Goal: Task Accomplishment & Management: Manage account settings

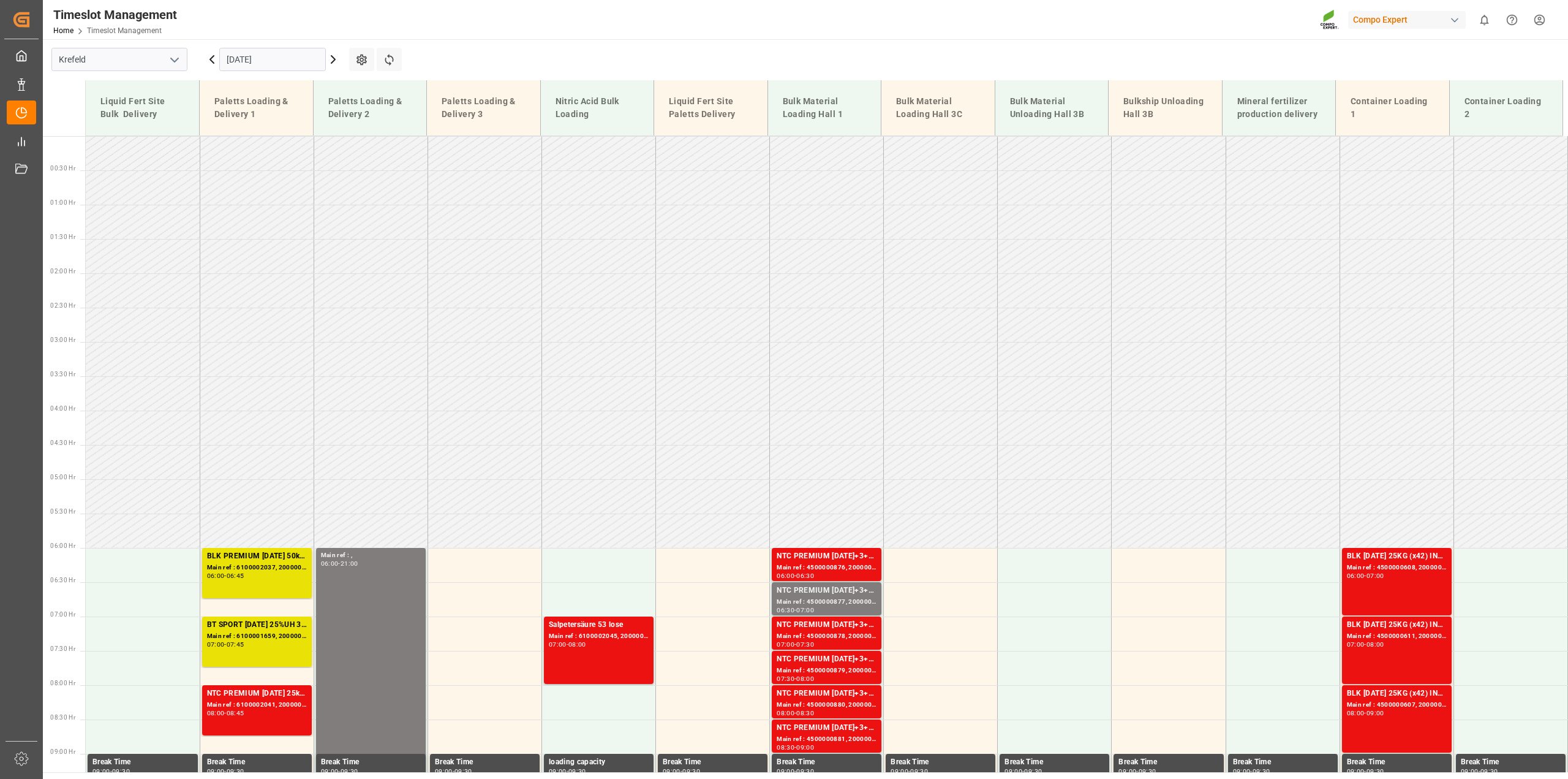
scroll to position [698, 0]
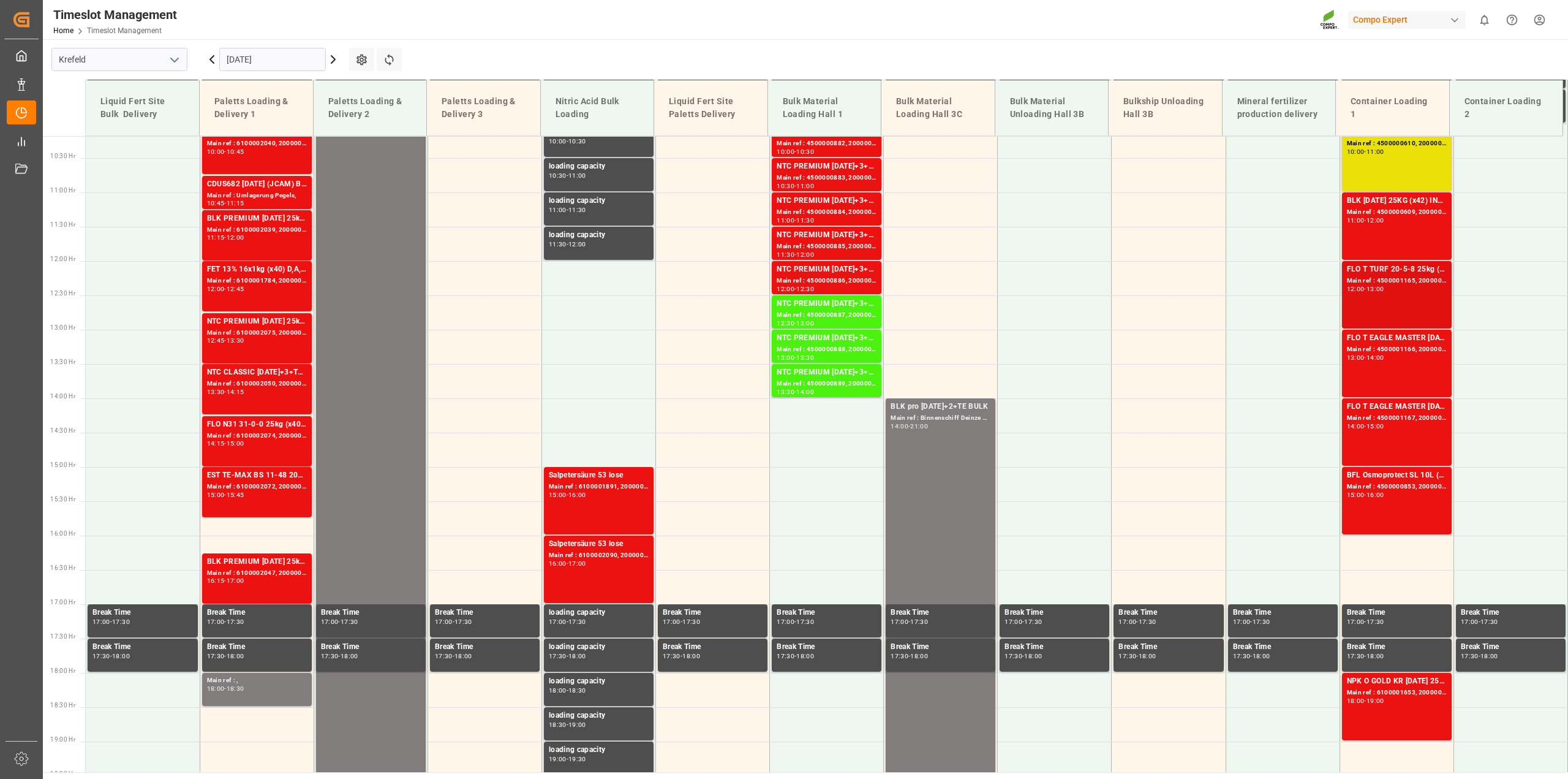
click at [1402, 281] on div "Main ref : 4500001165, 2000000989" at bounding box center [1396, 281] width 100 height 10
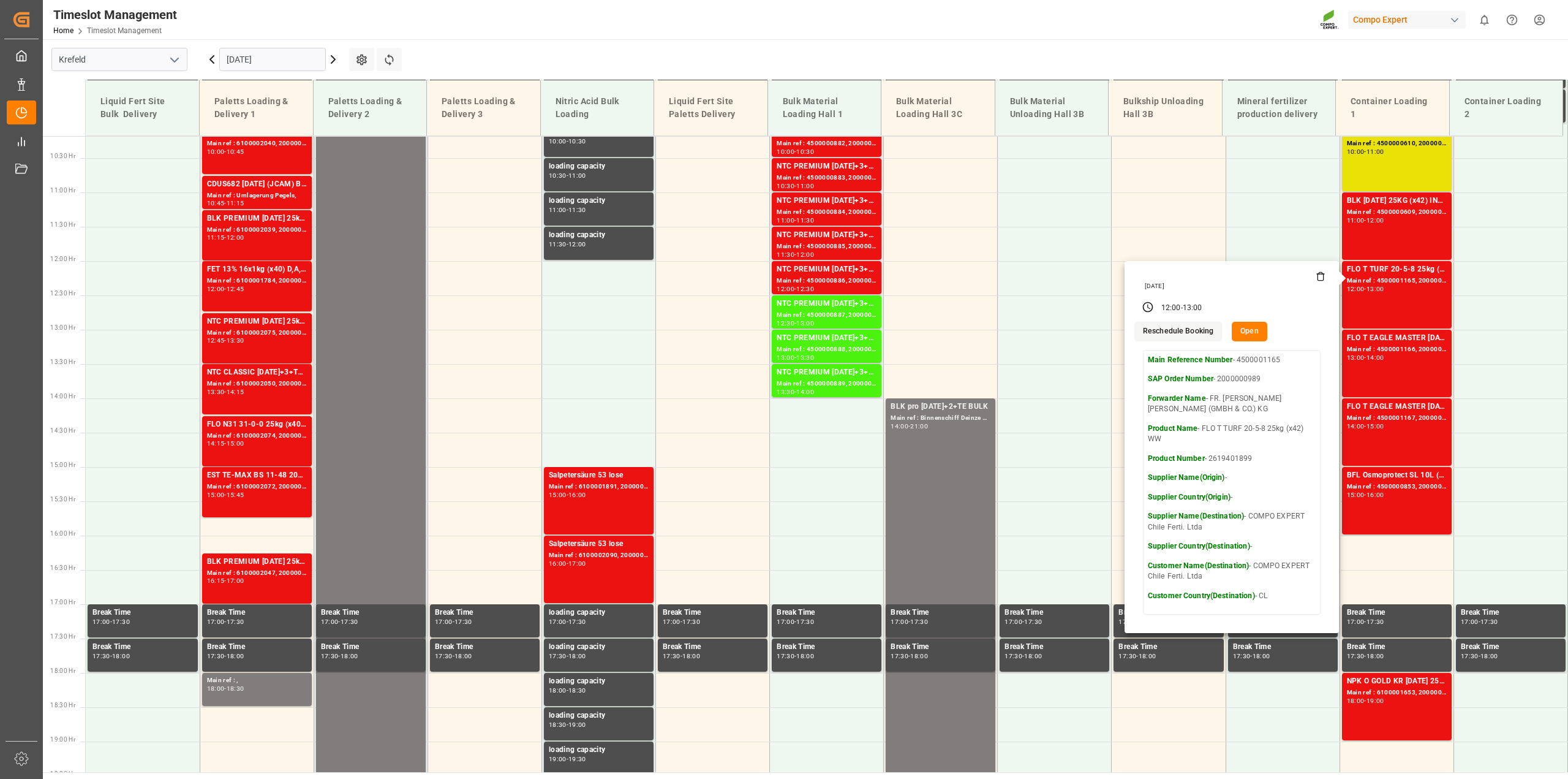
click at [246, 56] on input "[DATE]" at bounding box center [272, 59] width 107 height 23
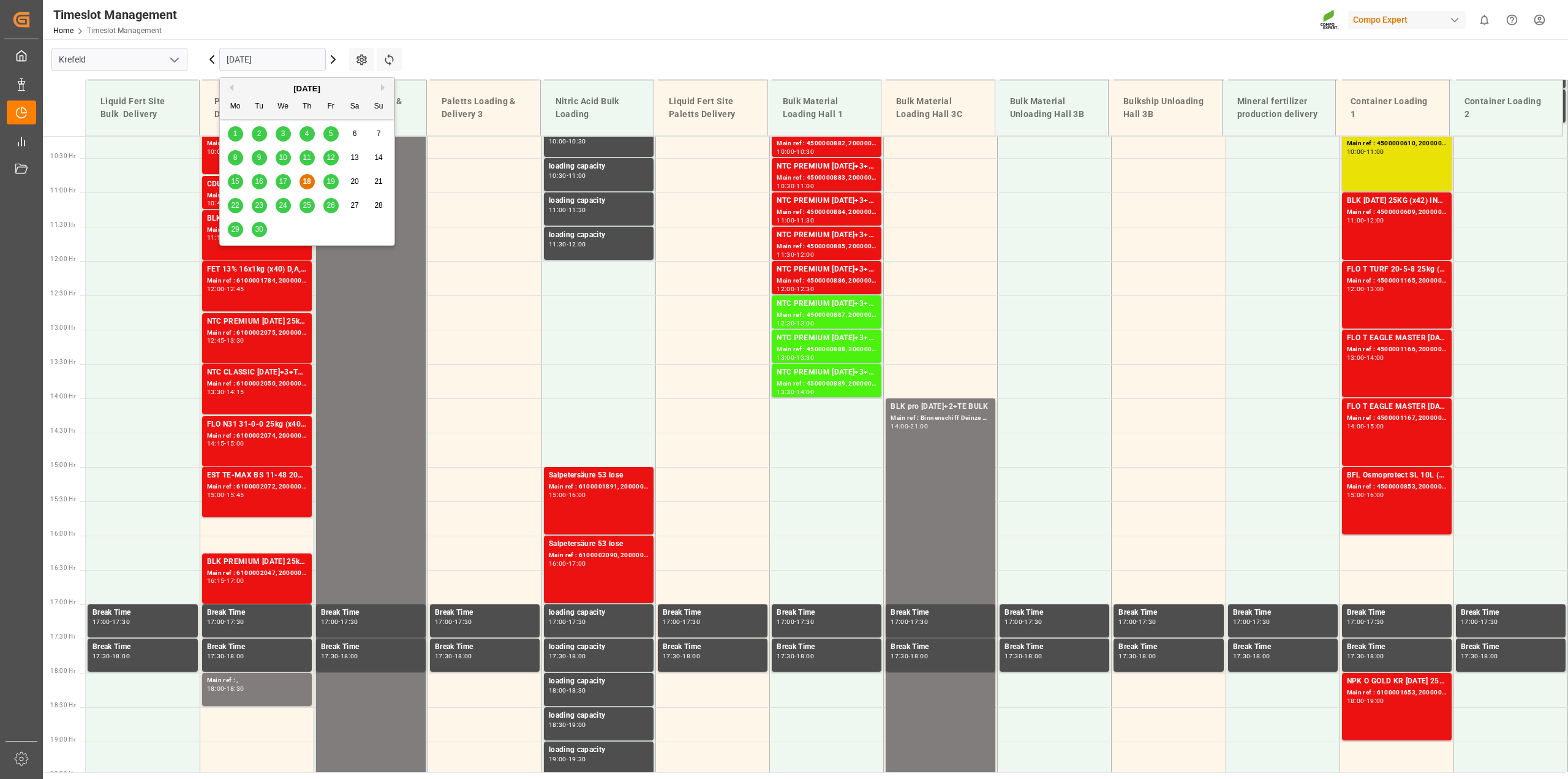
click at [331, 183] on span "19" at bounding box center [330, 182] width 8 height 9
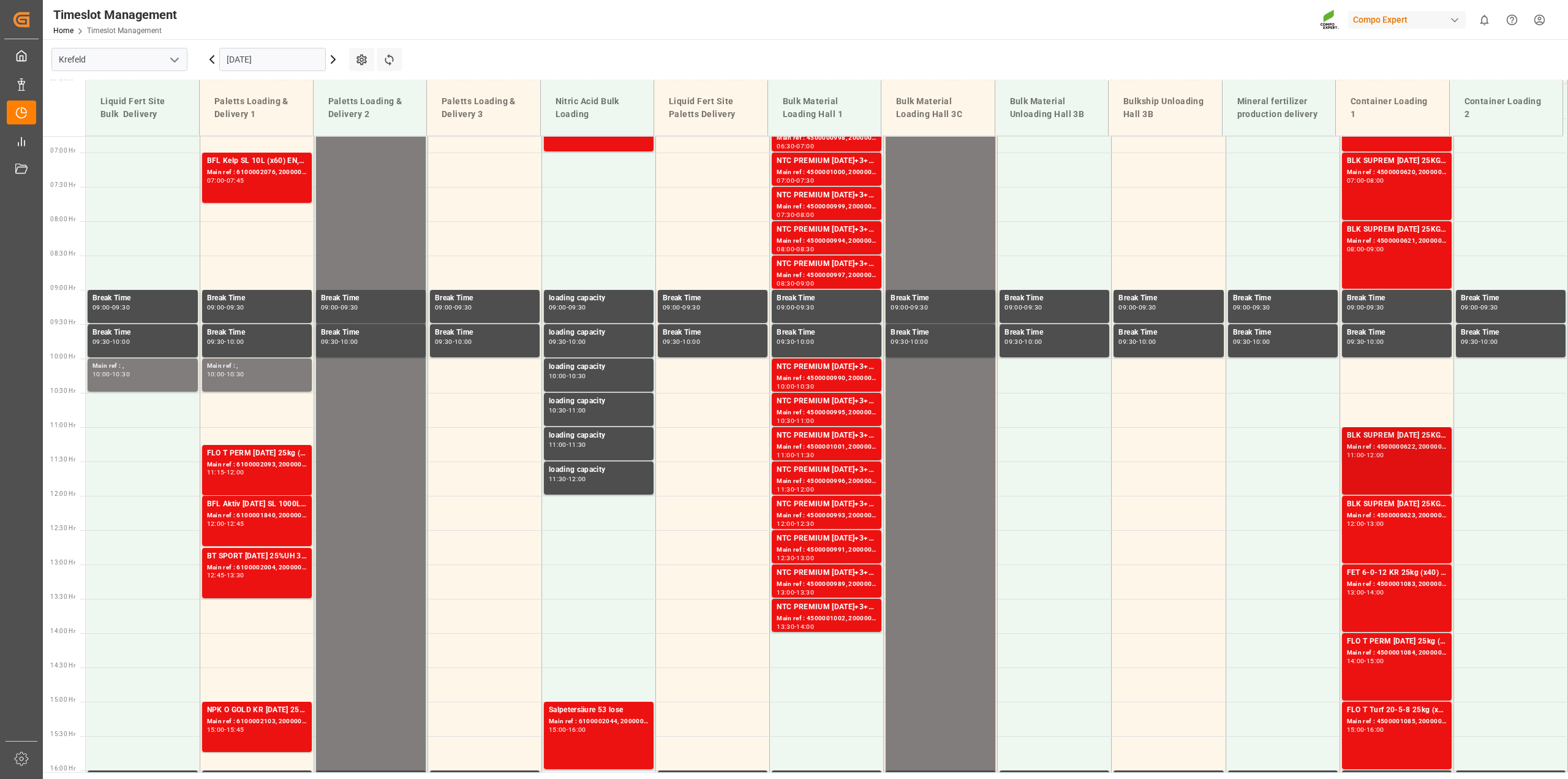
scroll to position [461, 0]
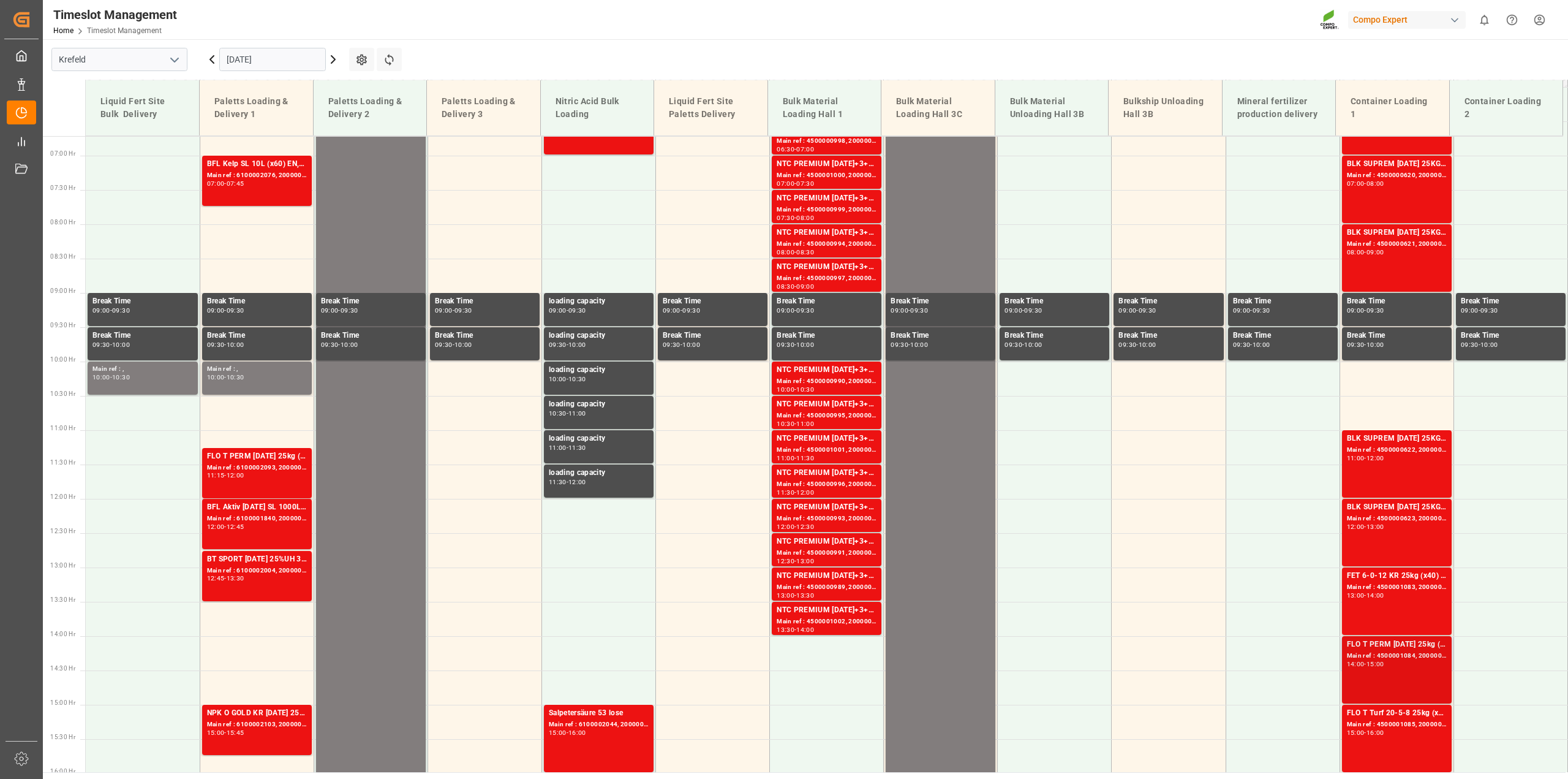
click at [1356, 658] on div "Main ref : 4500001084, 2000001103" at bounding box center [1396, 656] width 100 height 10
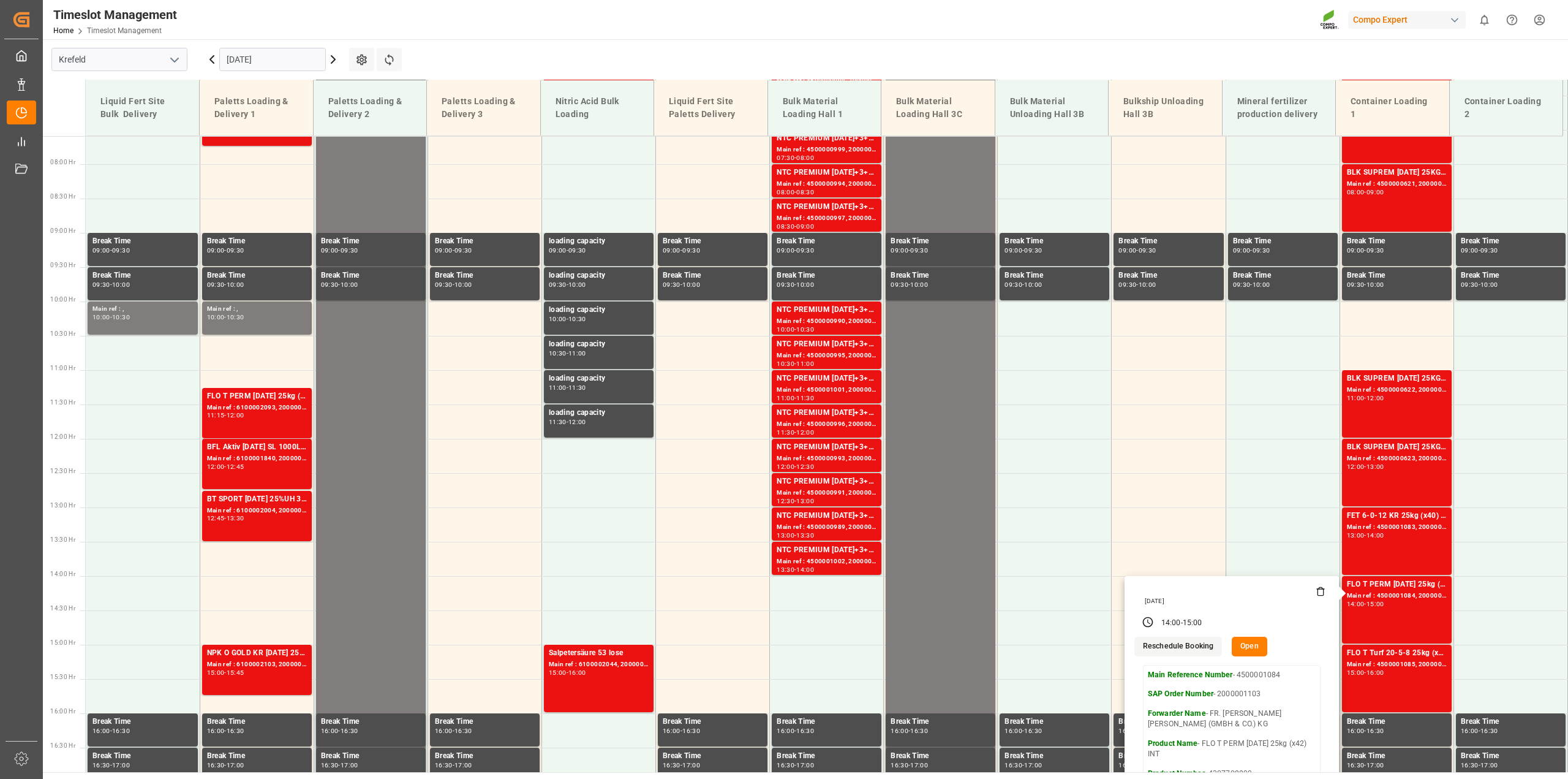
scroll to position [522, 0]
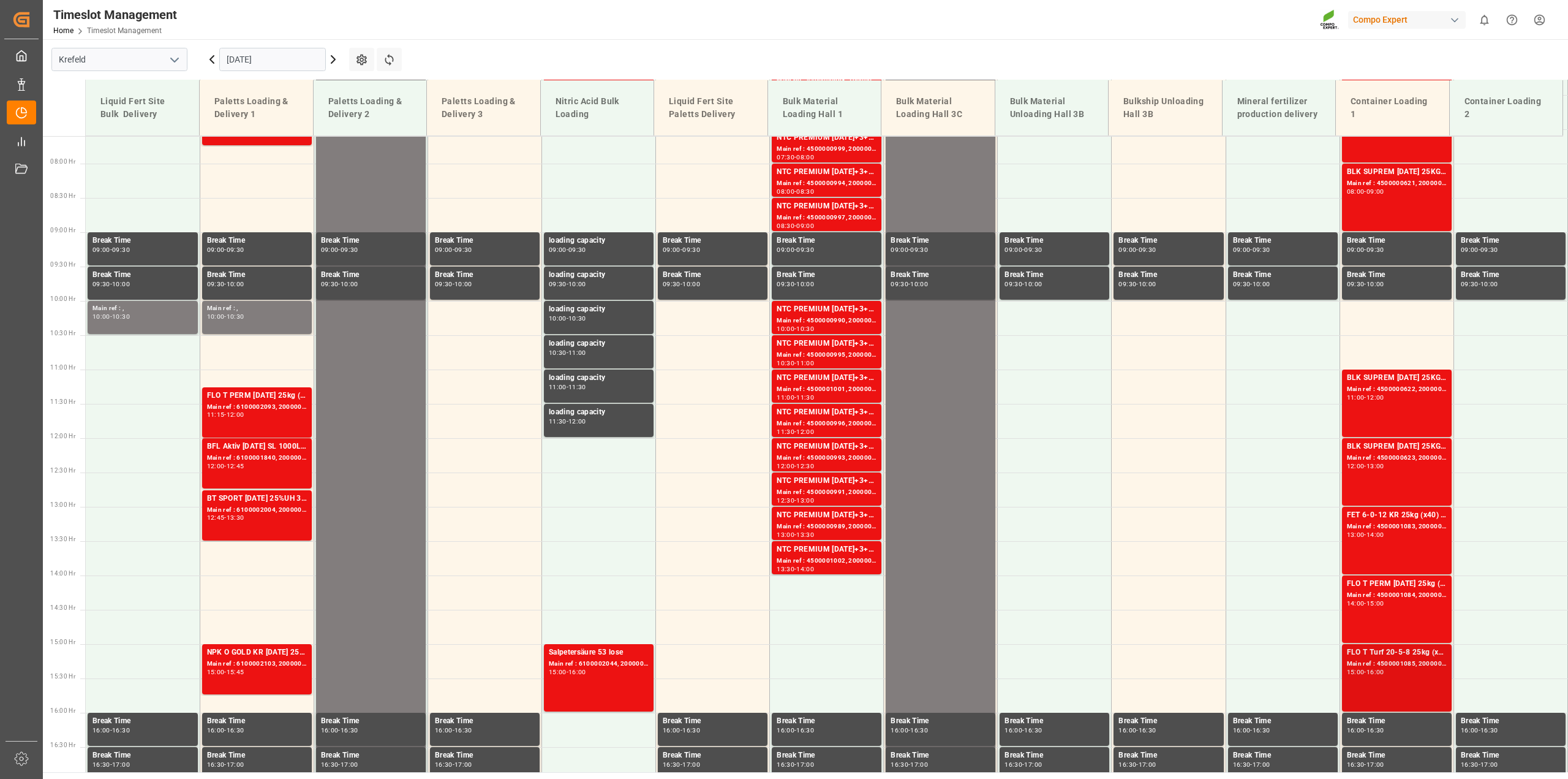
click at [1394, 657] on div "FLO T Turf 20-5-8 25kg (x42) INT" at bounding box center [1396, 652] width 100 height 12
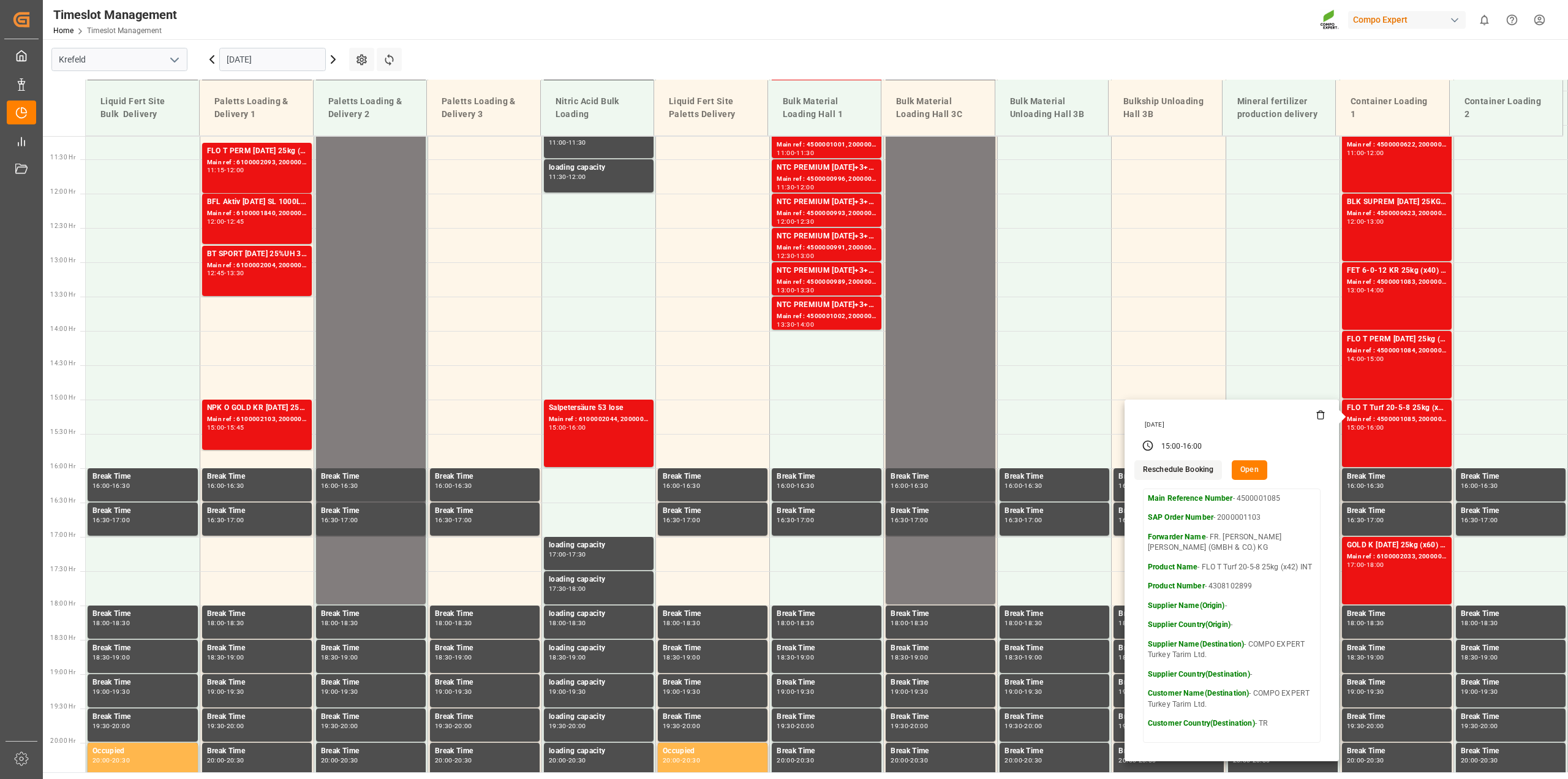
scroll to position [766, 0]
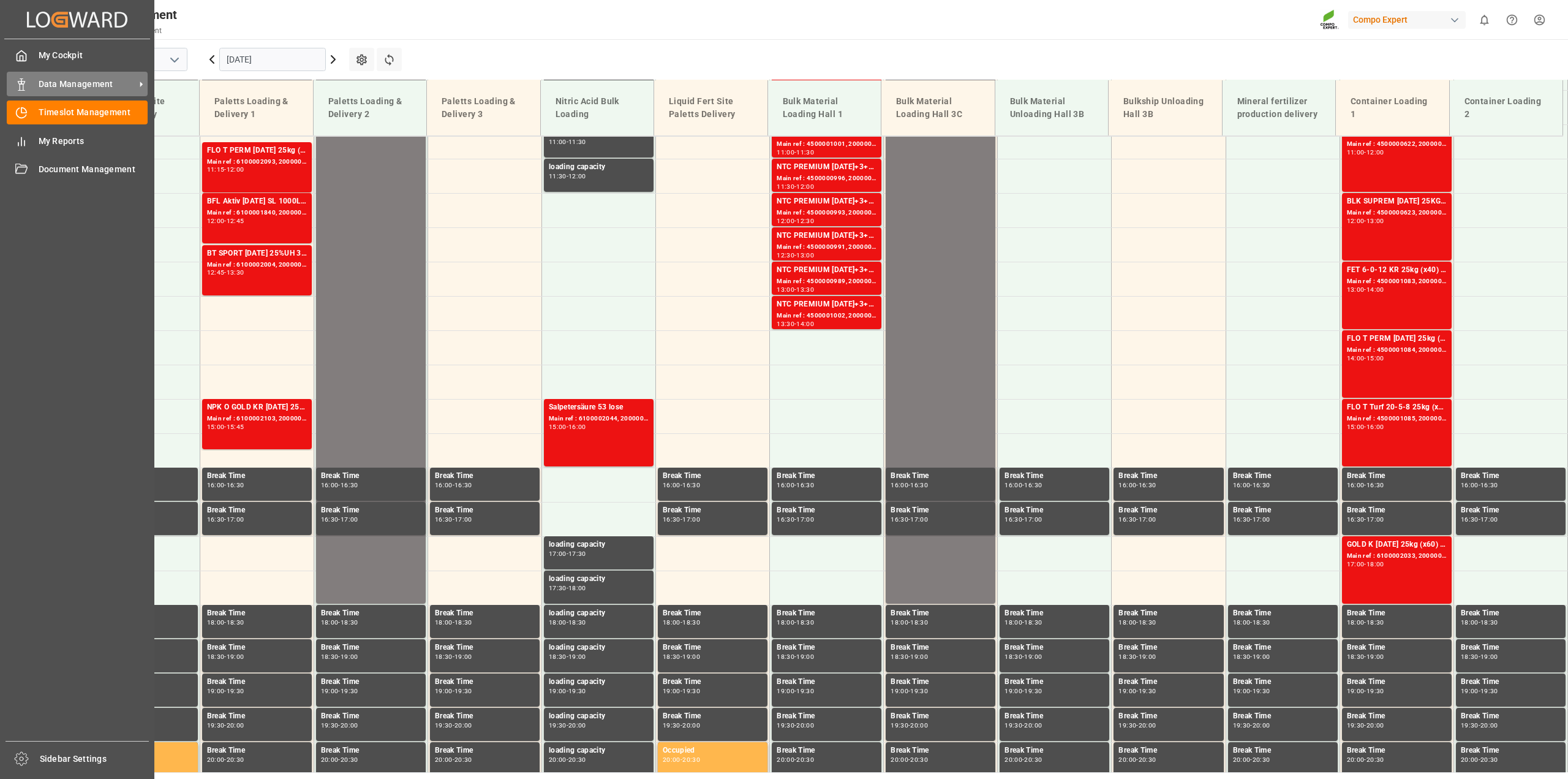
click at [22, 80] on line at bounding box center [22, 80] width 0 height 3
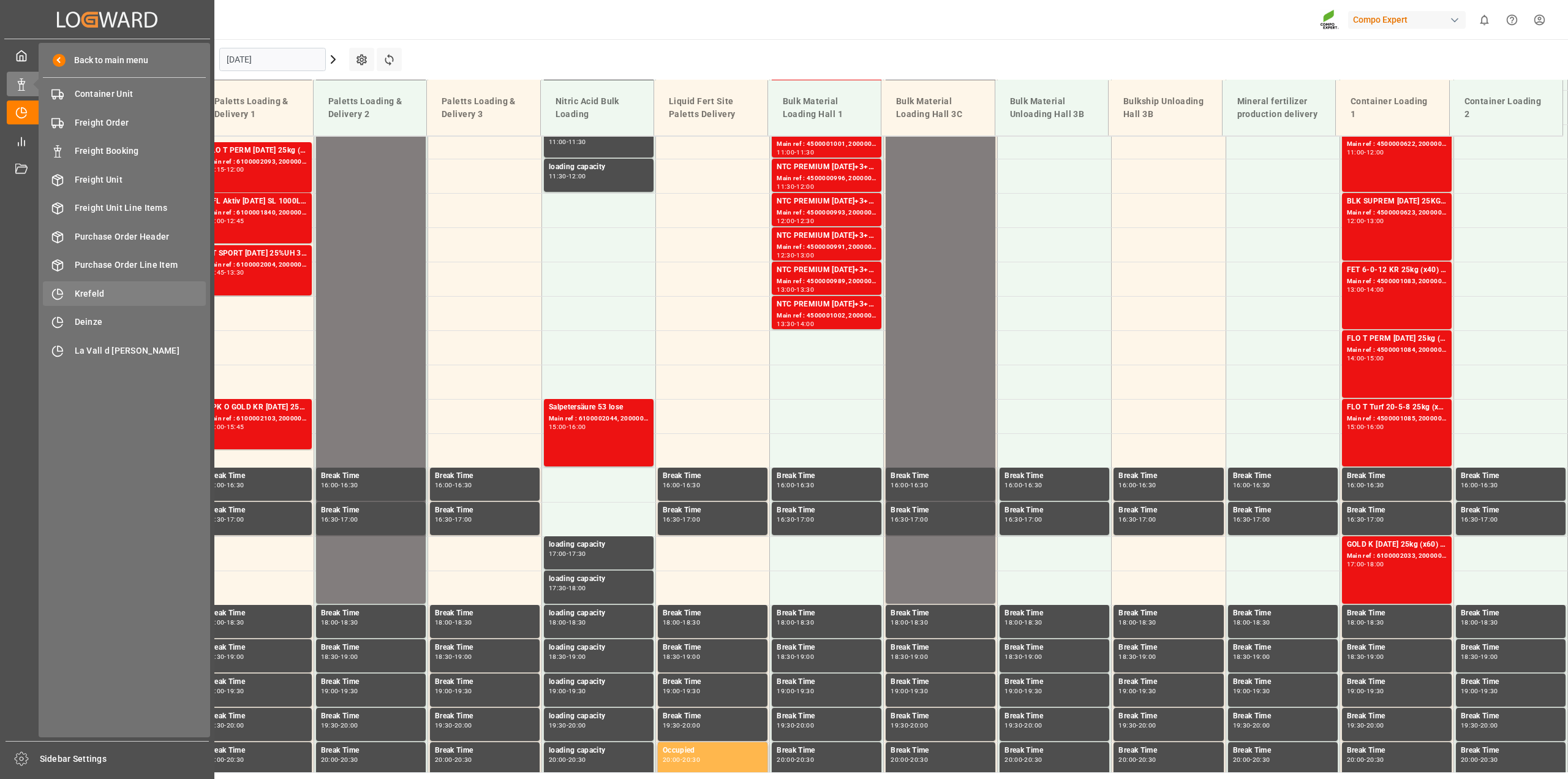
click at [117, 291] on span "Krefeld" at bounding box center [140, 293] width 131 height 13
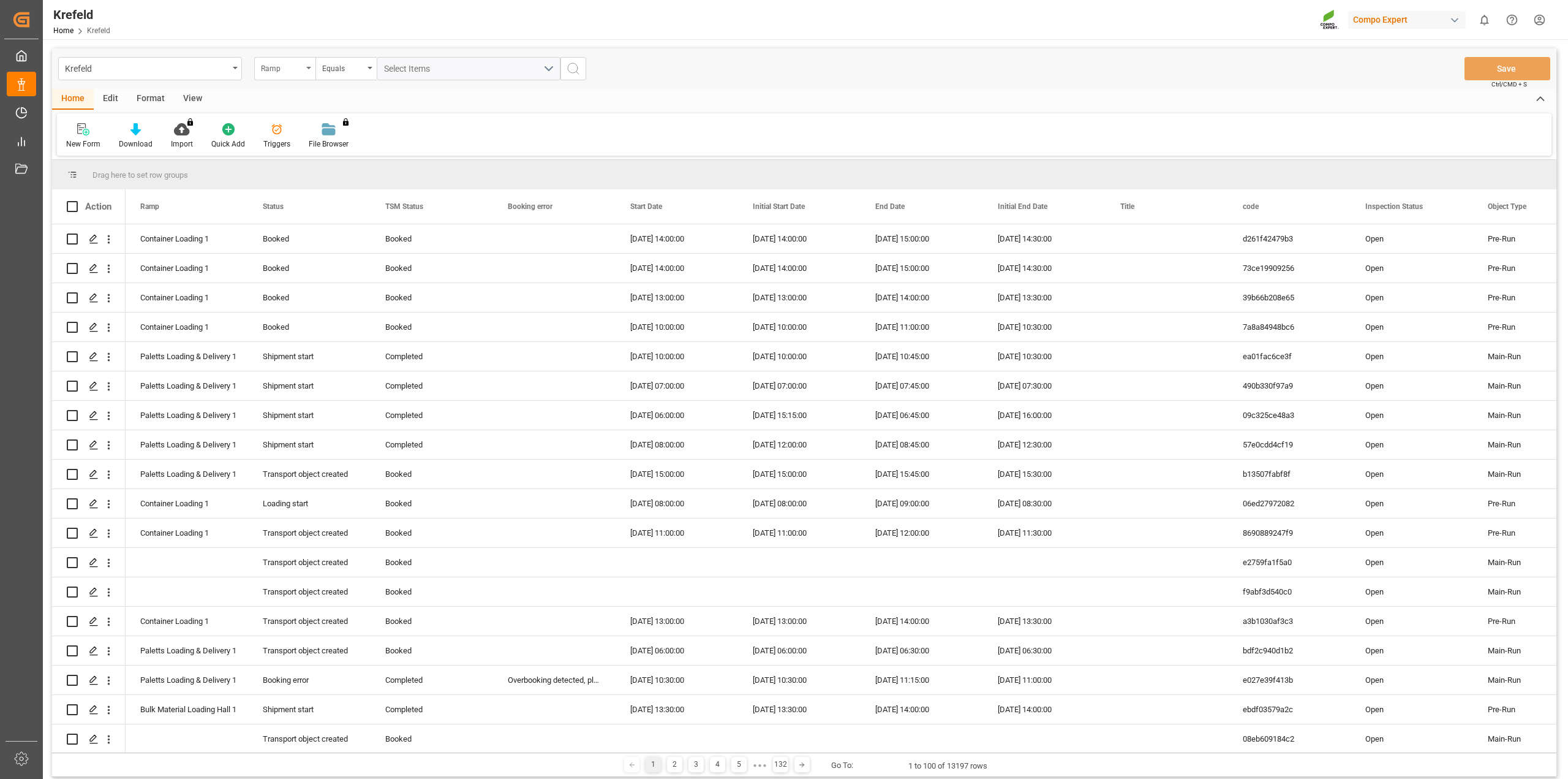
click at [277, 65] on div "Ramp" at bounding box center [282, 67] width 42 height 14
type input "sap"
click at [304, 115] on div "SAP Order Number" at bounding box center [346, 125] width 183 height 26
click at [318, 65] on div "Equals" at bounding box center [346, 69] width 61 height 23
click at [362, 144] on div "Fuzzy search" at bounding box center [408, 151] width 183 height 26
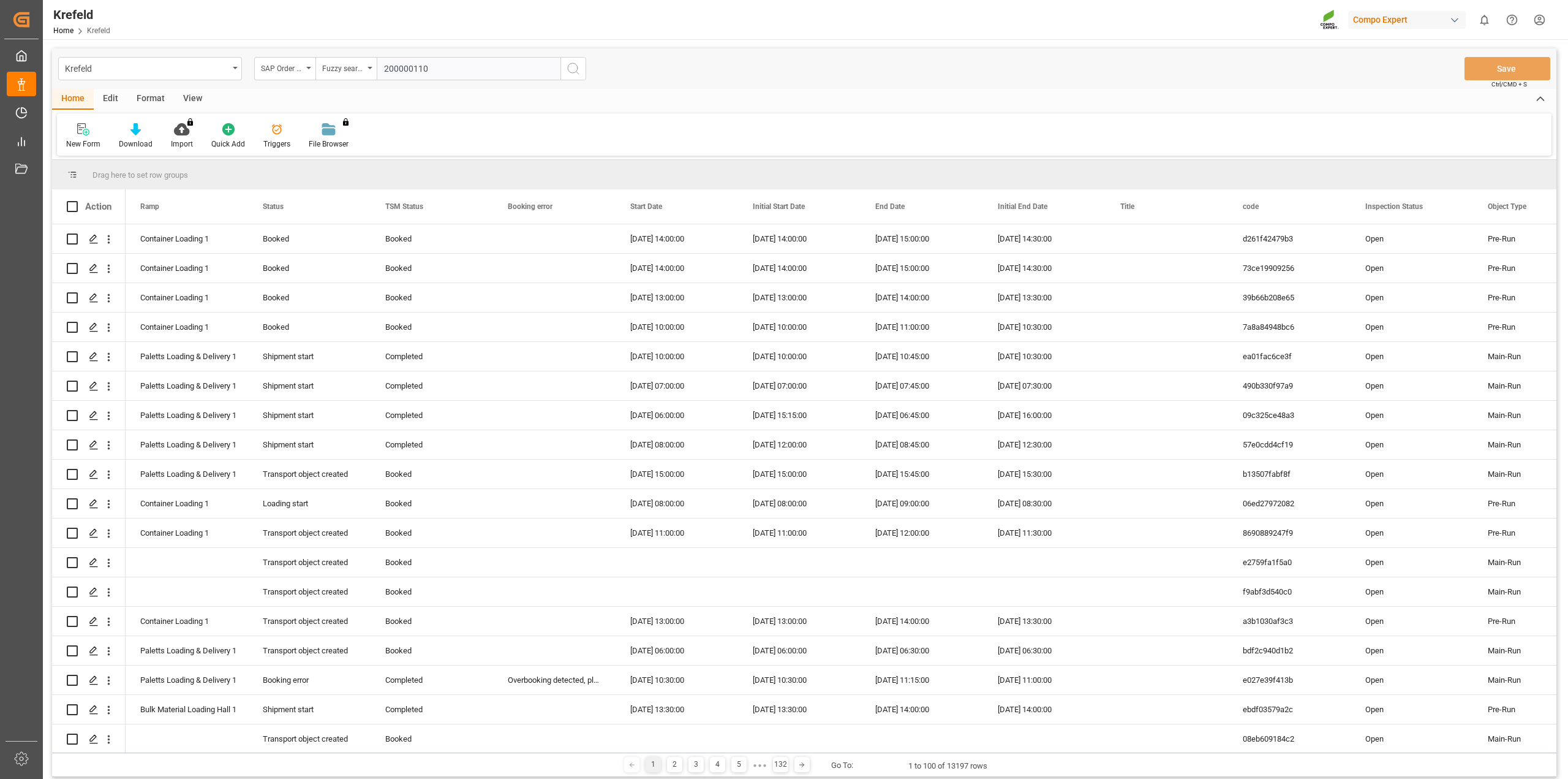
type input "2000001103"
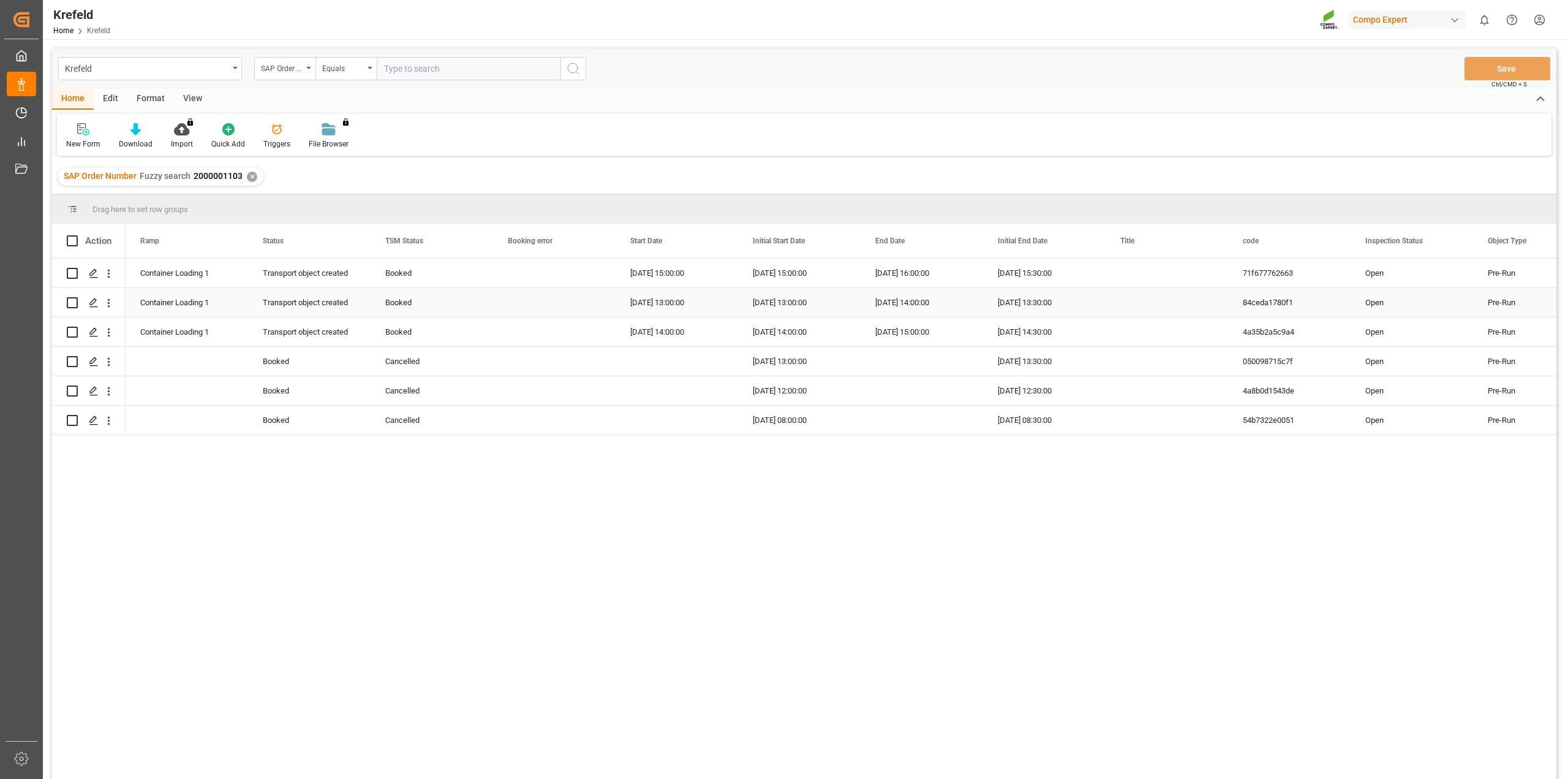
click at [1421, 297] on div "Open" at bounding box center [1412, 303] width 93 height 28
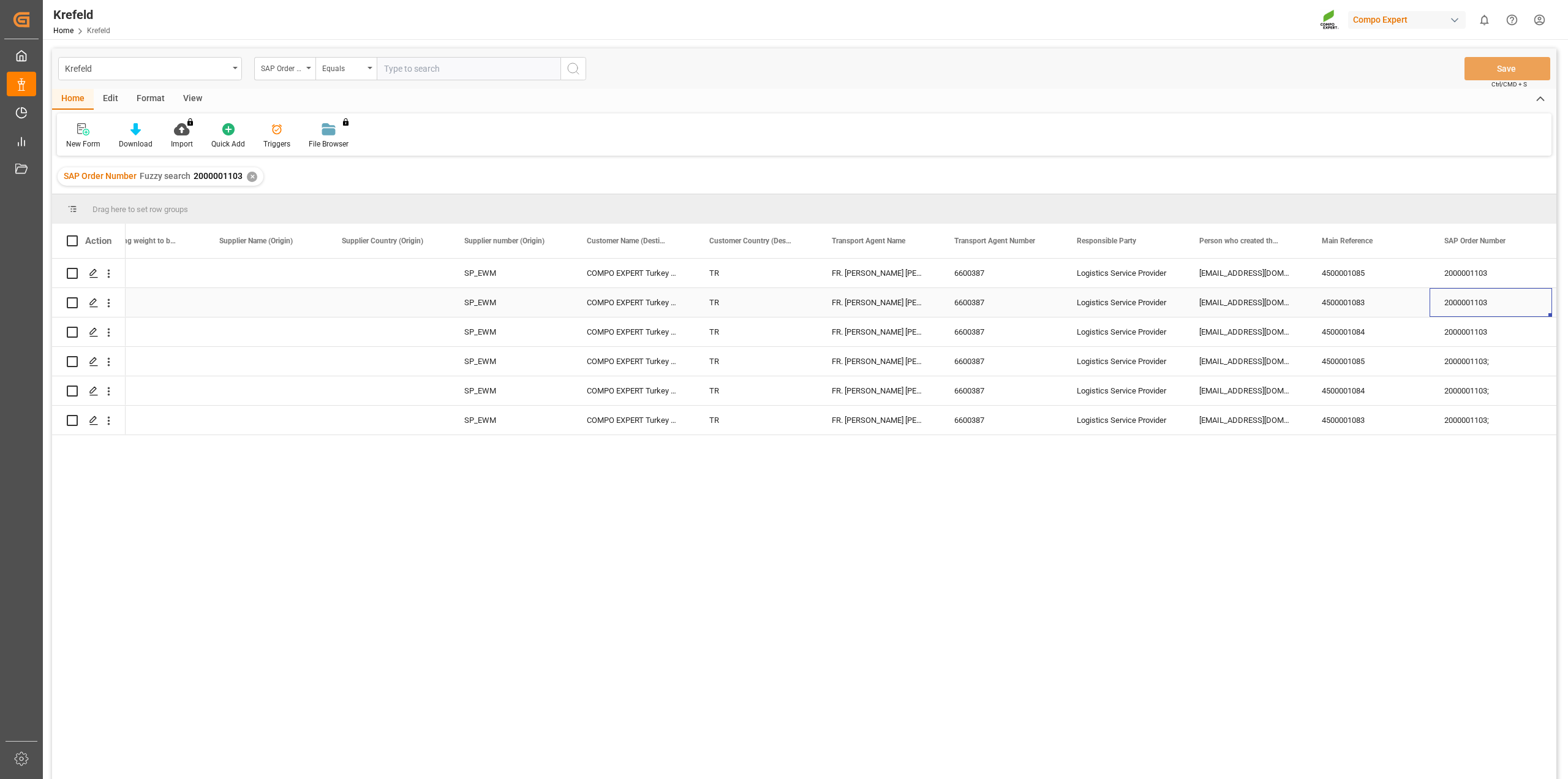
scroll to position [0, 2003]
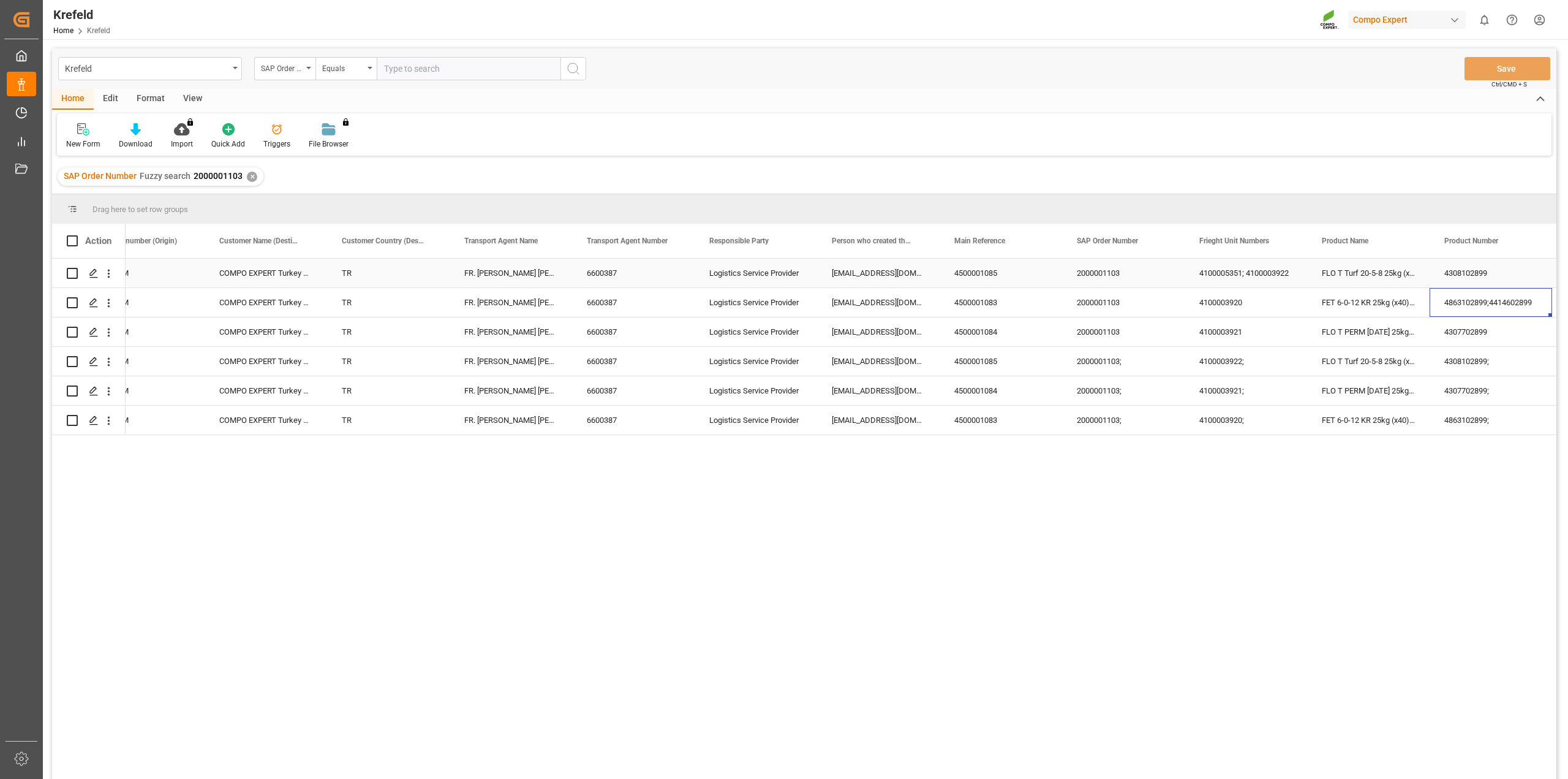
click at [1114, 275] on div "2000001103" at bounding box center [1123, 272] width 123 height 29
click at [251, 176] on div "✕" at bounding box center [252, 176] width 10 height 10
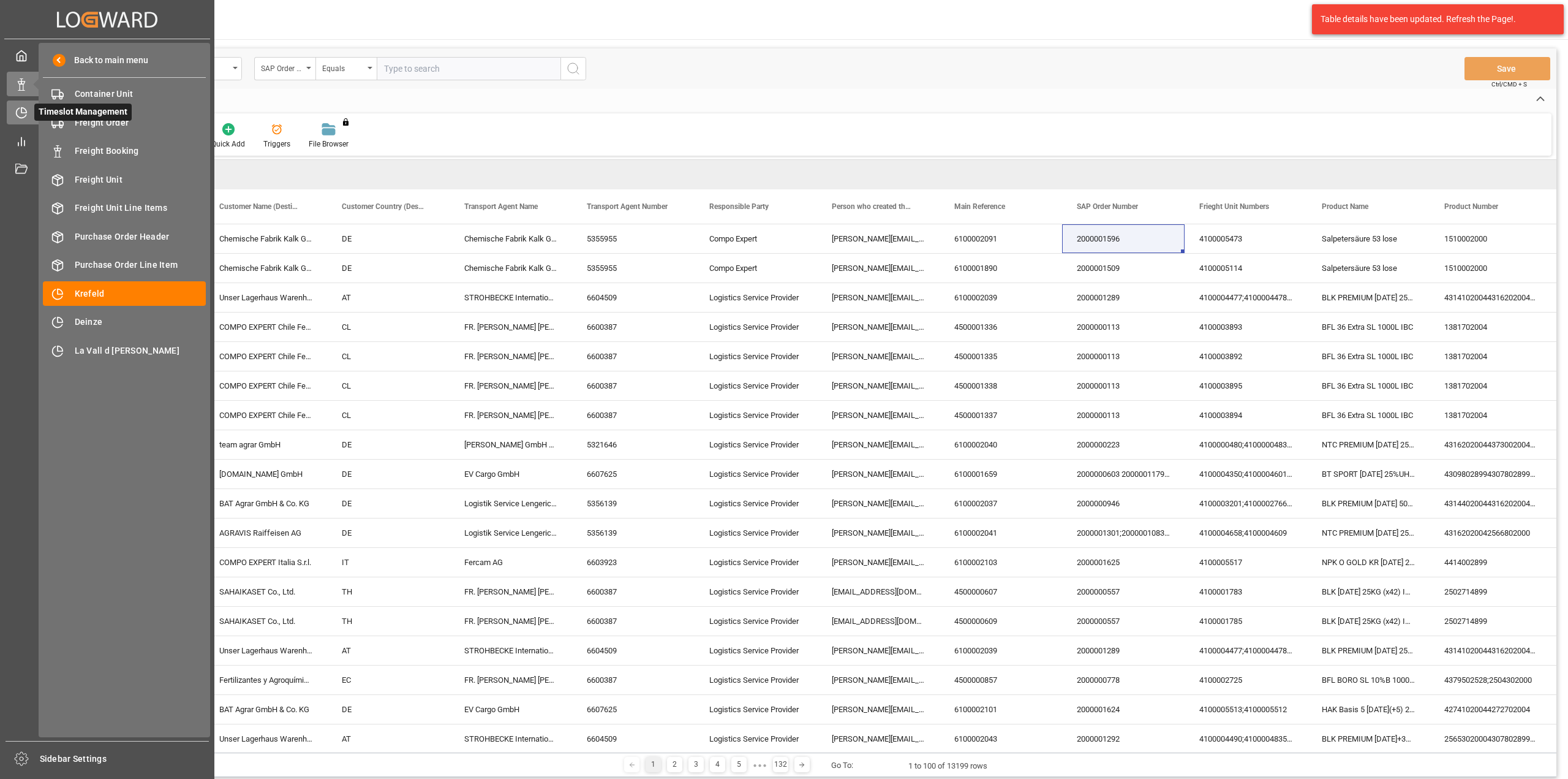
click at [20, 115] on icon at bounding box center [22, 113] width 12 height 12
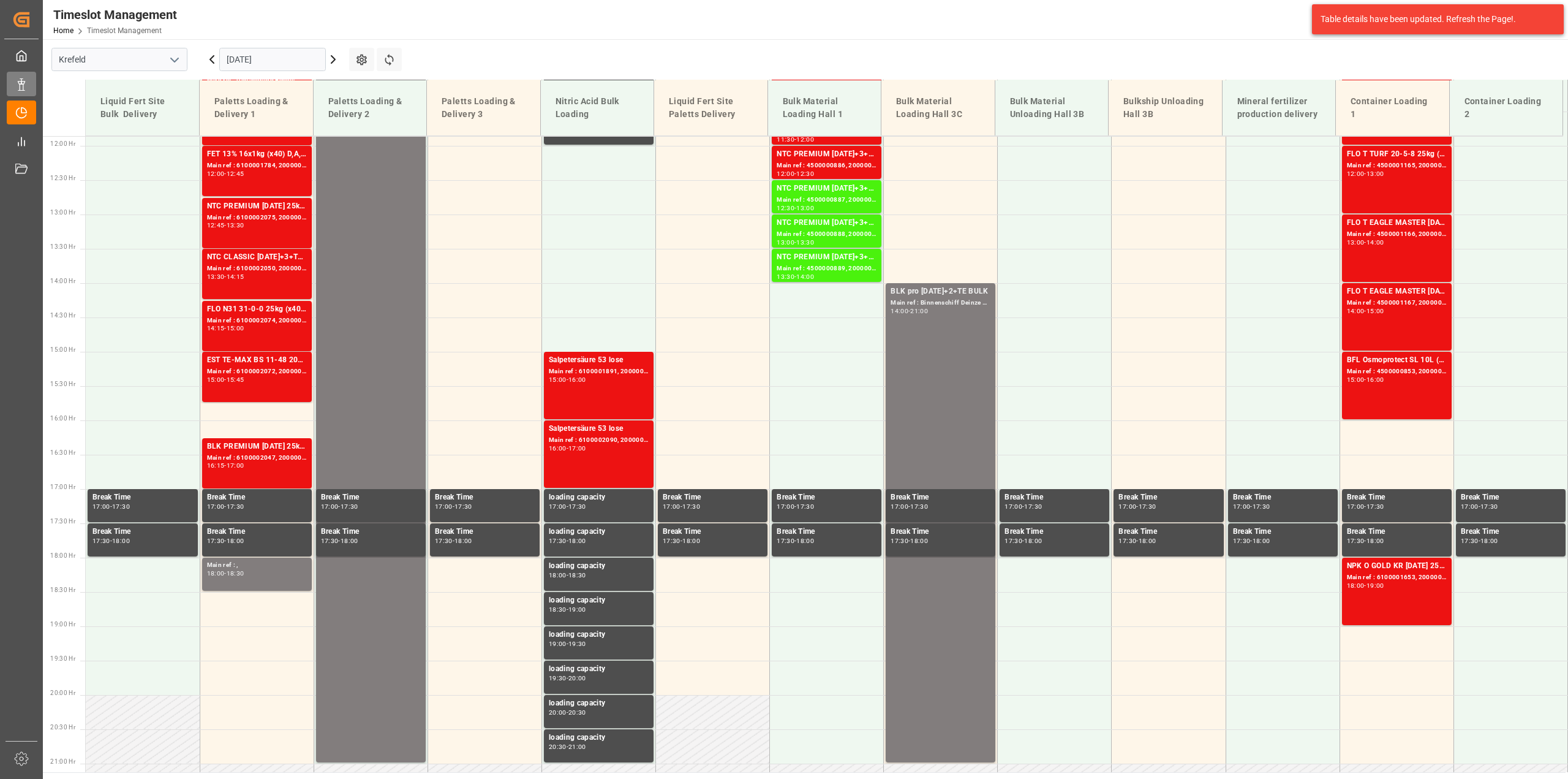
scroll to position [829, 0]
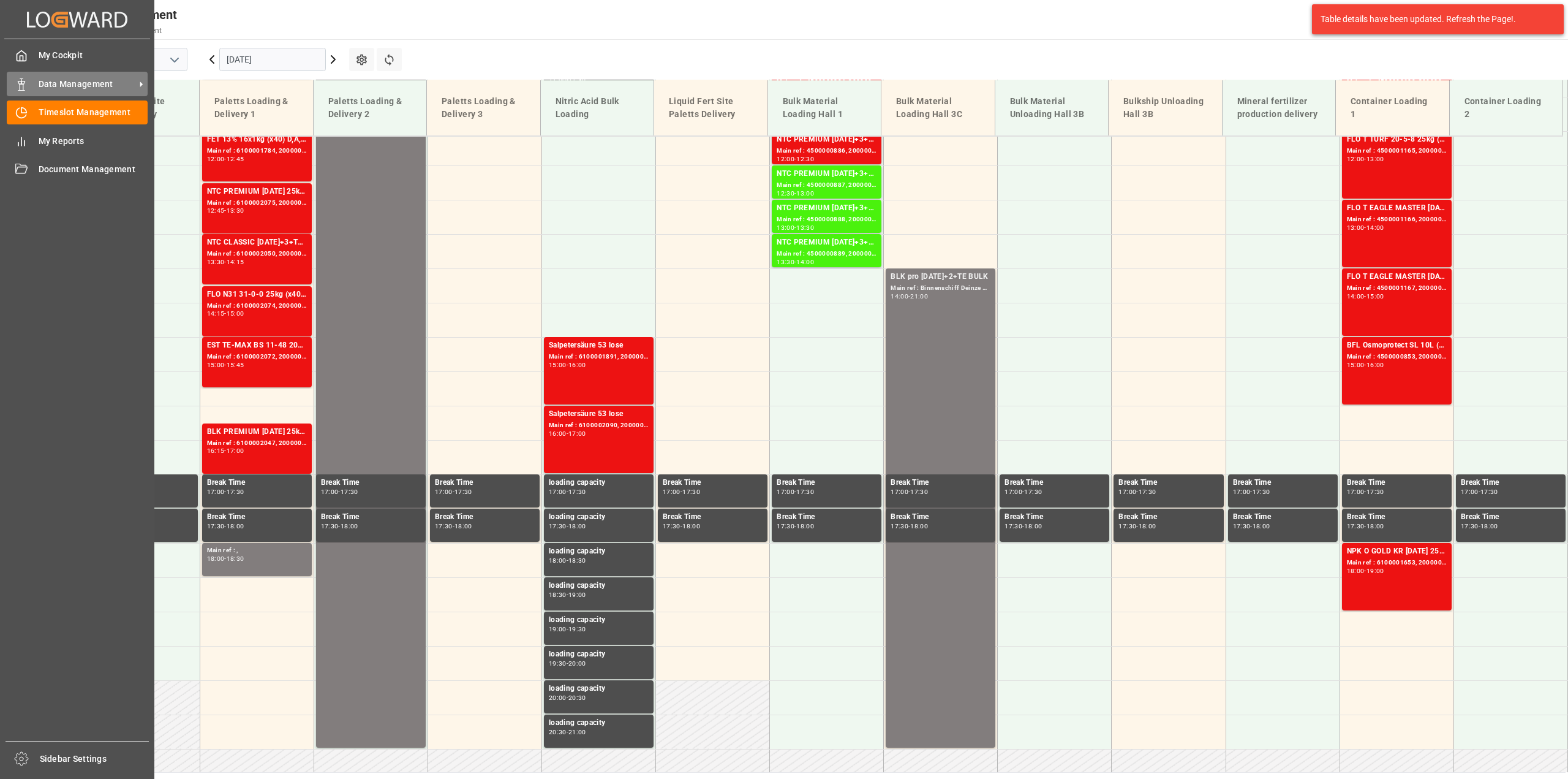
click at [23, 85] on icon at bounding box center [22, 84] width 12 height 12
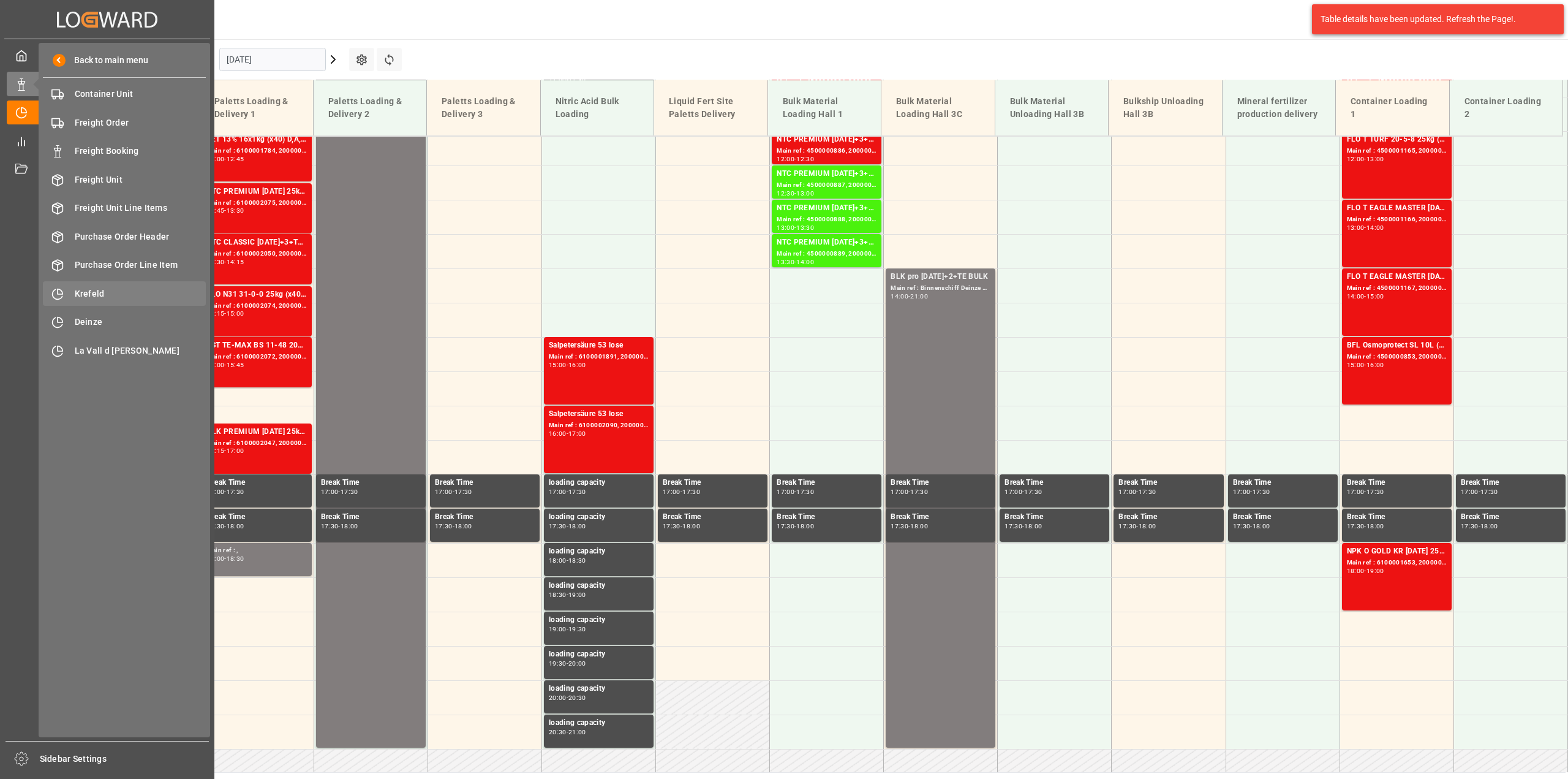
click at [84, 296] on span "Krefeld" at bounding box center [140, 293] width 131 height 13
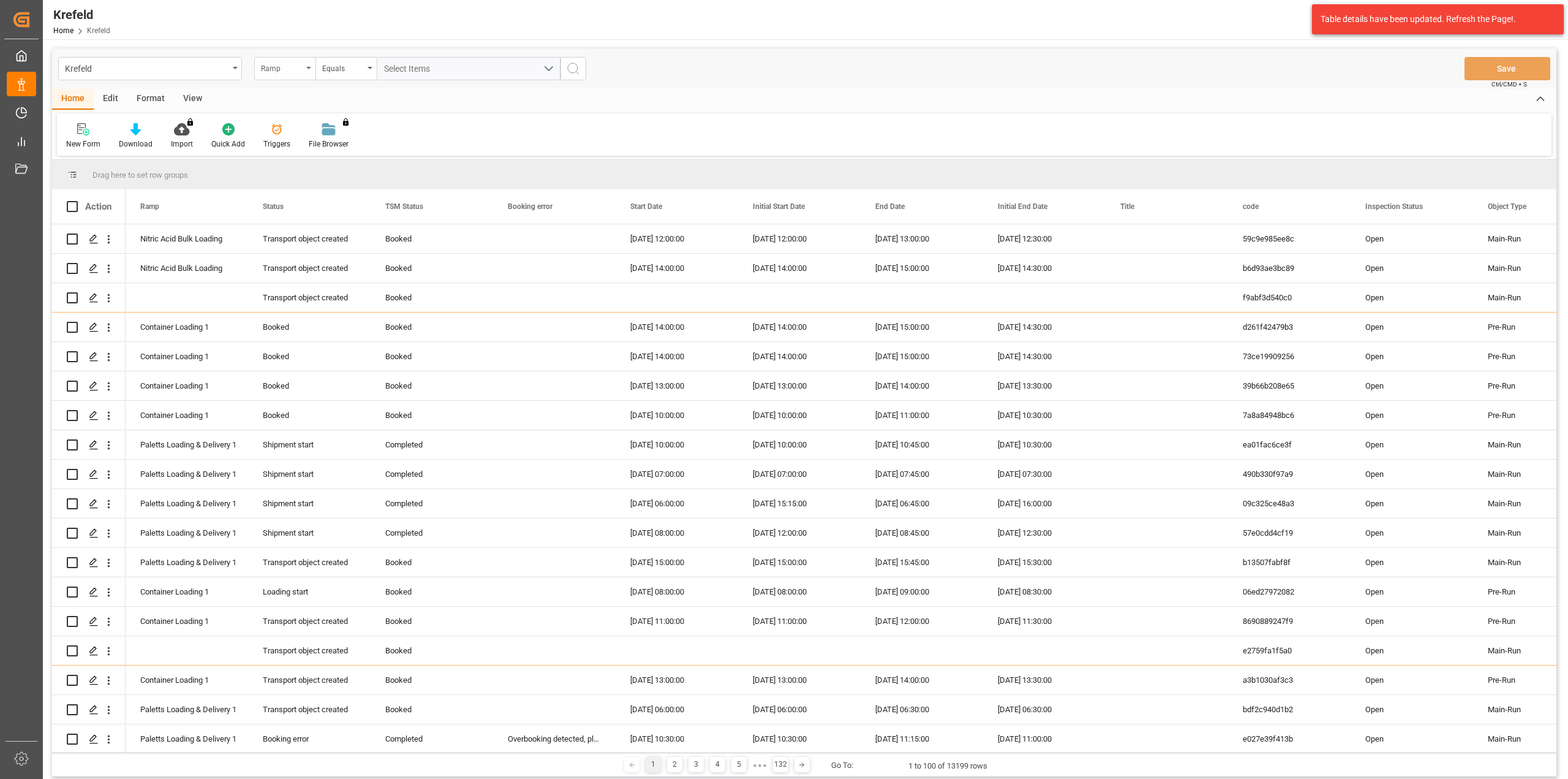
click at [279, 63] on div "Ramp" at bounding box center [282, 67] width 42 height 14
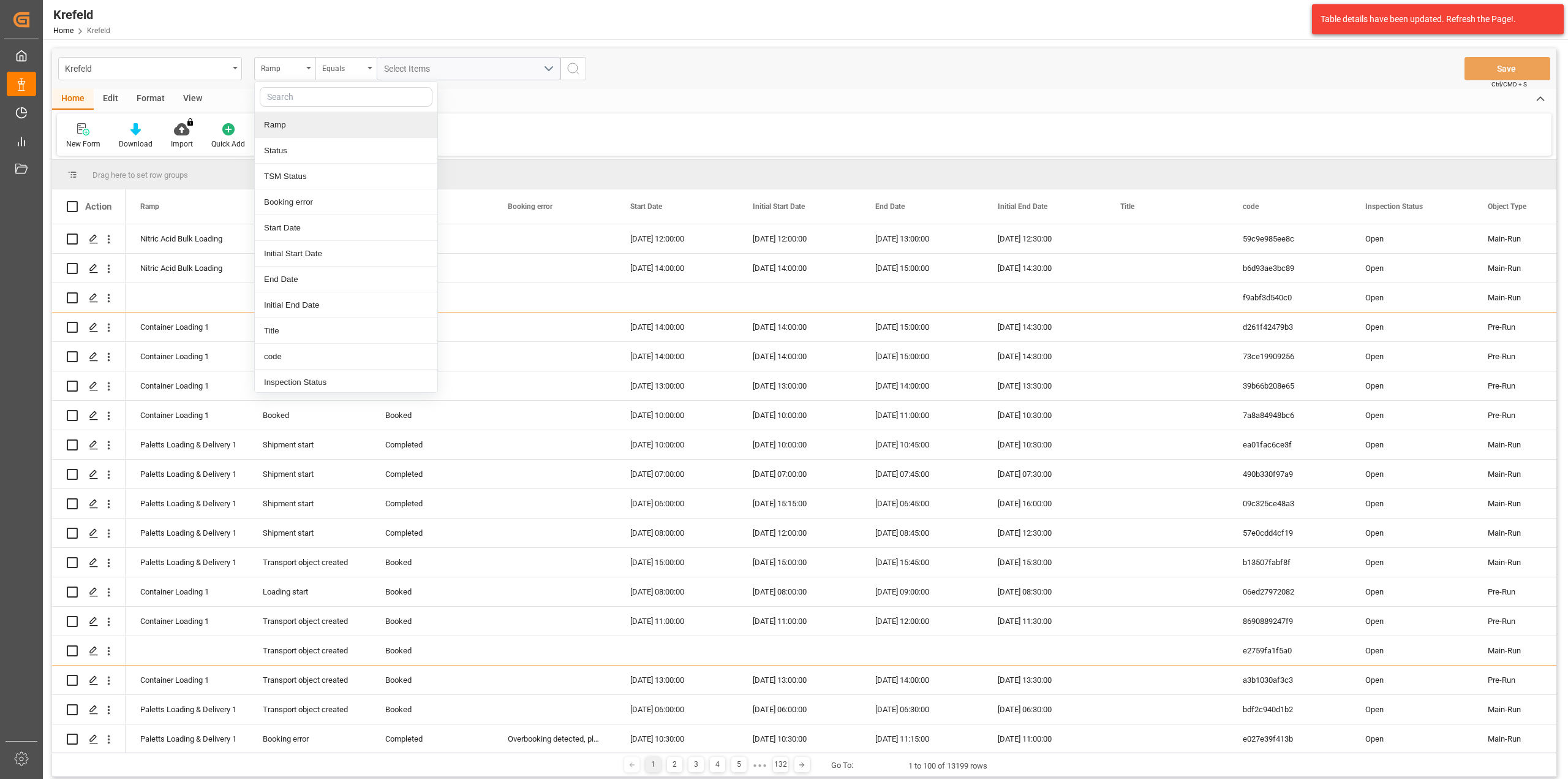
click at [765, 77] on div "Krefeld Ramp Ramp Status TSM Status Booking error Start Date Initial Start Date…" at bounding box center [804, 69] width 1505 height 41
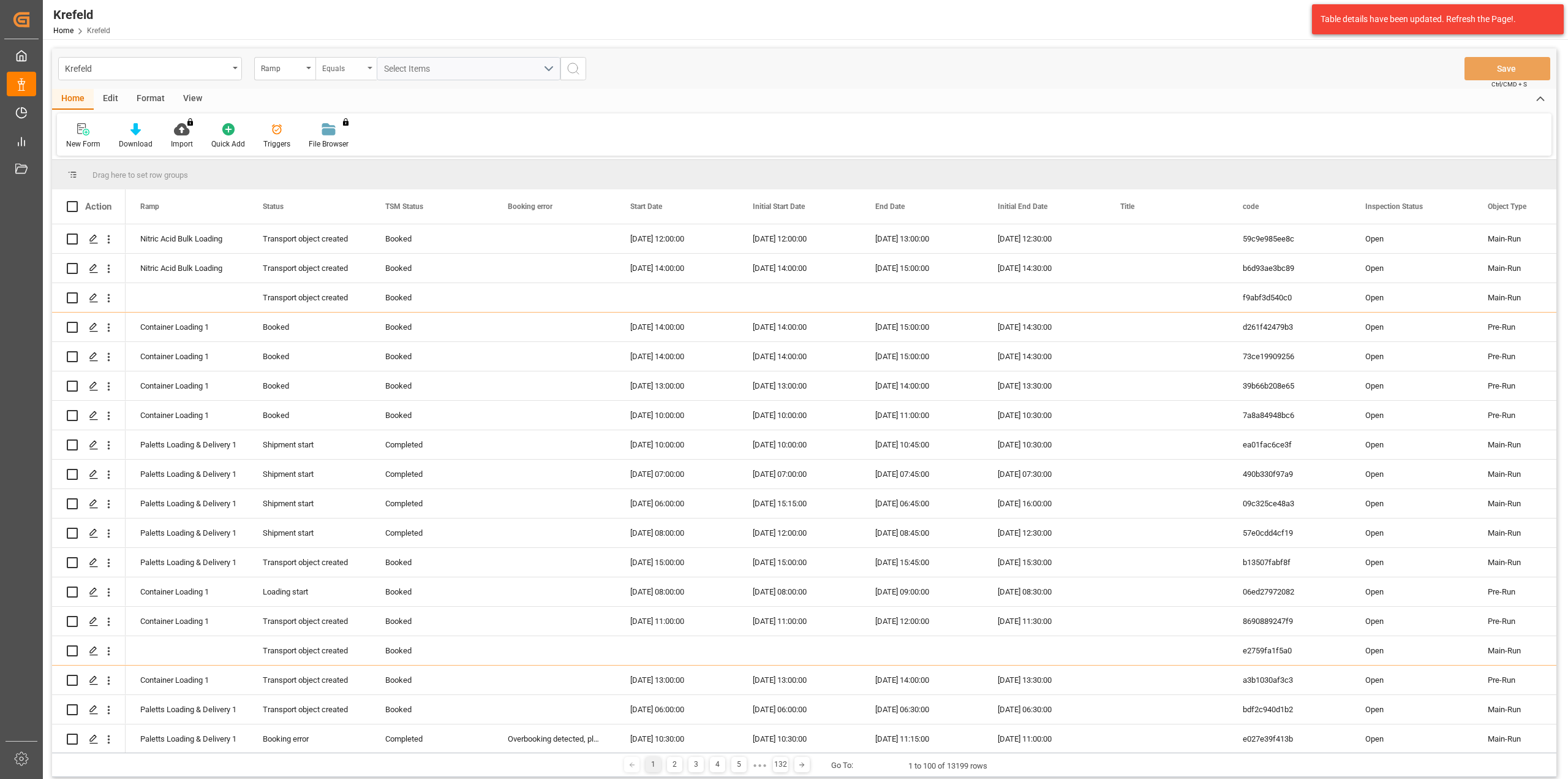
click at [335, 63] on div "Equals" at bounding box center [343, 67] width 42 height 14
click at [353, 177] on div "Contains" at bounding box center [408, 176] width 183 height 26
click at [412, 63] on div "Select Items" at bounding box center [463, 69] width 159 height 13
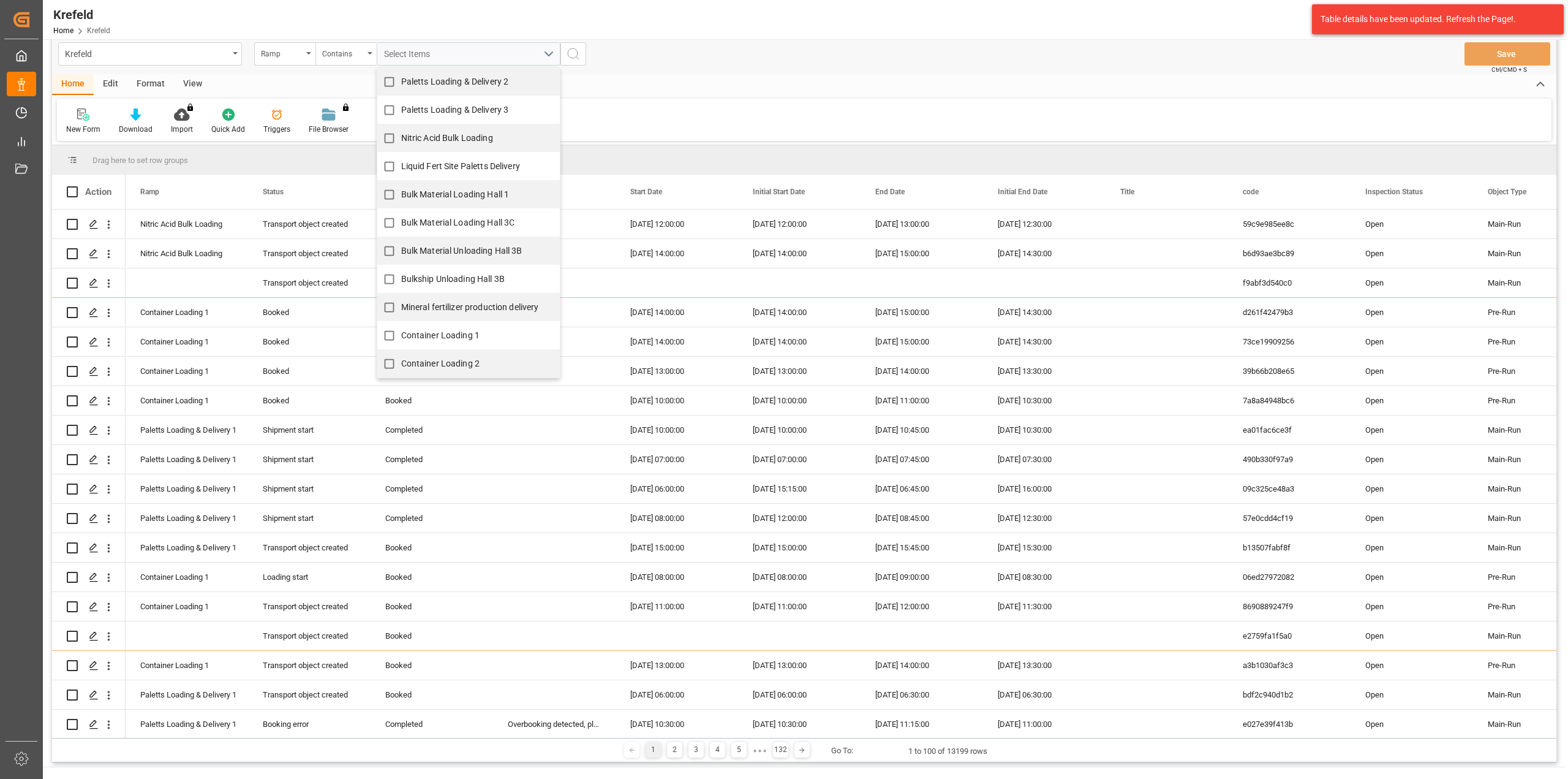
scroll to position [44, 0]
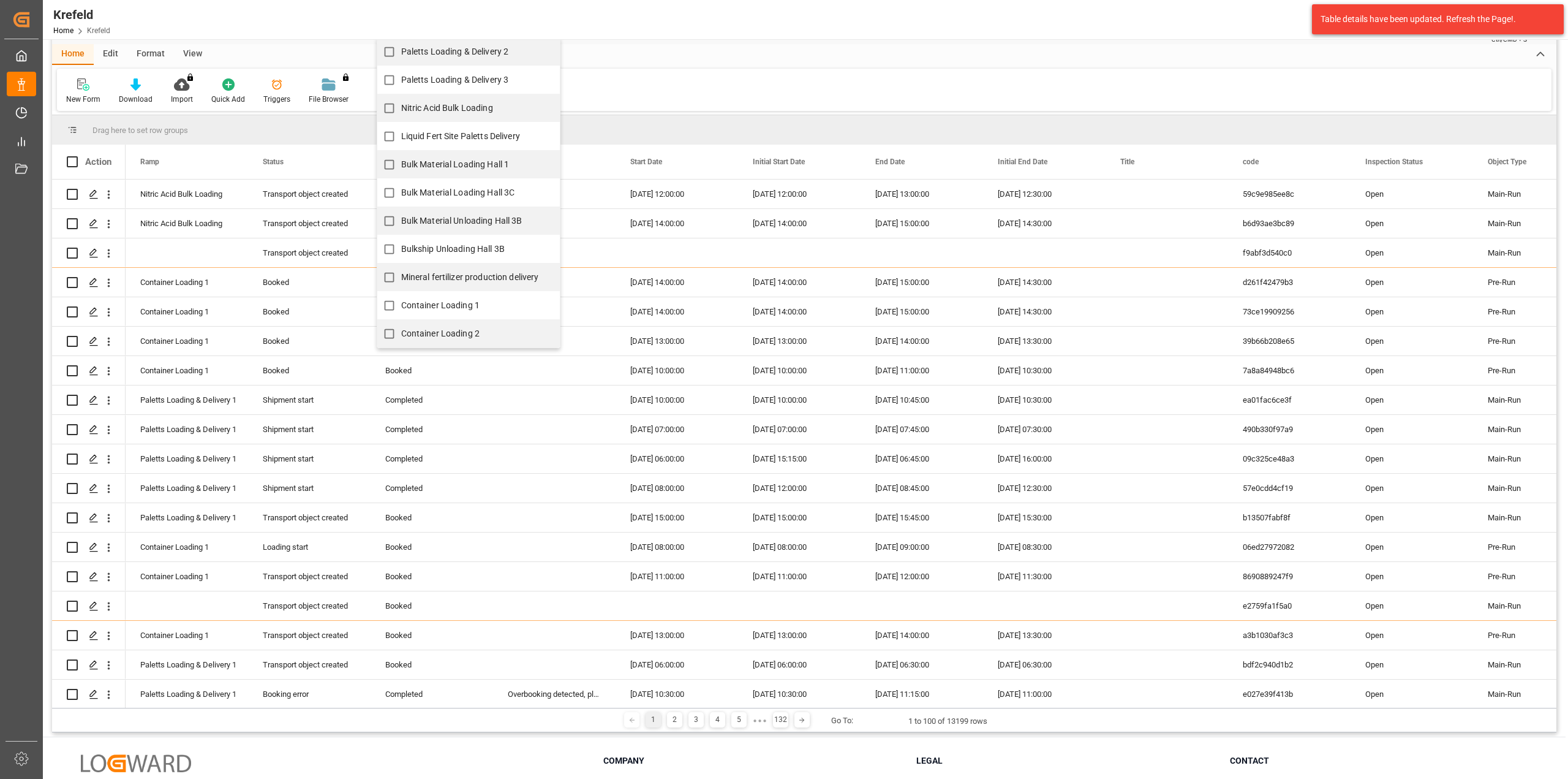
click at [424, 308] on span "Container Loading 1" at bounding box center [441, 304] width 79 height 10
click at [402, 308] on input "Container Loading 1" at bounding box center [389, 305] width 23 height 23
checkbox input "true"
click at [425, 329] on span "Container Loading 2" at bounding box center [441, 333] width 79 height 10
click at [402, 328] on input "Container Loading 2" at bounding box center [389, 333] width 23 height 23
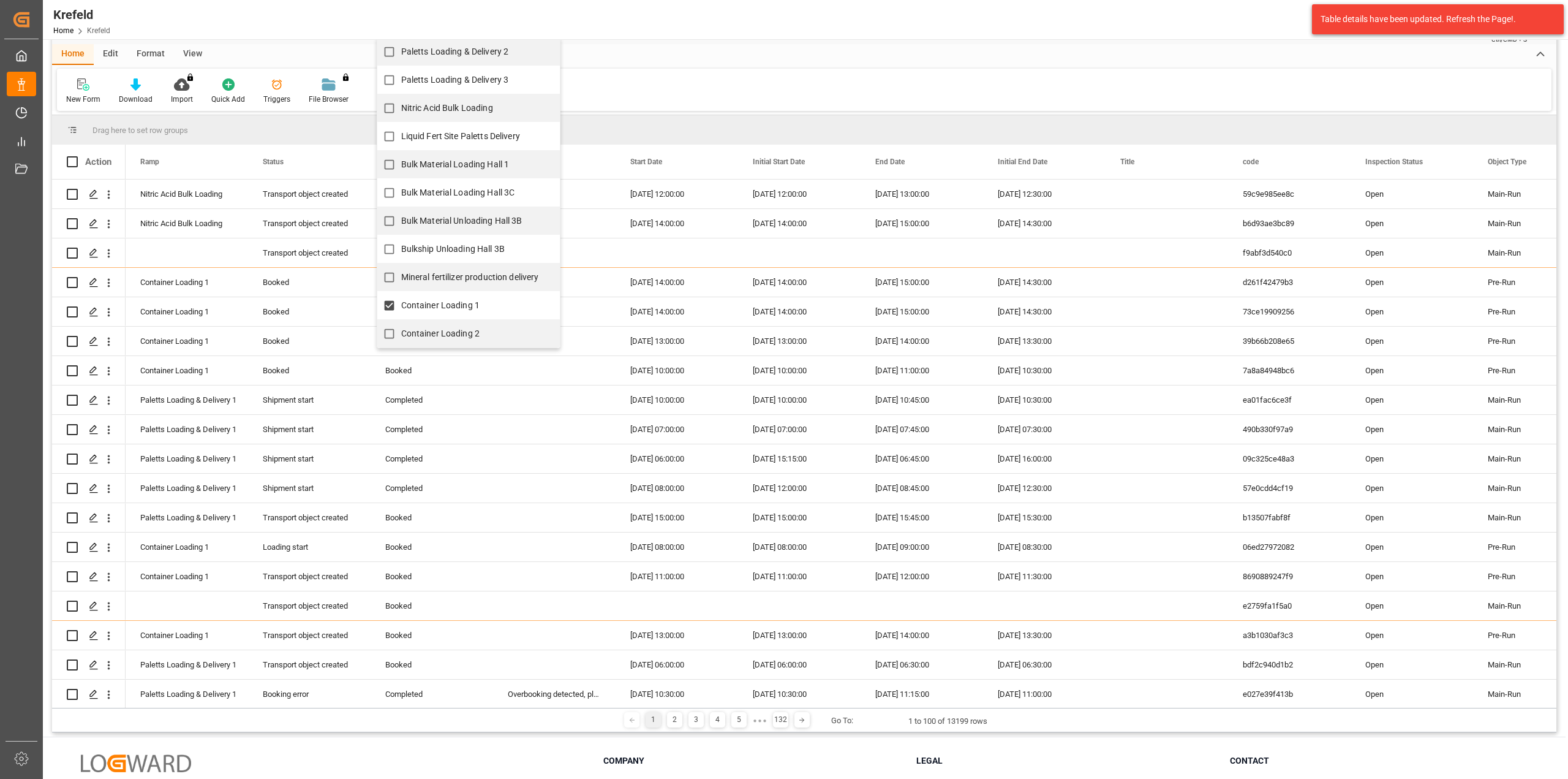
checkbox input "true"
click at [655, 56] on div "Home Edit Format View" at bounding box center [804, 55] width 1505 height 21
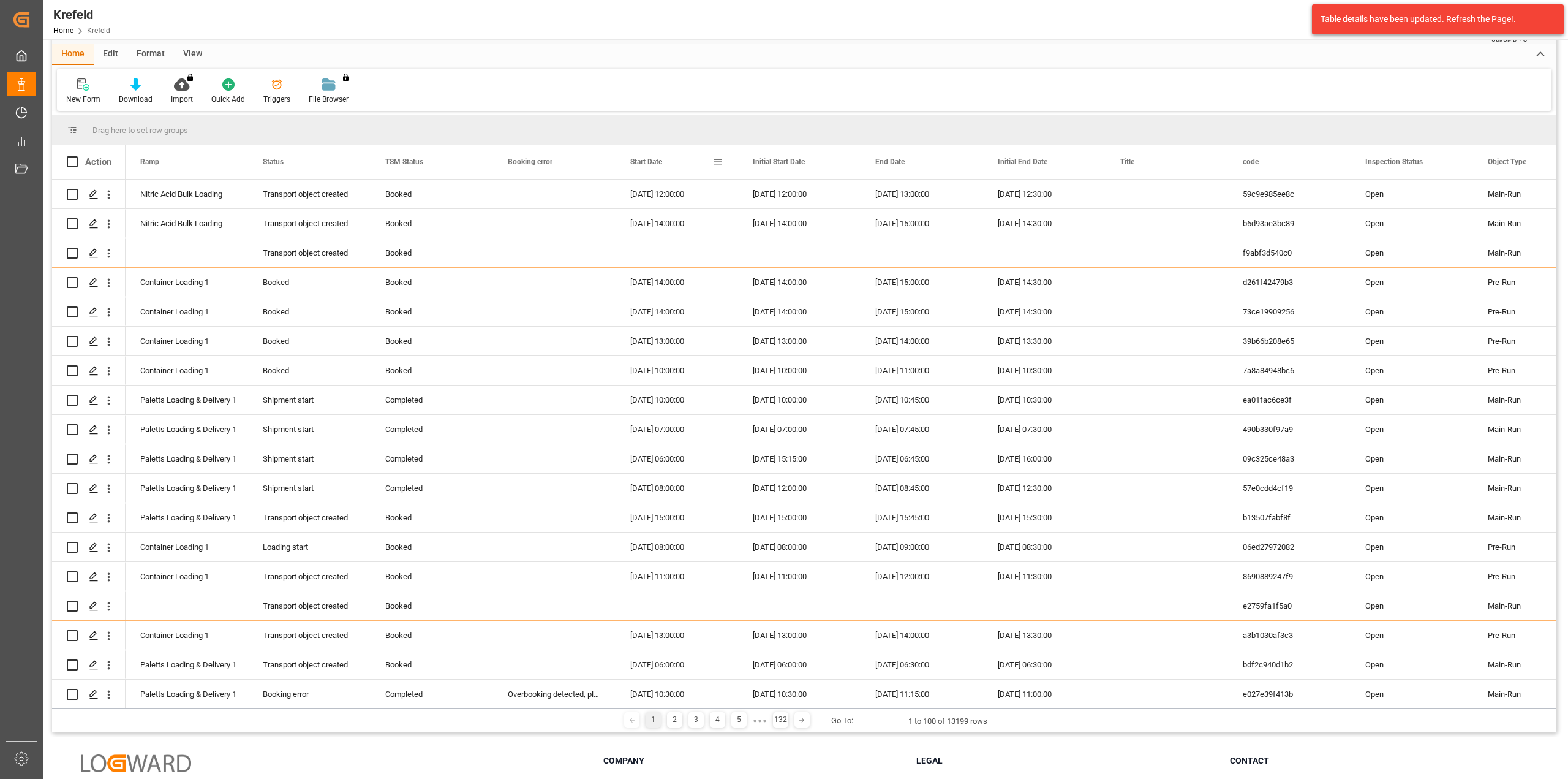
scroll to position [0, 0]
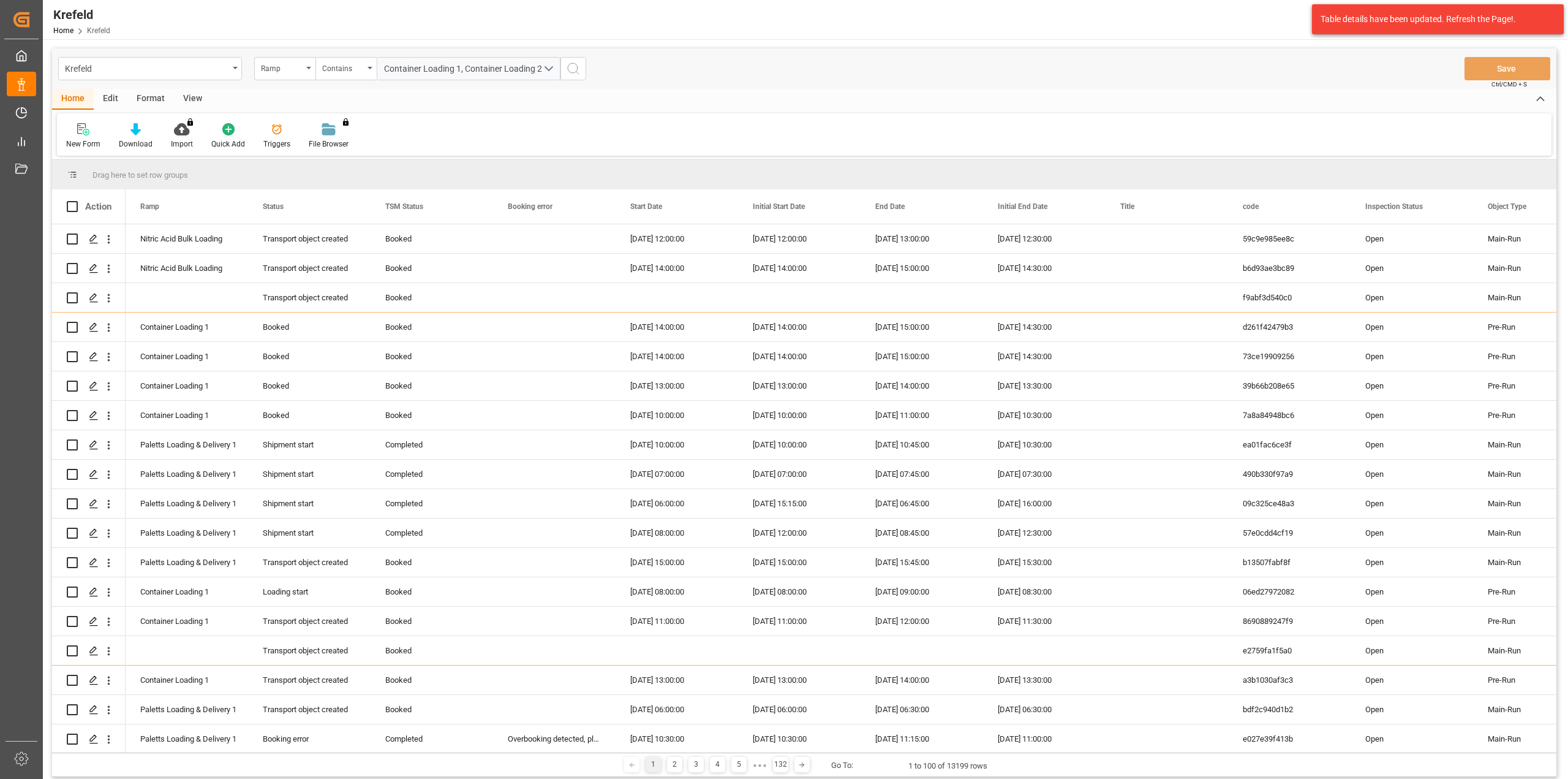
click at [571, 73] on icon "search button" at bounding box center [573, 68] width 15 height 15
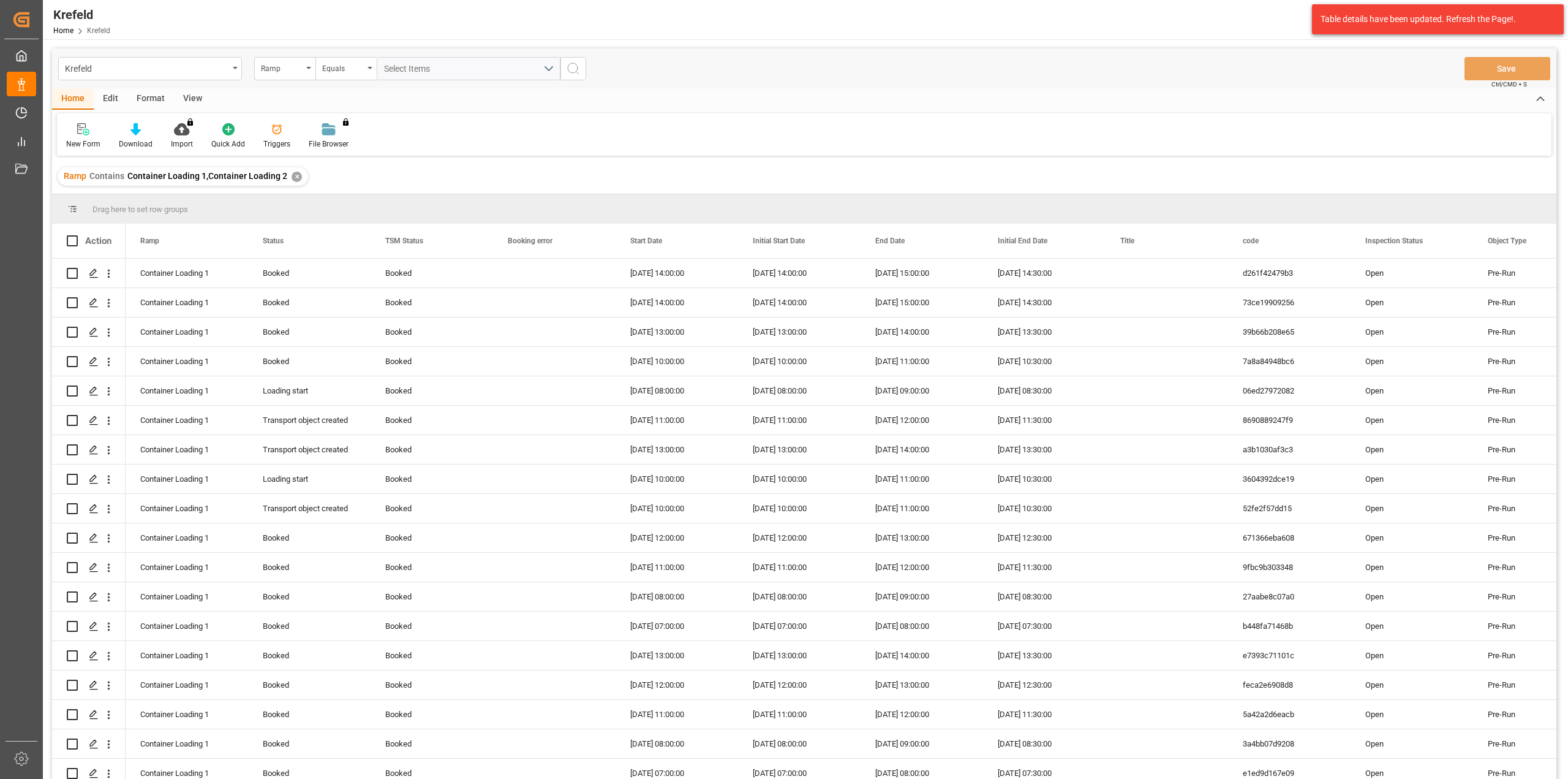
click at [245, 67] on div "Krefeld Ramp Equals Select Items" at bounding box center [322, 69] width 528 height 23
click at [281, 63] on div "Ramp" at bounding box center [282, 67] width 42 height 14
click at [302, 223] on div "Start Date" at bounding box center [346, 228] width 183 height 26
click at [409, 66] on input "text" at bounding box center [468, 69] width 183 height 23
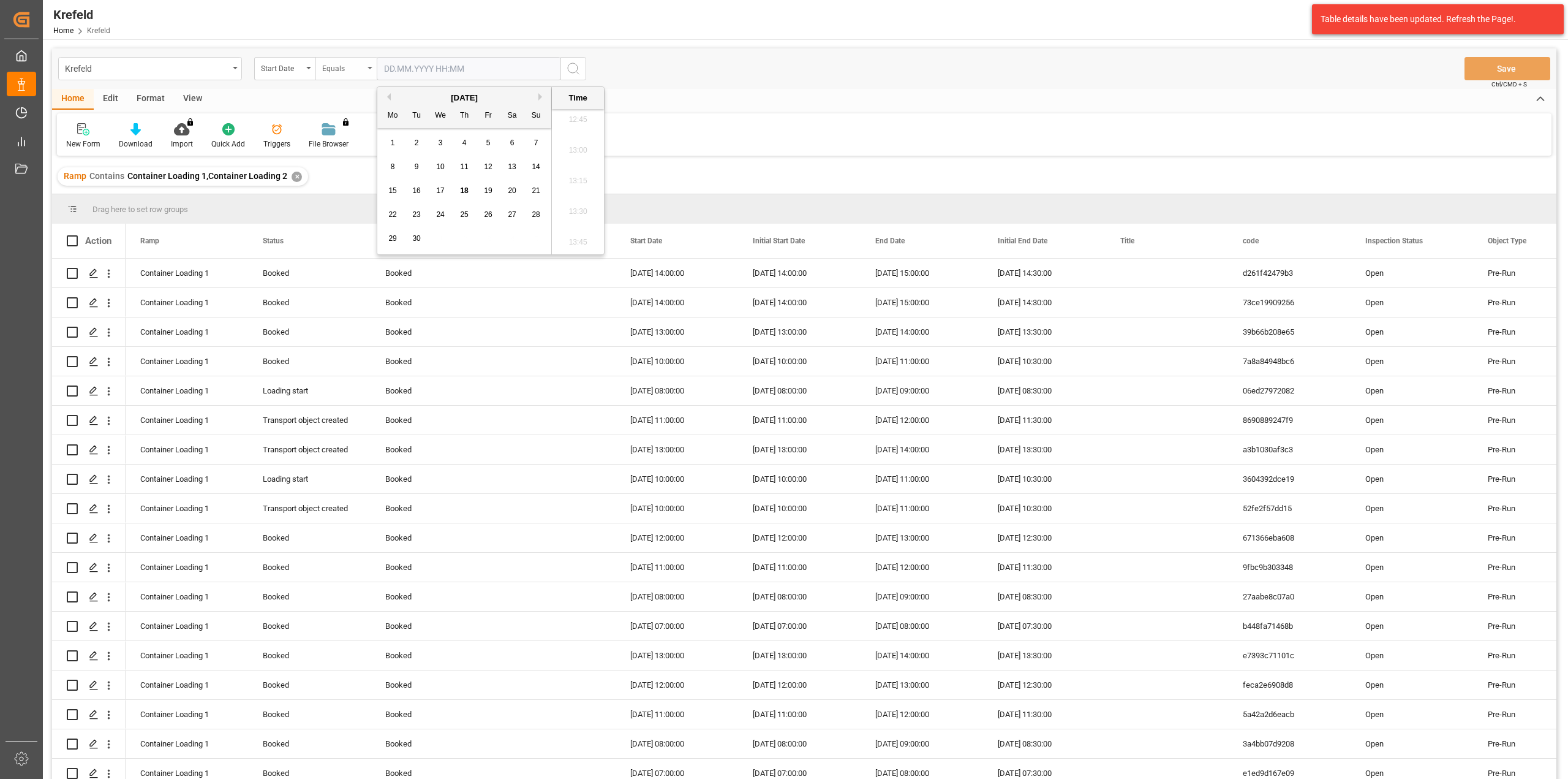
click at [340, 73] on div "Equals" at bounding box center [343, 67] width 42 height 14
click at [360, 227] on div "In range" at bounding box center [408, 228] width 183 height 26
click at [400, 64] on input "text" at bounding box center [422, 69] width 92 height 23
click at [392, 212] on span "22" at bounding box center [392, 215] width 8 height 9
type input "[DATE] 00:00"
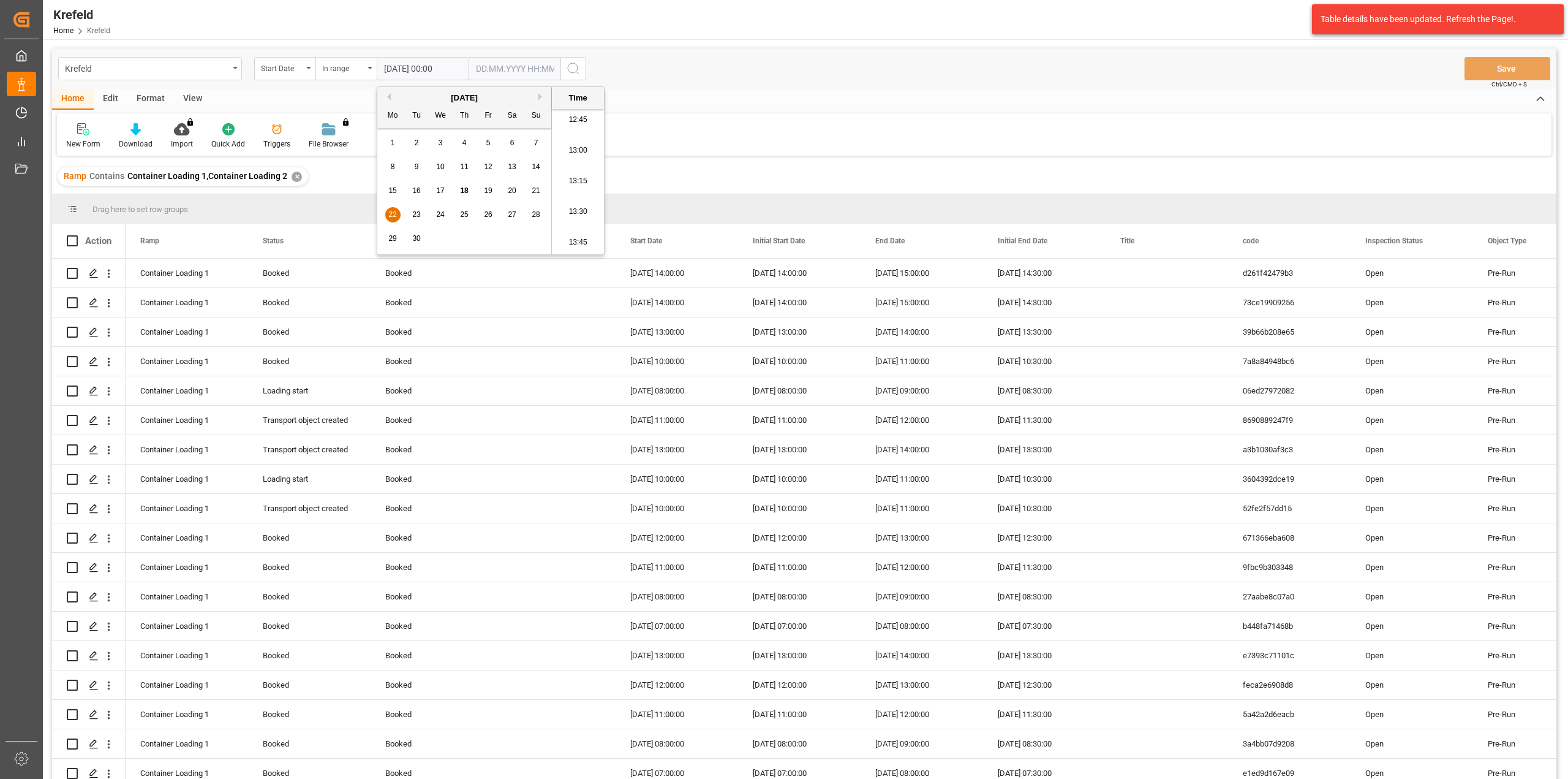
click at [497, 74] on input "text" at bounding box center [515, 69] width 92 height 23
click at [575, 216] on span "26" at bounding box center [579, 215] width 8 height 9
type input "[DATE] 00:00"
click at [667, 60] on div "Krefeld Start Date In range [DATE] 00:00 [DATE] 00:00 Save Ctrl/CMD + S" at bounding box center [804, 69] width 1505 height 41
click at [577, 67] on icon "search button" at bounding box center [573, 68] width 15 height 15
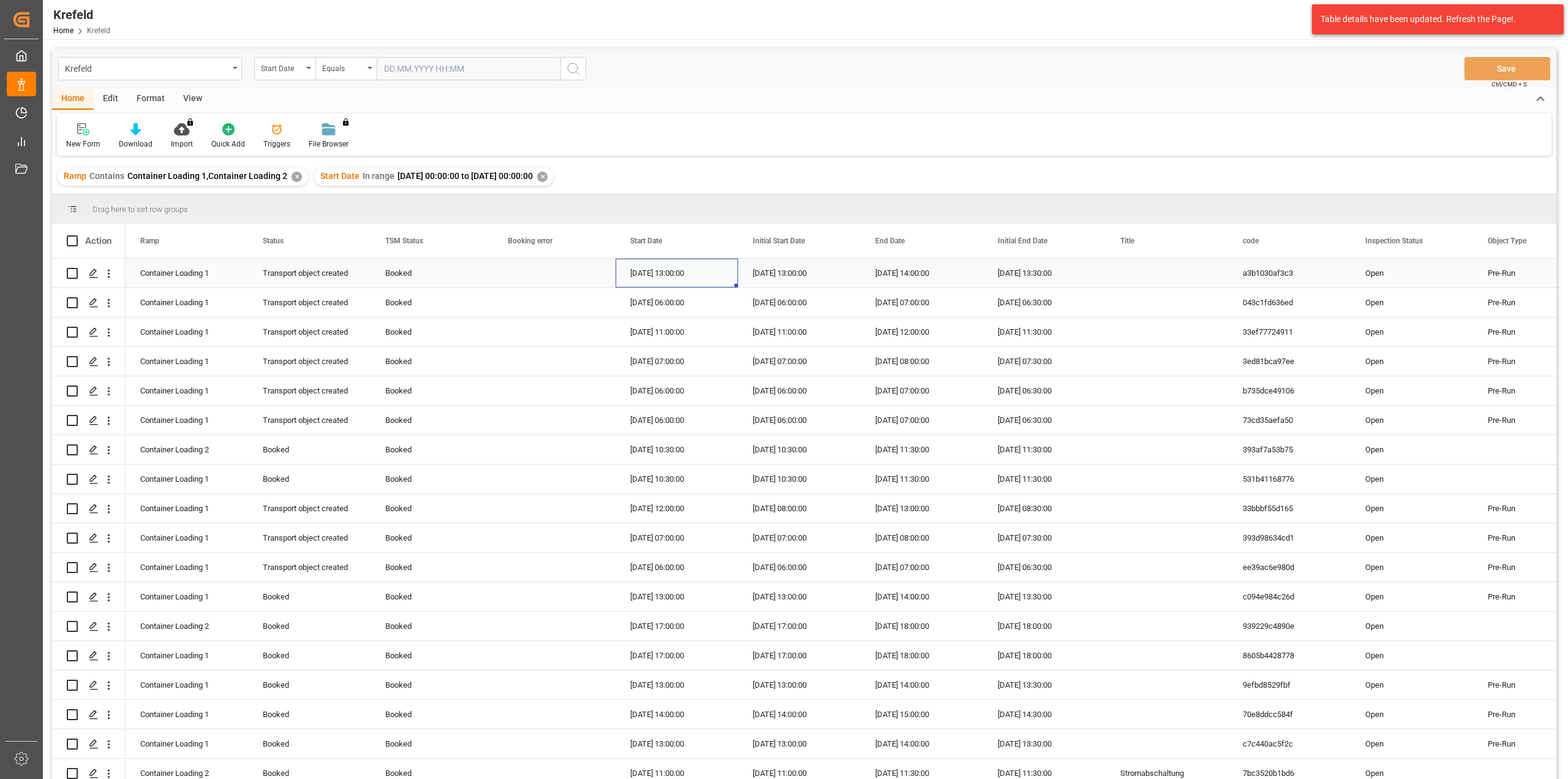
click at [650, 275] on div "[DATE] 13:00:00" at bounding box center [676, 272] width 123 height 29
click at [662, 243] on span "Start Date" at bounding box center [646, 241] width 32 height 9
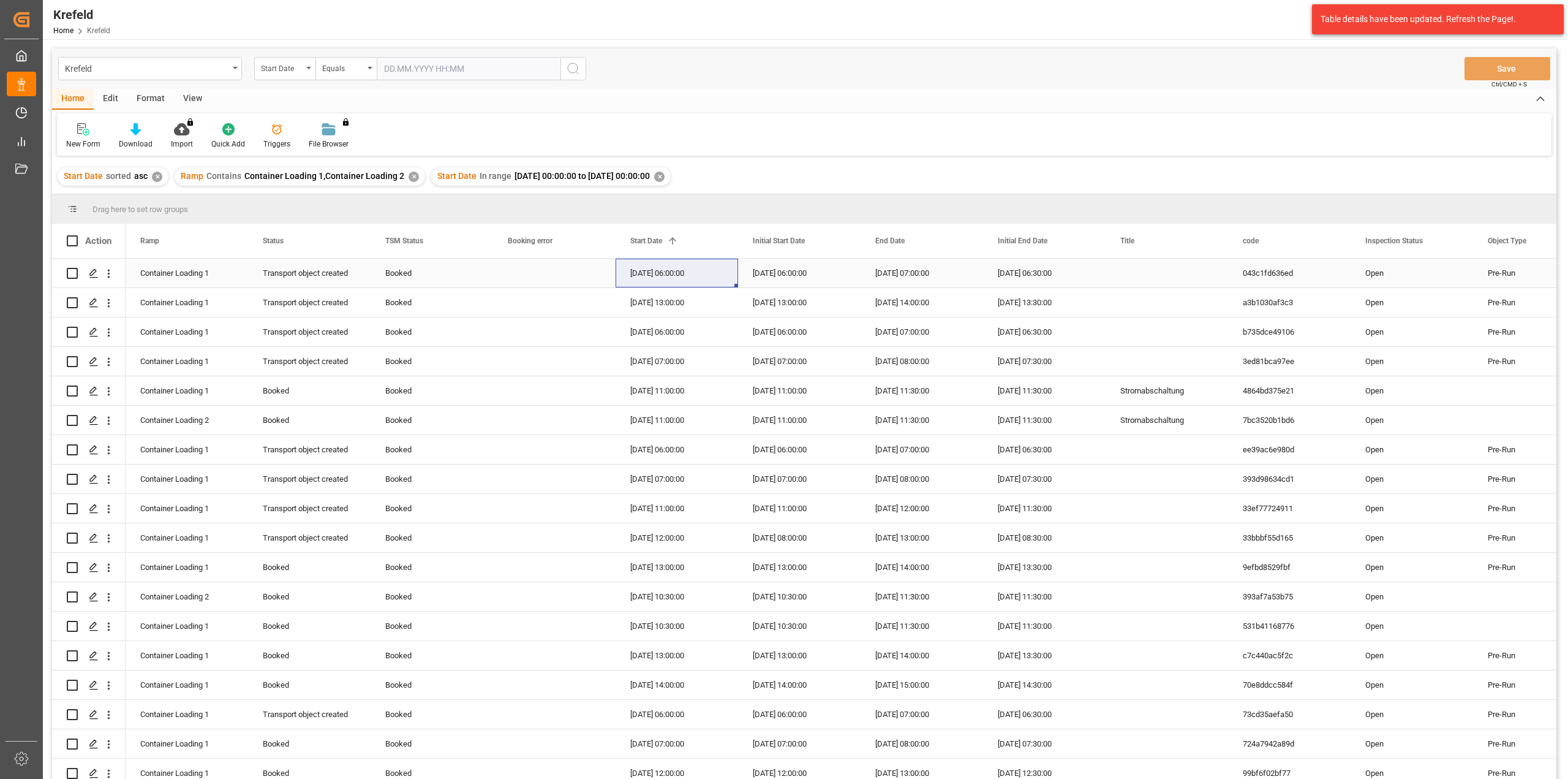
click at [692, 275] on div "[DATE] 06:00:00" at bounding box center [676, 272] width 123 height 29
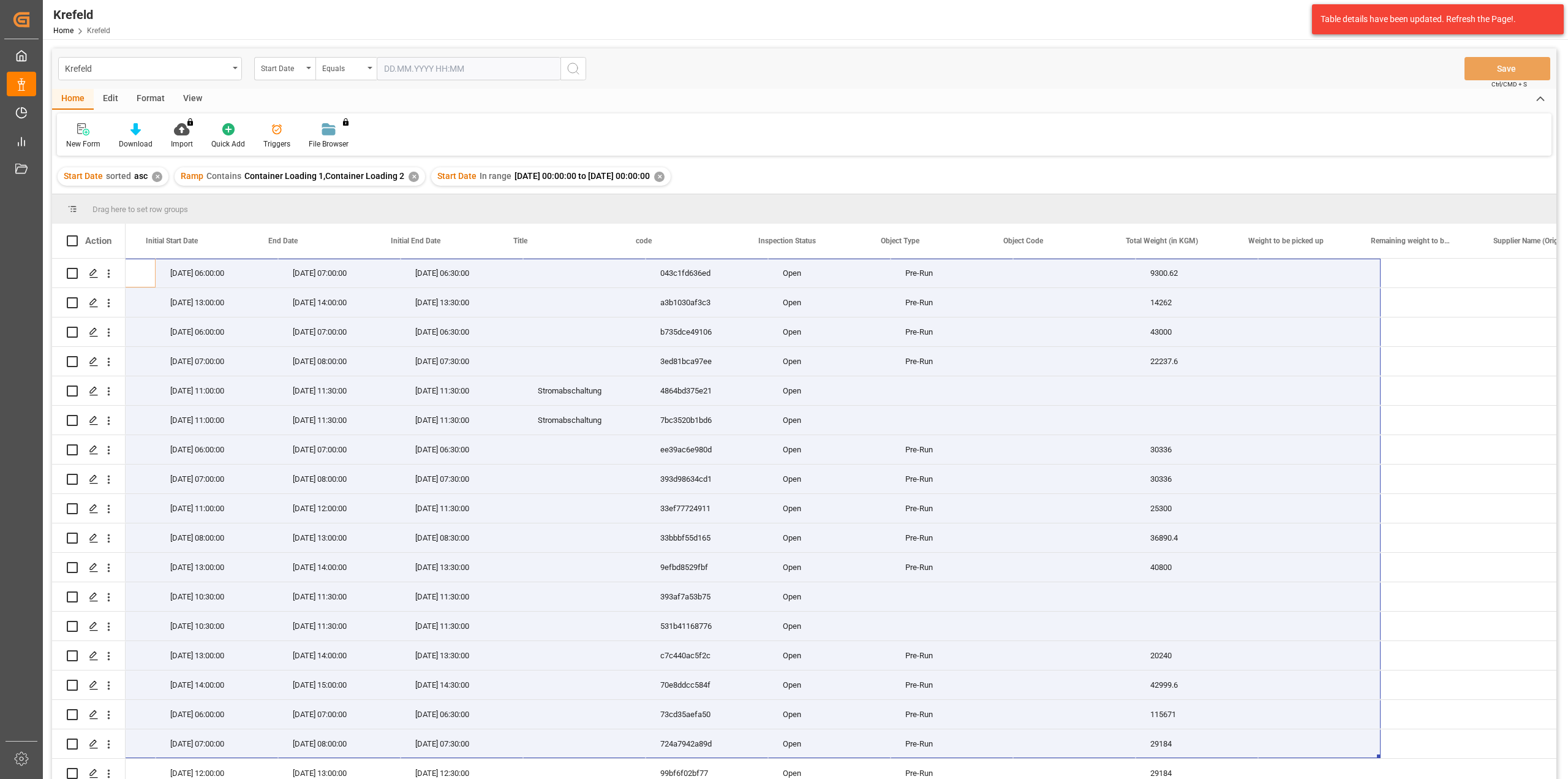
scroll to position [0, 607]
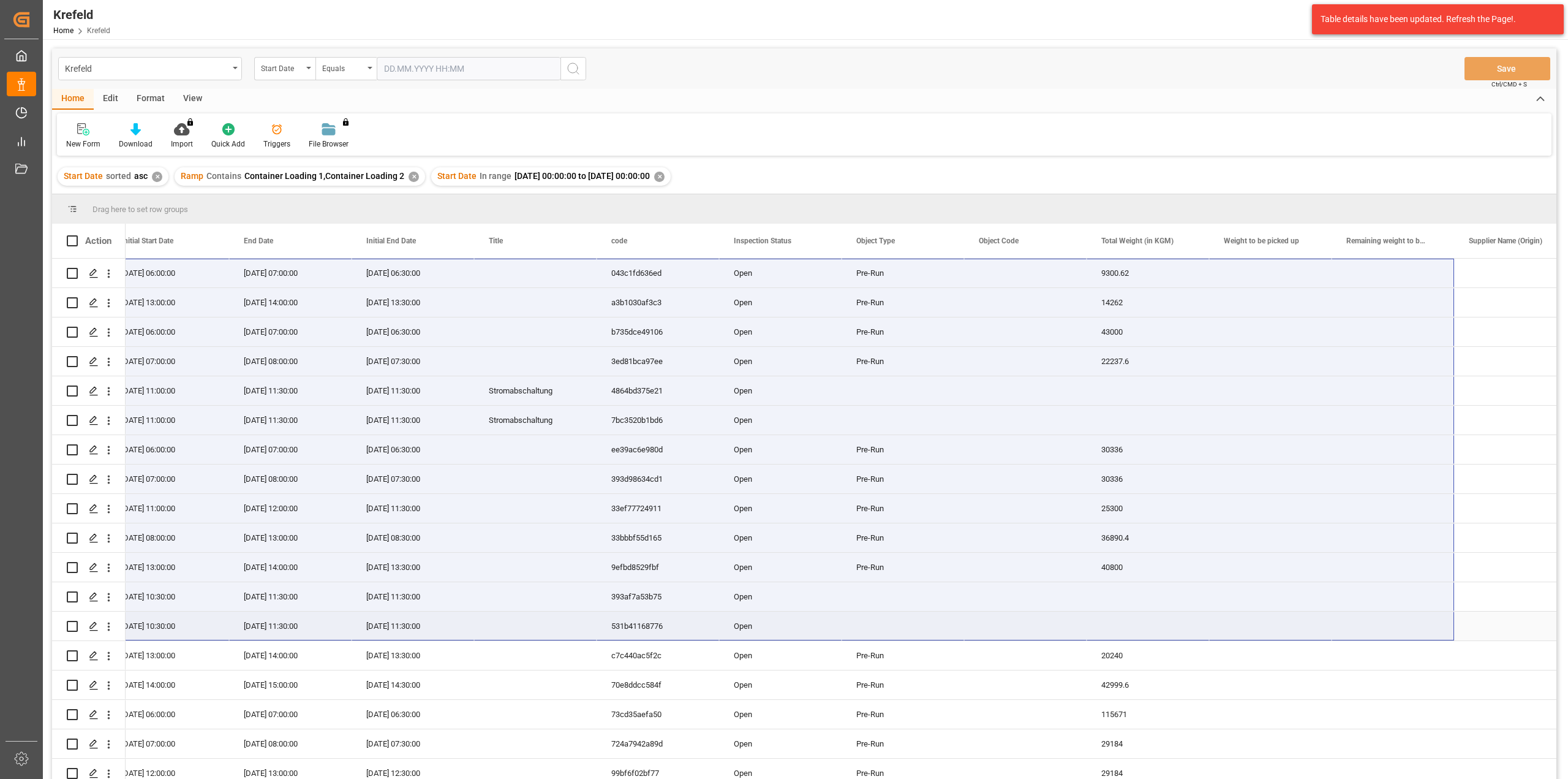
drag, startPoint x: 369, startPoint y: 270, endPoint x: 1173, endPoint y: 551, distance: 851.7
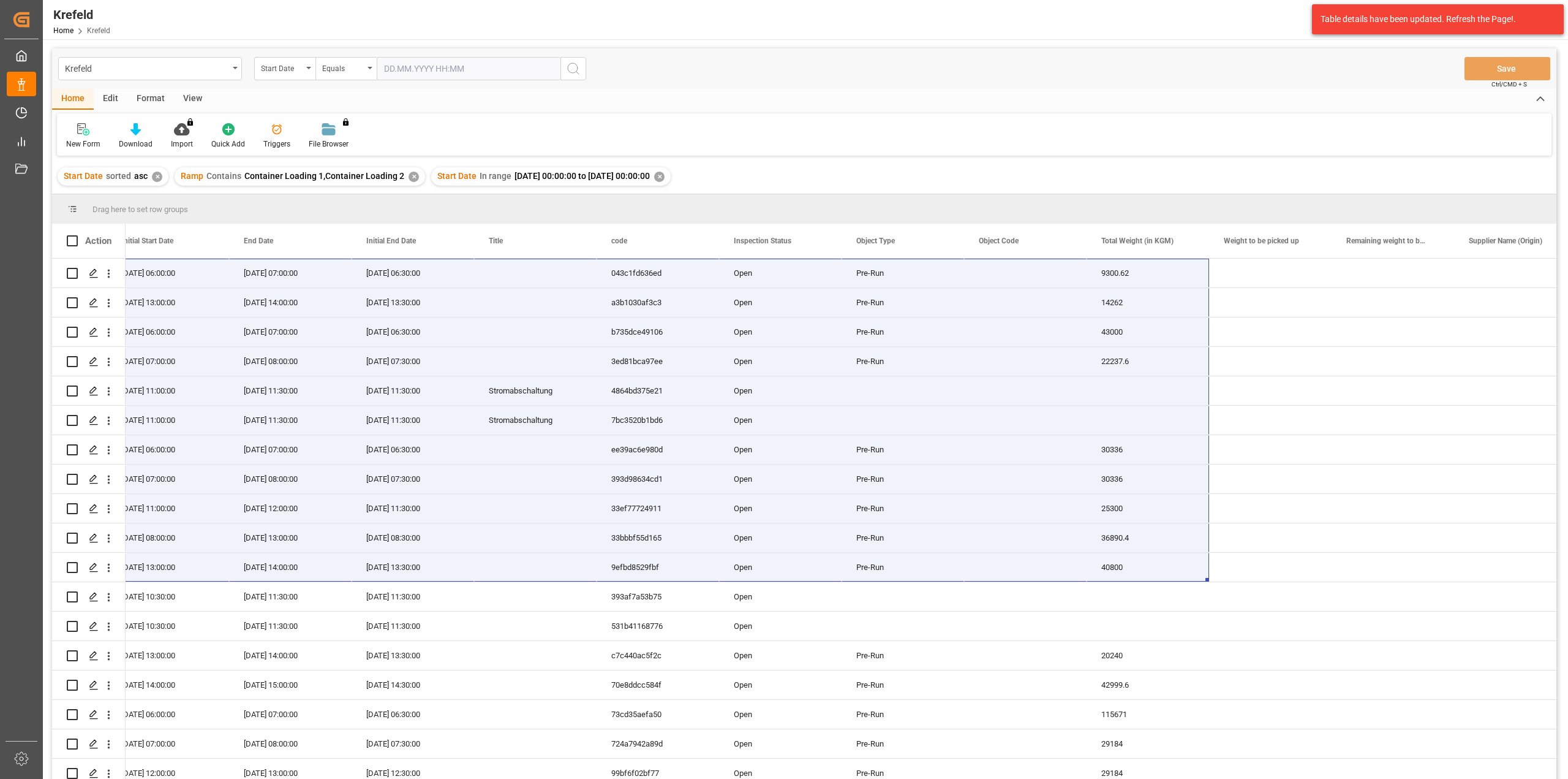
click at [197, 101] on div "View" at bounding box center [192, 99] width 37 height 21
click at [77, 138] on div "Default" at bounding box center [77, 143] width 23 height 11
click at [114, 216] on div "LKWs Palettiert" at bounding box center [133, 223] width 134 height 25
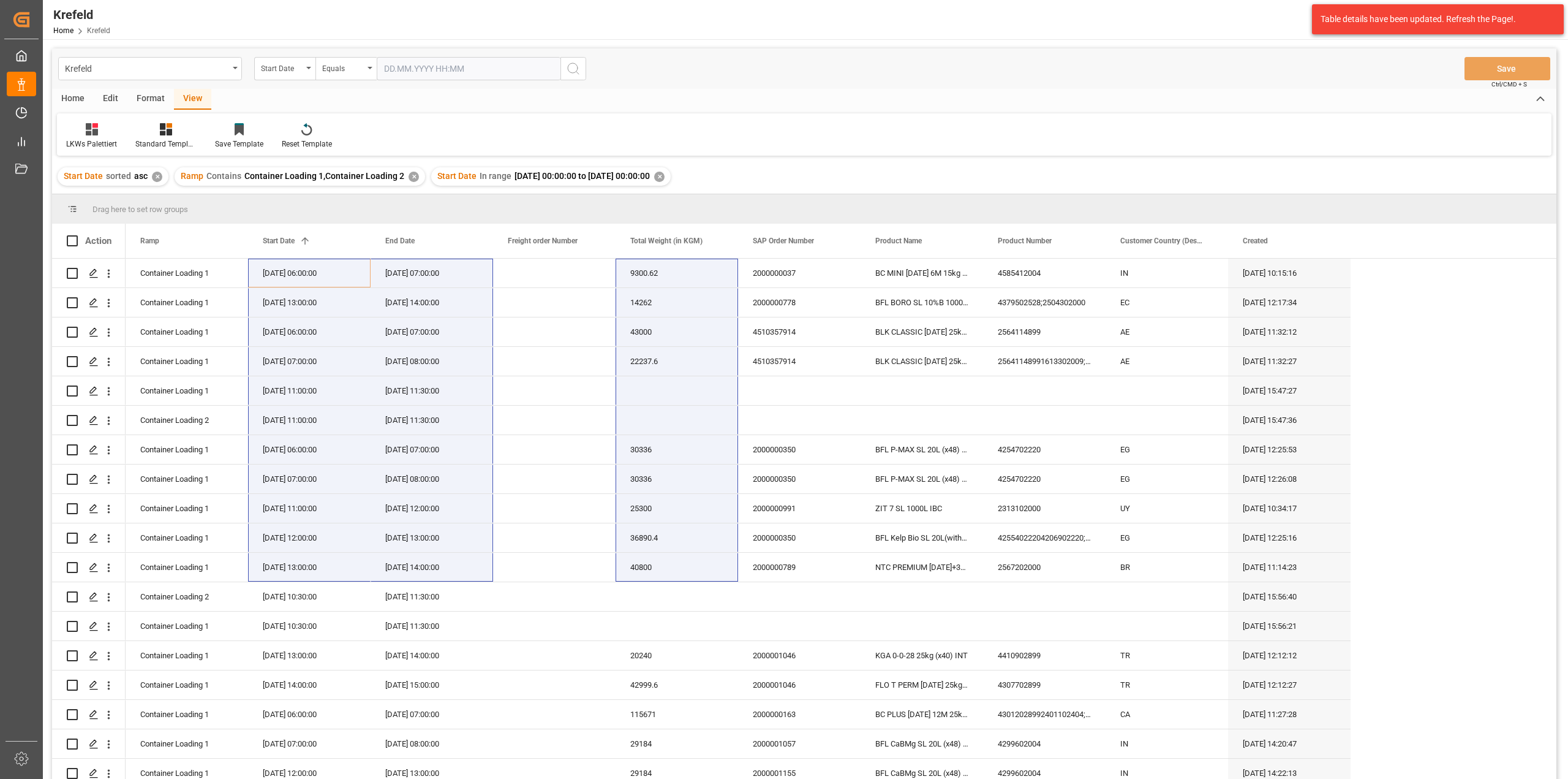
scroll to position [0, 0]
click at [1020, 169] on div "Start Date sorted asc ✕ Ramp Contains Container Loading 1,Container Loading 2 ✕…" at bounding box center [804, 176] width 1505 height 34
click at [575, 273] on div "Press SPACE to select this row." at bounding box center [554, 272] width 123 height 29
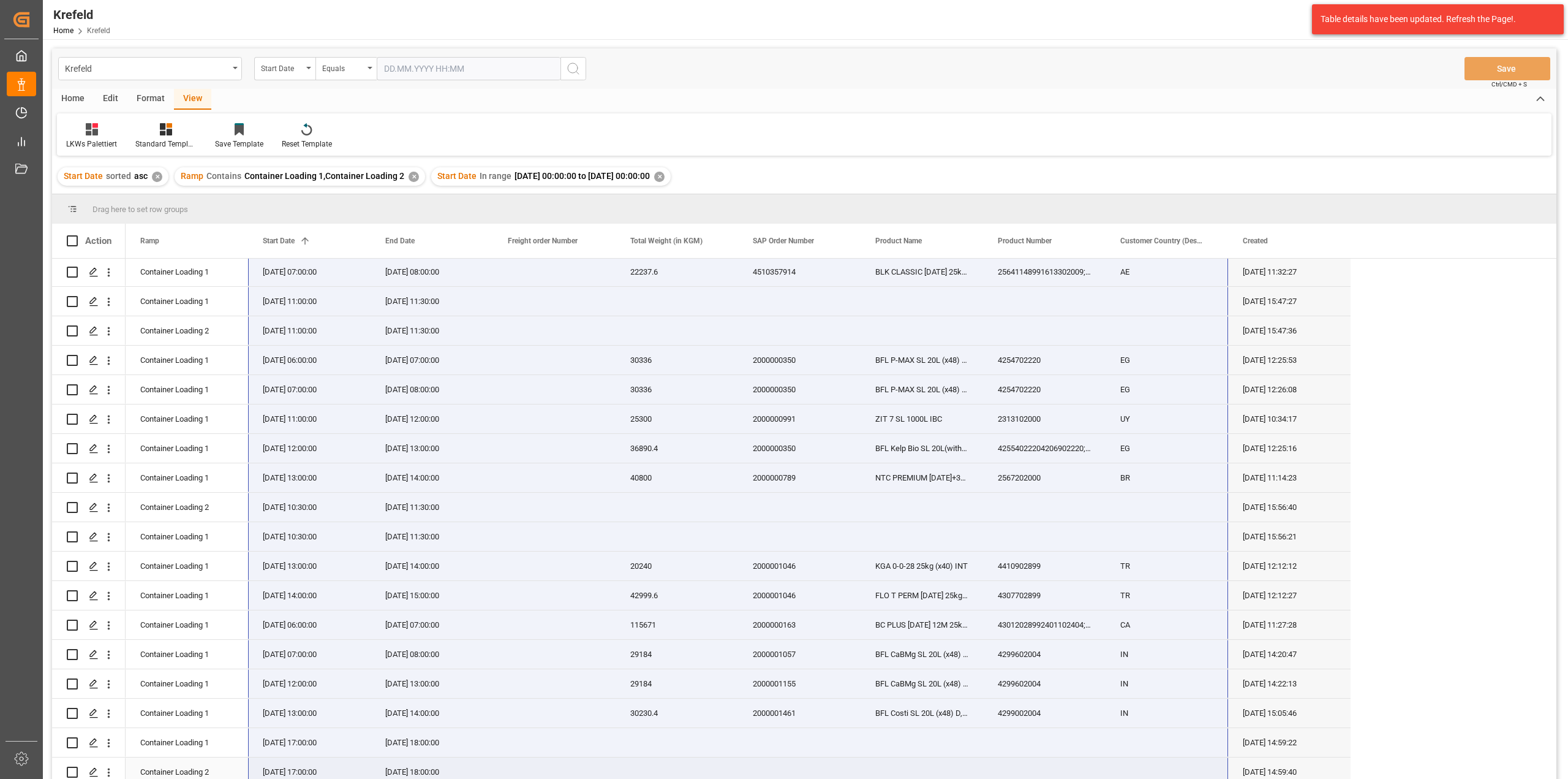
drag, startPoint x: 275, startPoint y: 267, endPoint x: 1132, endPoint y: 768, distance: 992.7
click at [1132, 768] on div "[DATE] 06:00:00 9300.62 2000000037 BC MINI [DATE] 6M 15kg (x60) WW 4585412004 I…" at bounding box center [737, 477] width 1225 height 617
click at [990, 159] on div "Start Date sorted asc ✕ Ramp Contains Container Loading 1,Container Loading 2 ✕…" at bounding box center [804, 176] width 1505 height 34
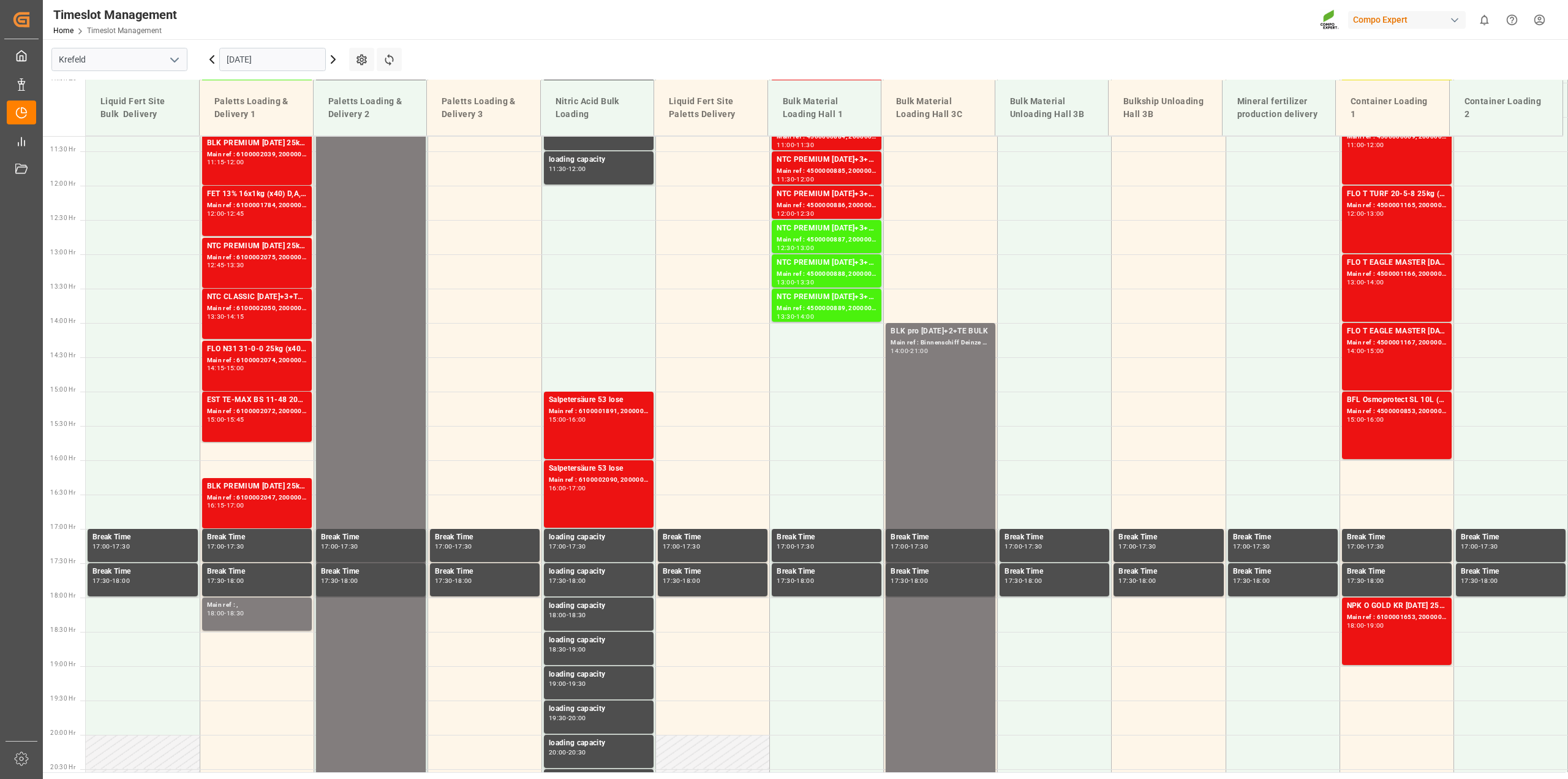
click at [233, 57] on input "[DATE]" at bounding box center [272, 59] width 107 height 23
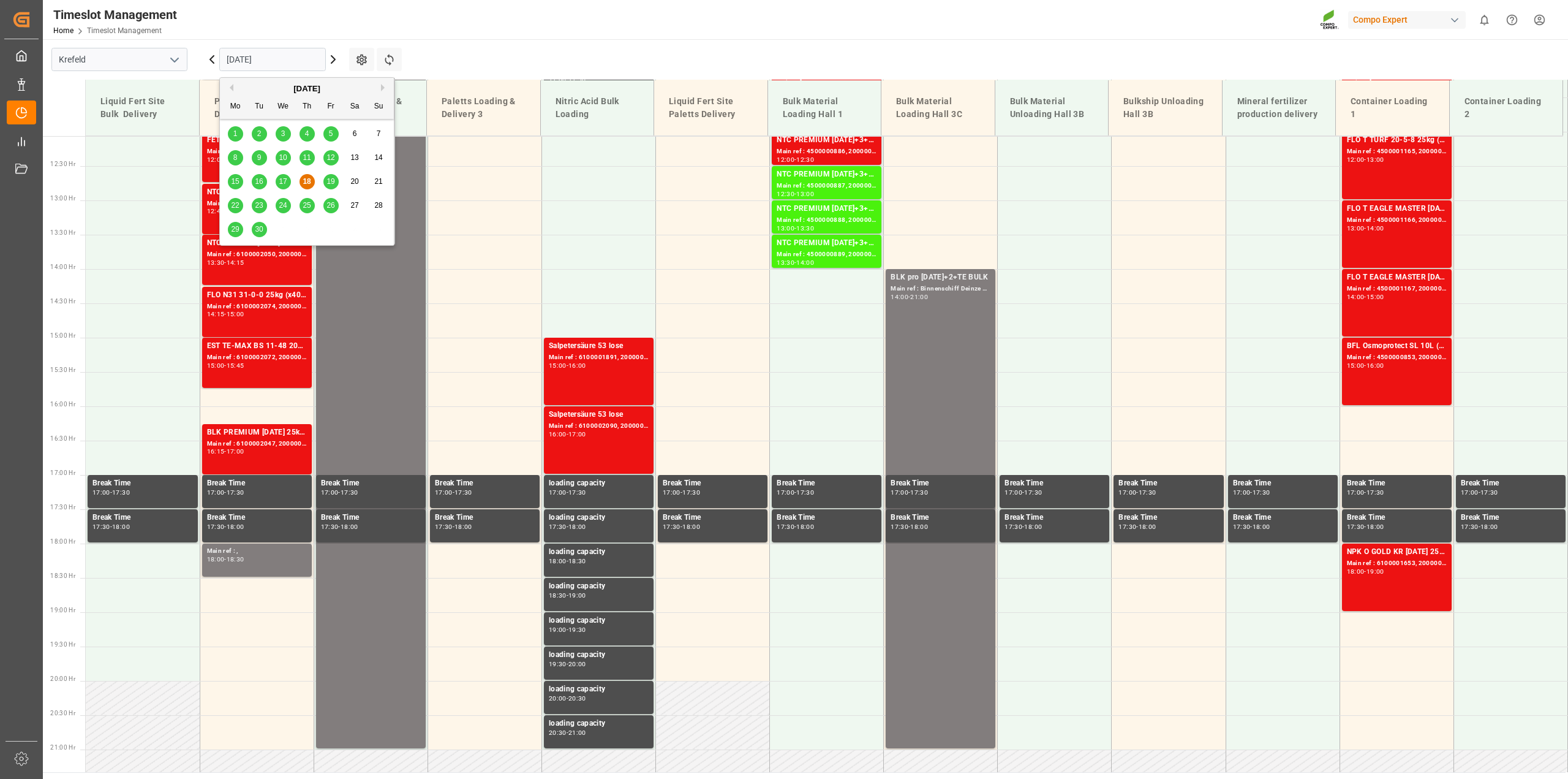
scroll to position [829, 0]
click at [383, 88] on button "Next Month" at bounding box center [384, 88] width 7 height 7
click at [281, 132] on span "1" at bounding box center [282, 134] width 4 height 9
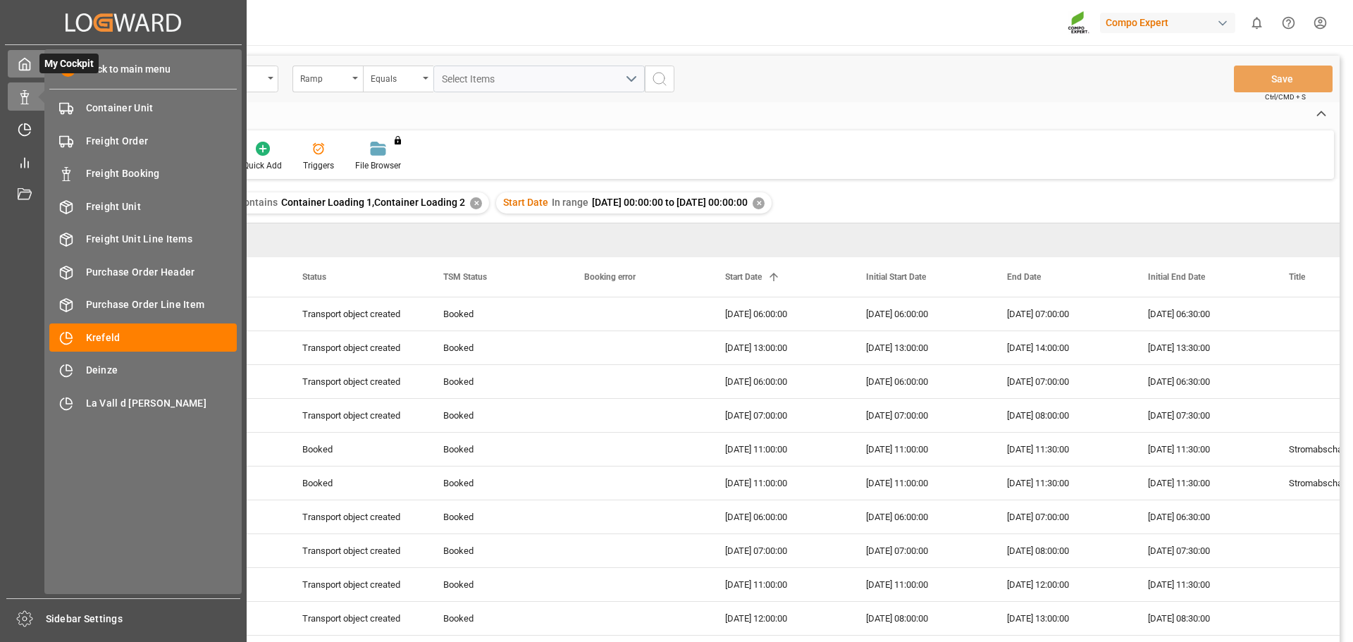
click at [29, 57] on icon at bounding box center [25, 64] width 14 height 14
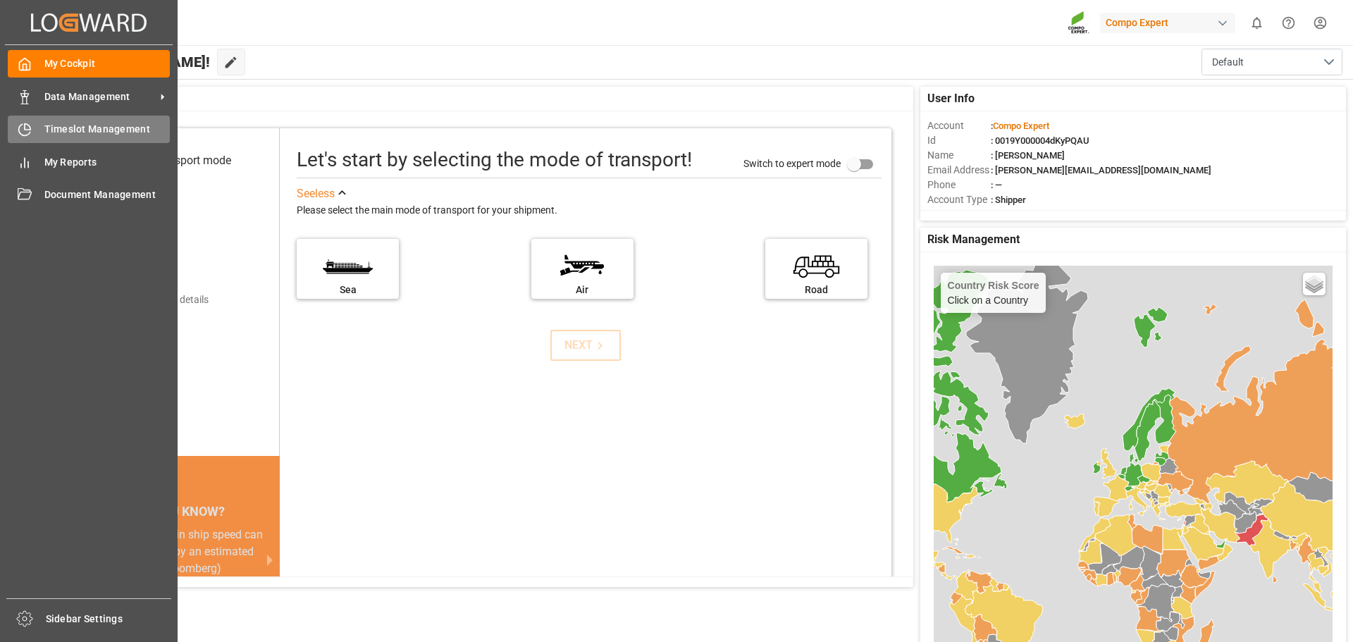
click at [35, 132] on div "Timeslot Management Timeslot Management" at bounding box center [89, 129] width 162 height 27
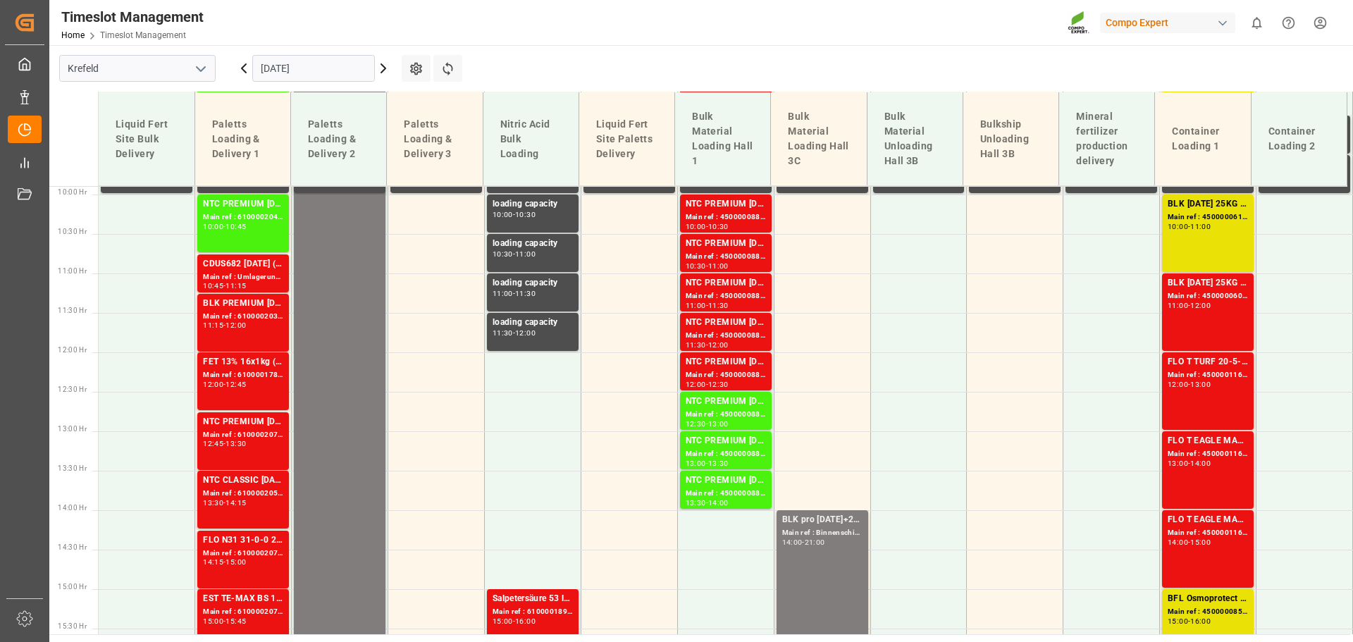
scroll to position [780, 0]
click at [900, 392] on div "FLO T TURF 20-5-8 25kg (x42) WW Main ref : 4500001165, 2000000989 12:00 - 13:00" at bounding box center [1208, 392] width 80 height 72
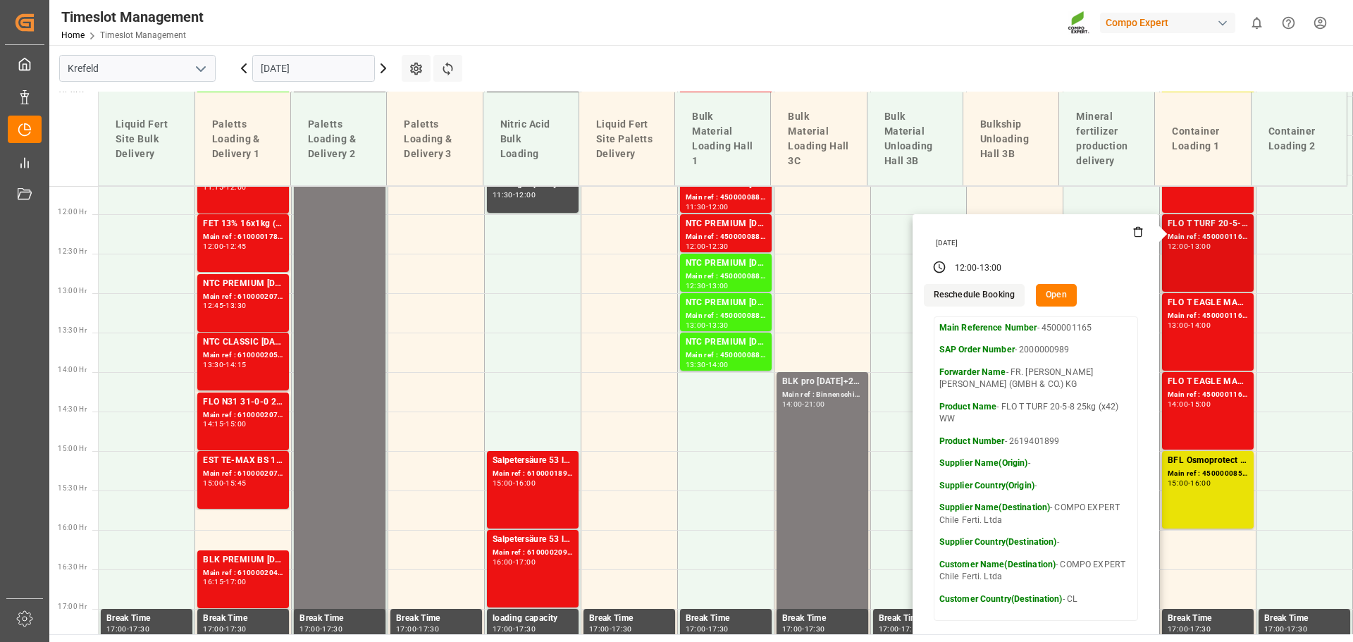
scroll to position [920, 0]
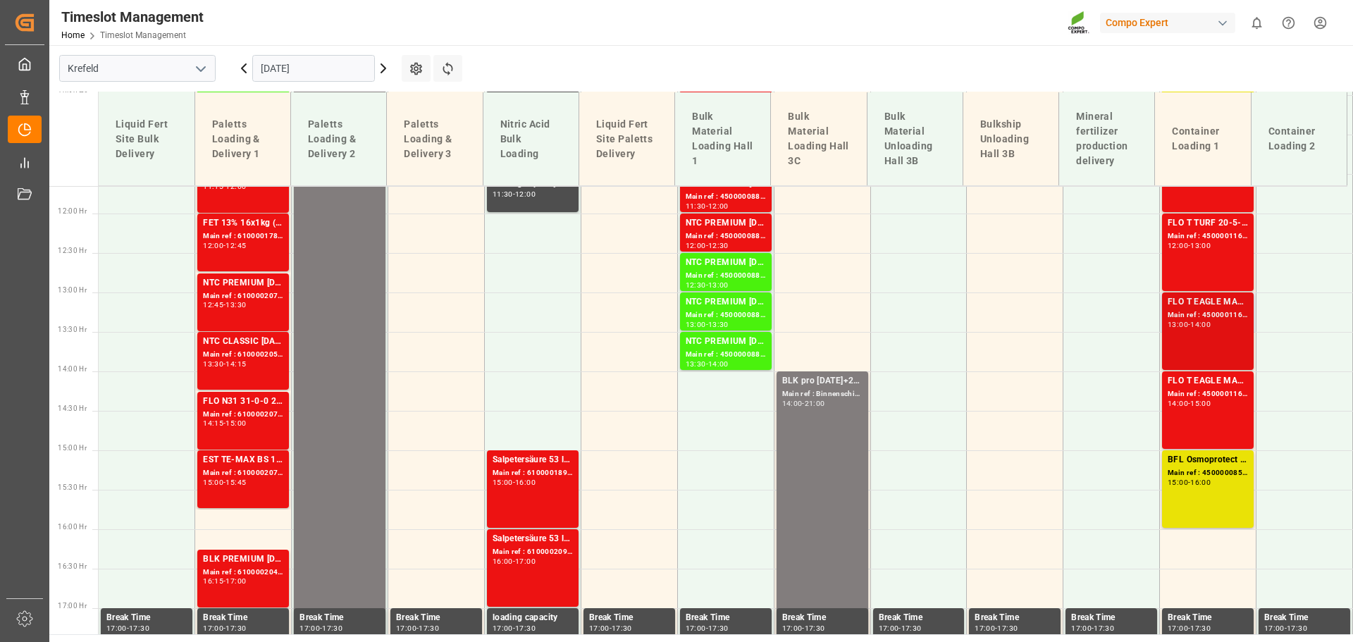
click at [900, 327] on div "14:00" at bounding box center [1200, 324] width 20 height 6
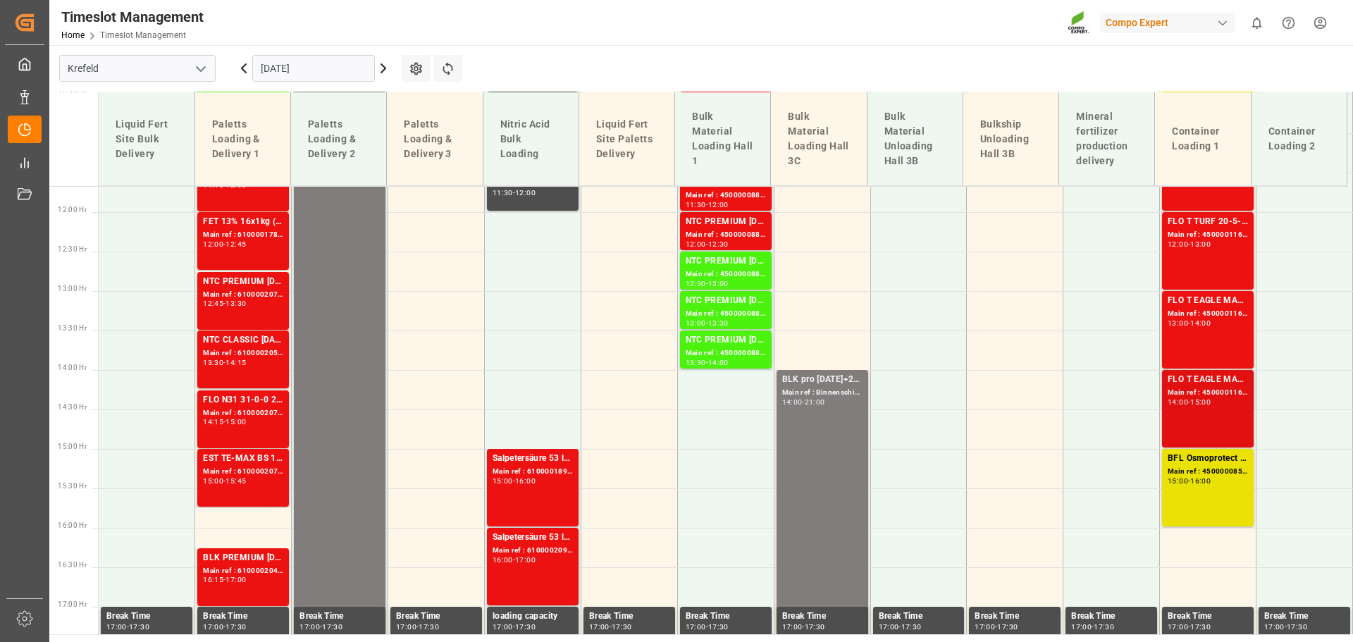
scroll to position [920, 0]
click at [900, 404] on div "15:00" at bounding box center [1200, 403] width 20 height 6
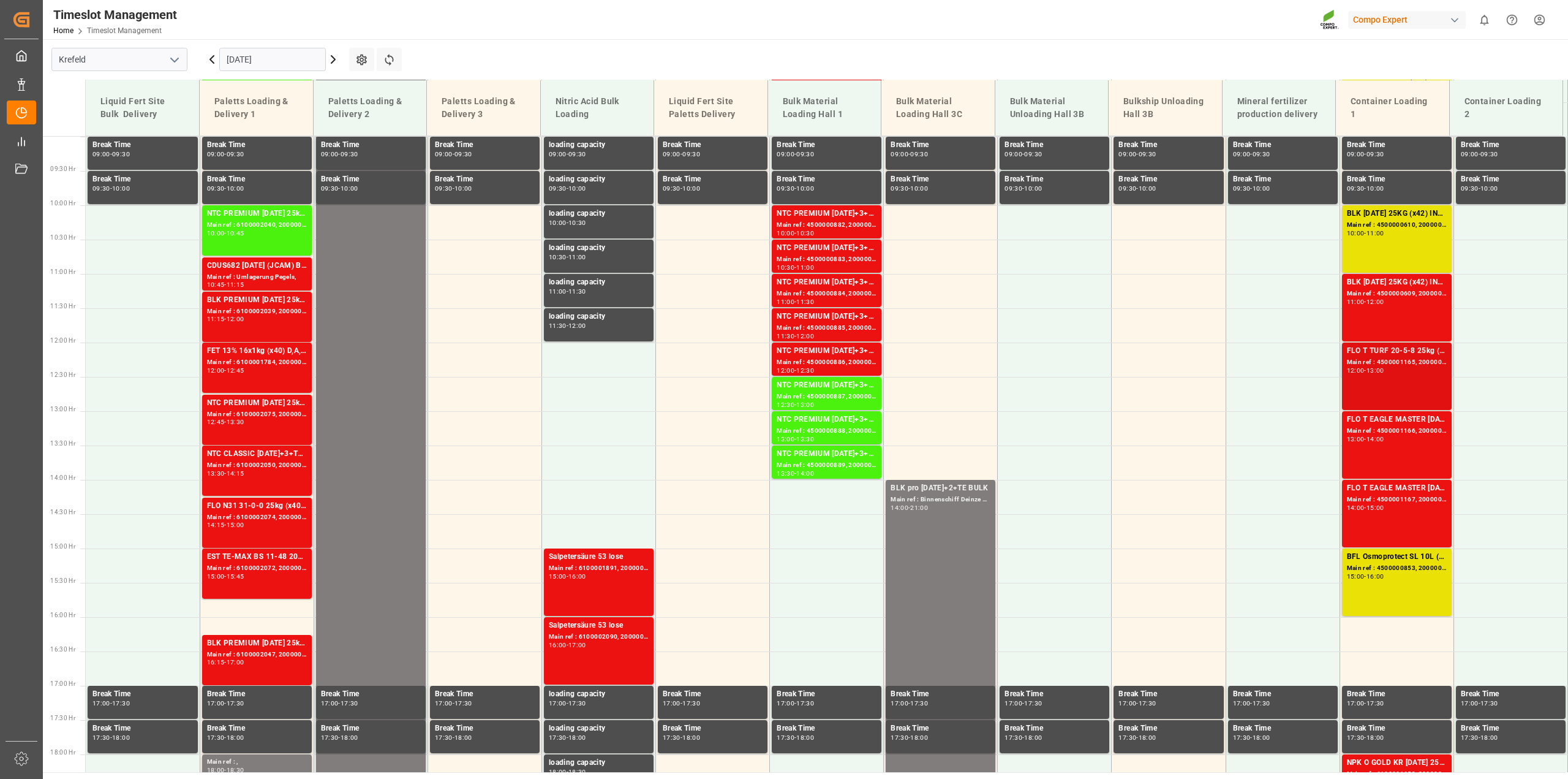
scroll to position [616, 0]
click at [782, 364] on div "Main ref : 4500001165, 2000000989" at bounding box center [1396, 363] width 100 height 10
click at [782, 430] on div "Main ref : 4500001166, 2000000989" at bounding box center [1396, 431] width 100 height 10
click at [782, 493] on div "FLO T EAGLE MASTER [DATE] 25kg (x42) WW" at bounding box center [1396, 489] width 100 height 12
click at [782, 381] on div "FLO T TURF 20-5-8 25kg (x42) WW Main ref : 4500001165, 2000000989 12:00 - 13:00" at bounding box center [1396, 376] width 100 height 63
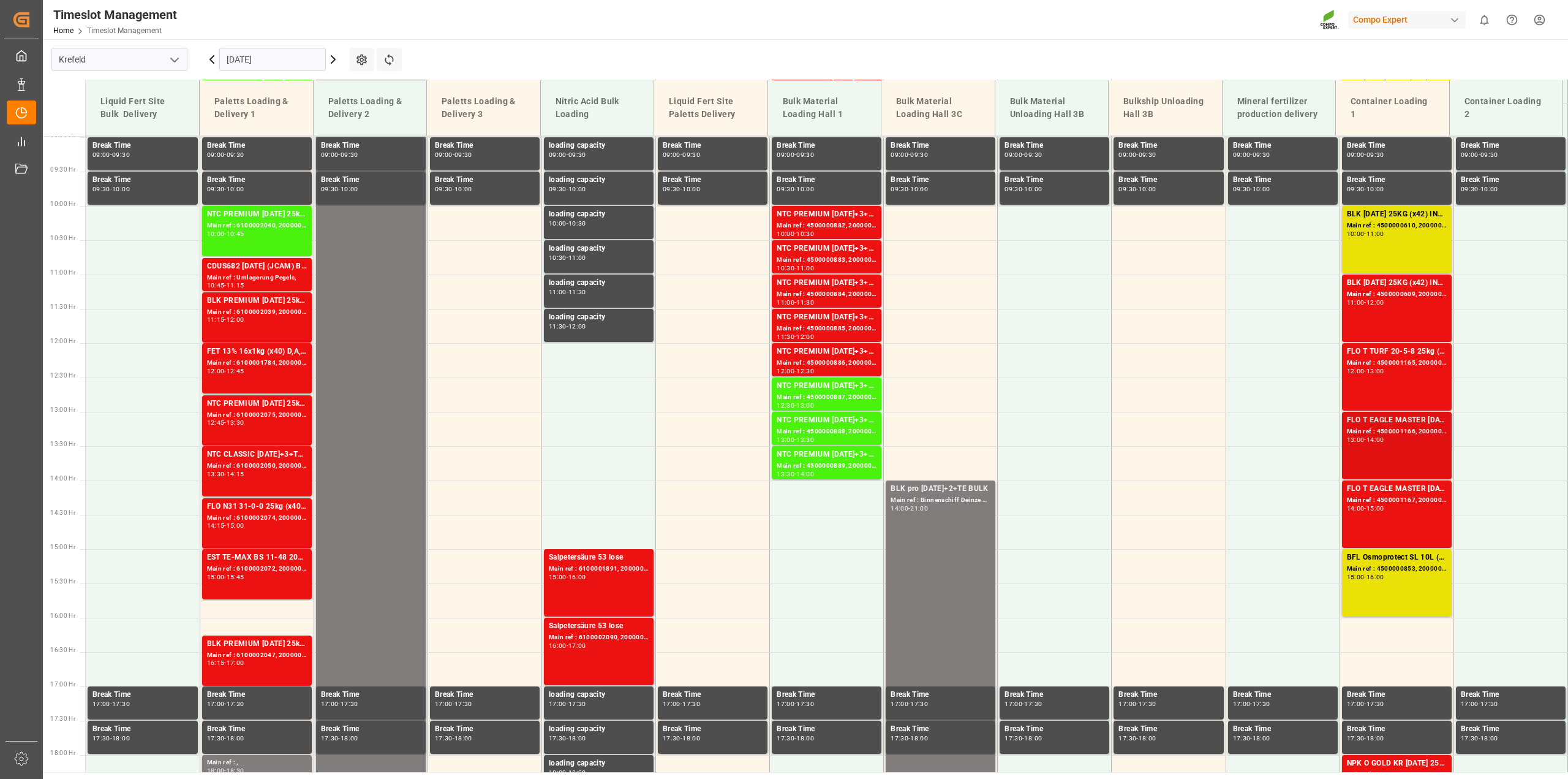
click at [782, 433] on div "Main ref : 4500001166, 2000000989" at bounding box center [1396, 431] width 100 height 10
click at [782, 360] on div "Main ref : 4500001165, 2000000989" at bounding box center [1396, 363] width 100 height 10
click at [249, 62] on input "[DATE]" at bounding box center [272, 59] width 107 height 23
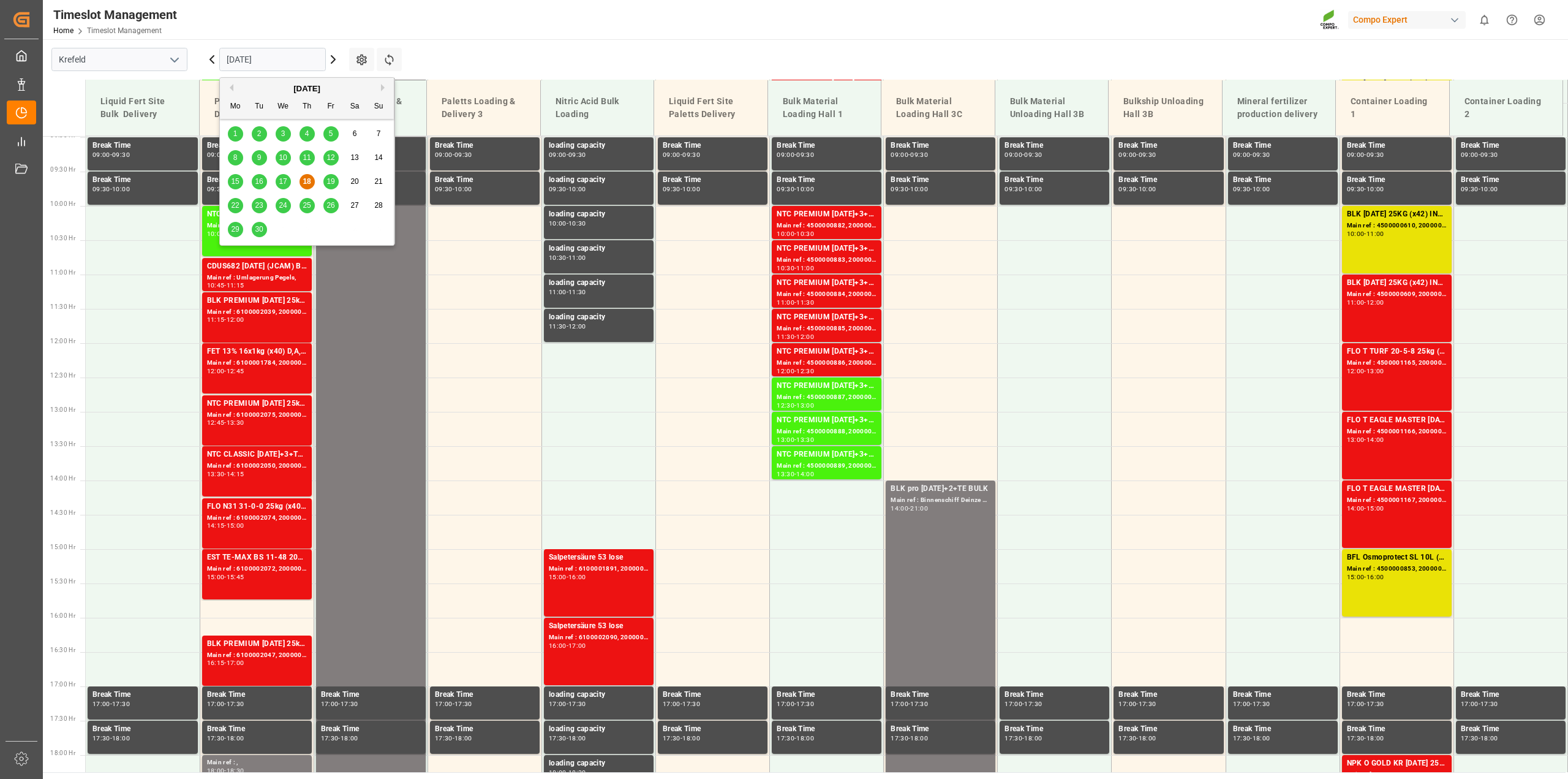
click at [335, 182] on div "19" at bounding box center [331, 182] width 16 height 15
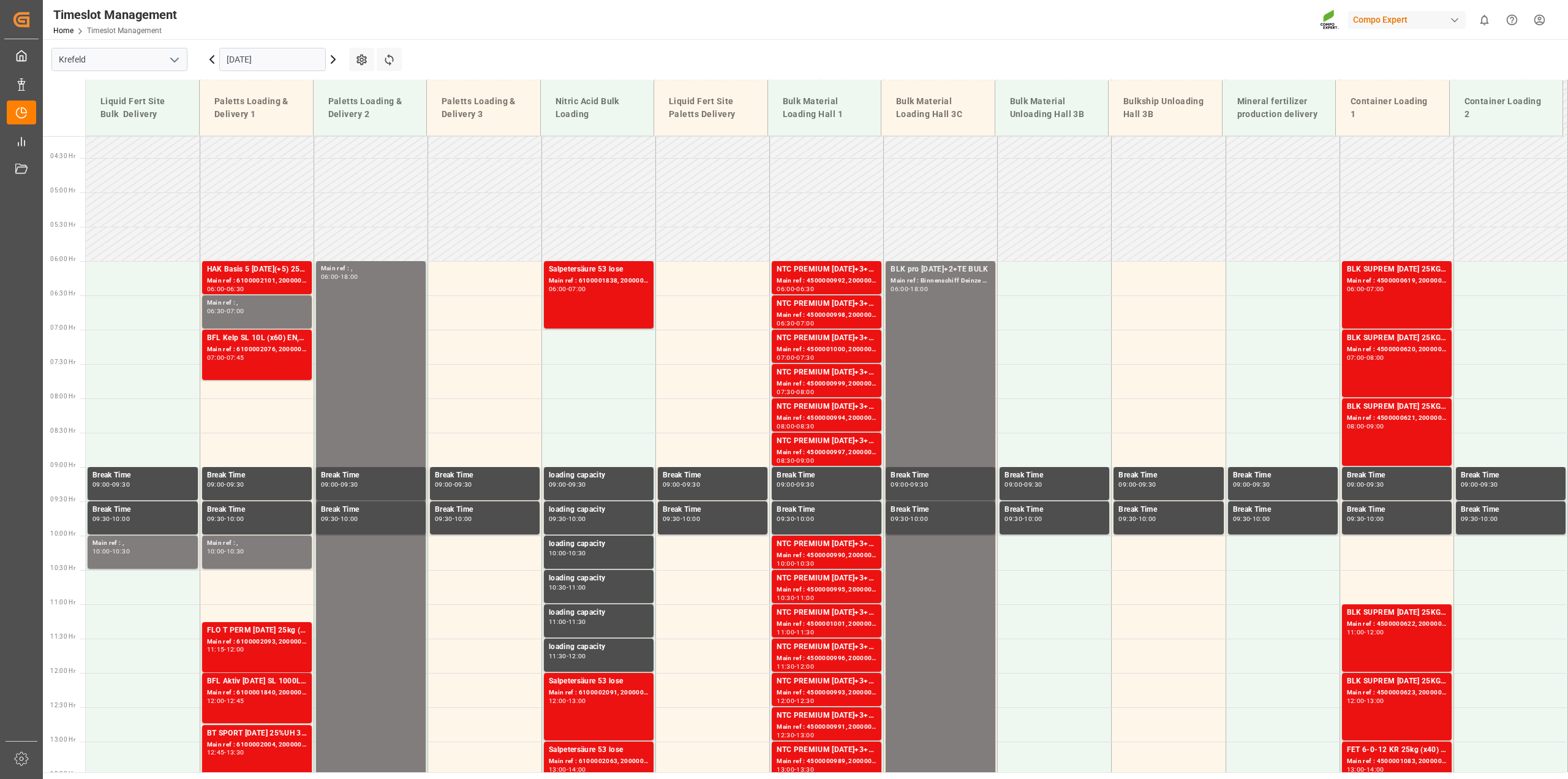
scroll to position [285, 0]
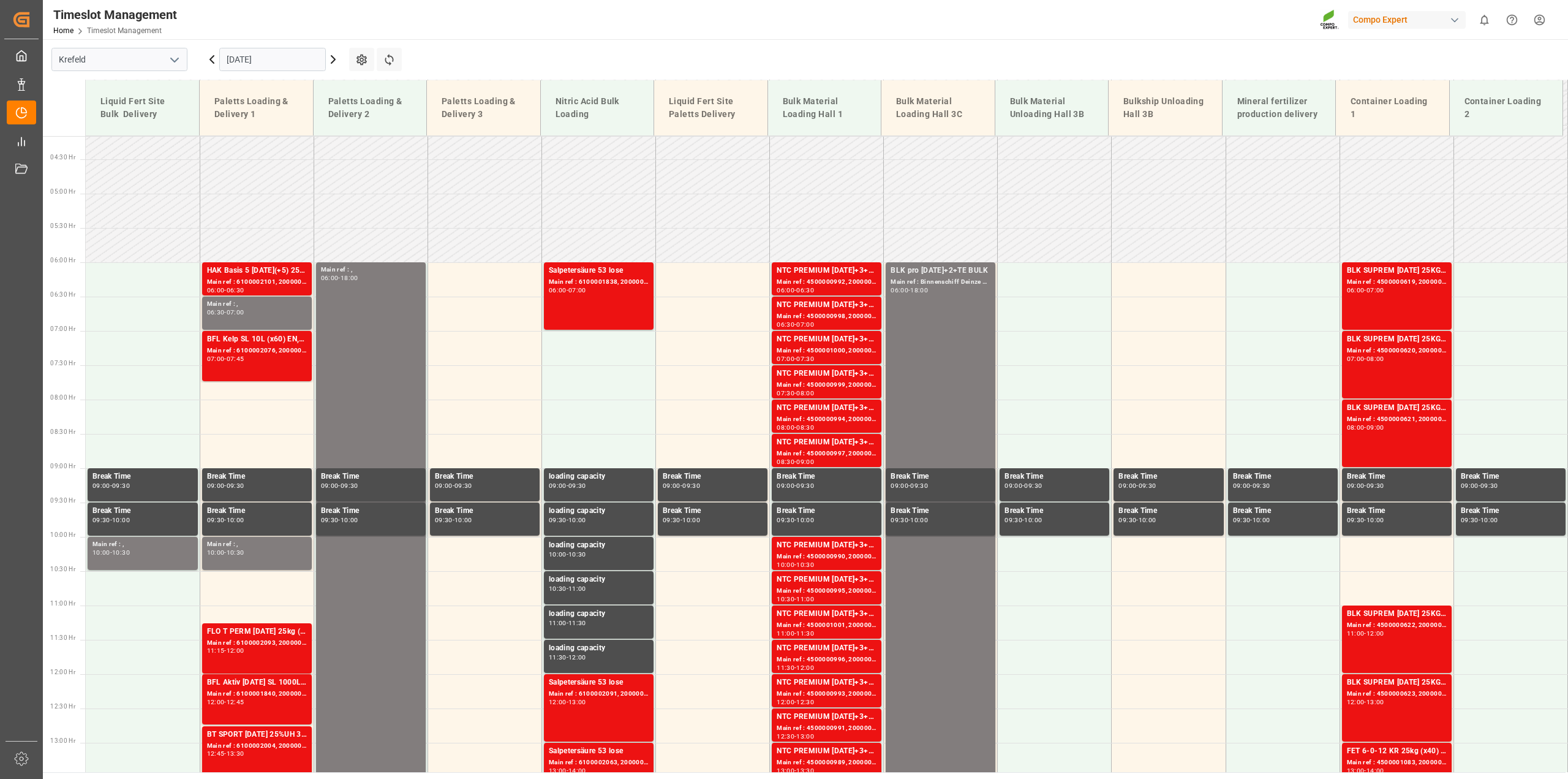
drag, startPoint x: 216, startPoint y: 109, endPoint x: 1365, endPoint y: 110, distance: 1149.0
click at [782, 110] on tr "Liquid Fert Site Bulk Delivery Paletts Loading & Delivery 1 Paletts Loading & D…" at bounding box center [825, 108] width 1478 height 56
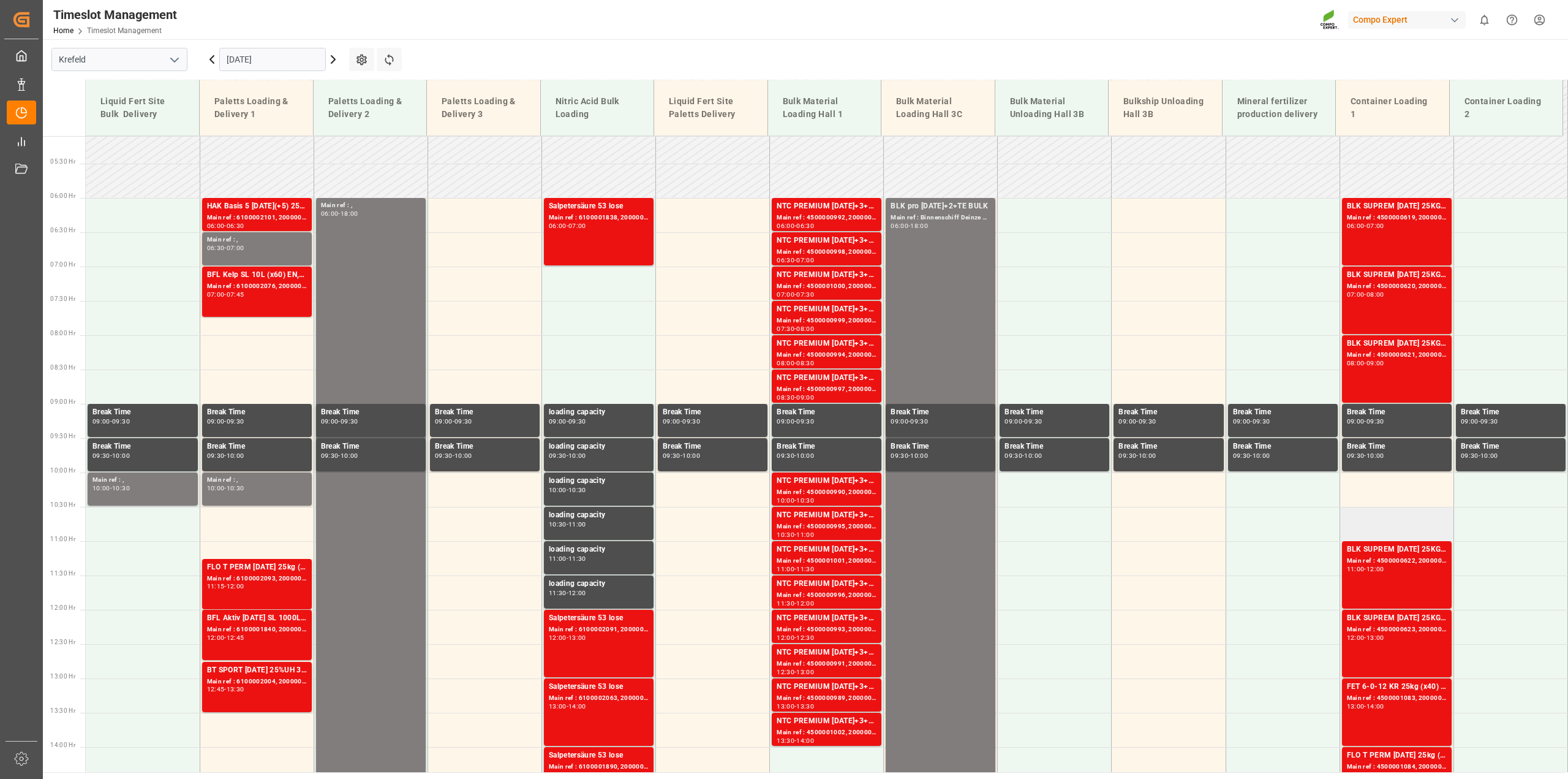
scroll to position [350, 0]
click at [782, 103] on div "Container Loading 2" at bounding box center [1506, 108] width 94 height 36
click at [569, 17] on div "Timeslot Management Home Timeslot Management Compo Expert 0 Notifications Only …" at bounding box center [801, 19] width 1533 height 39
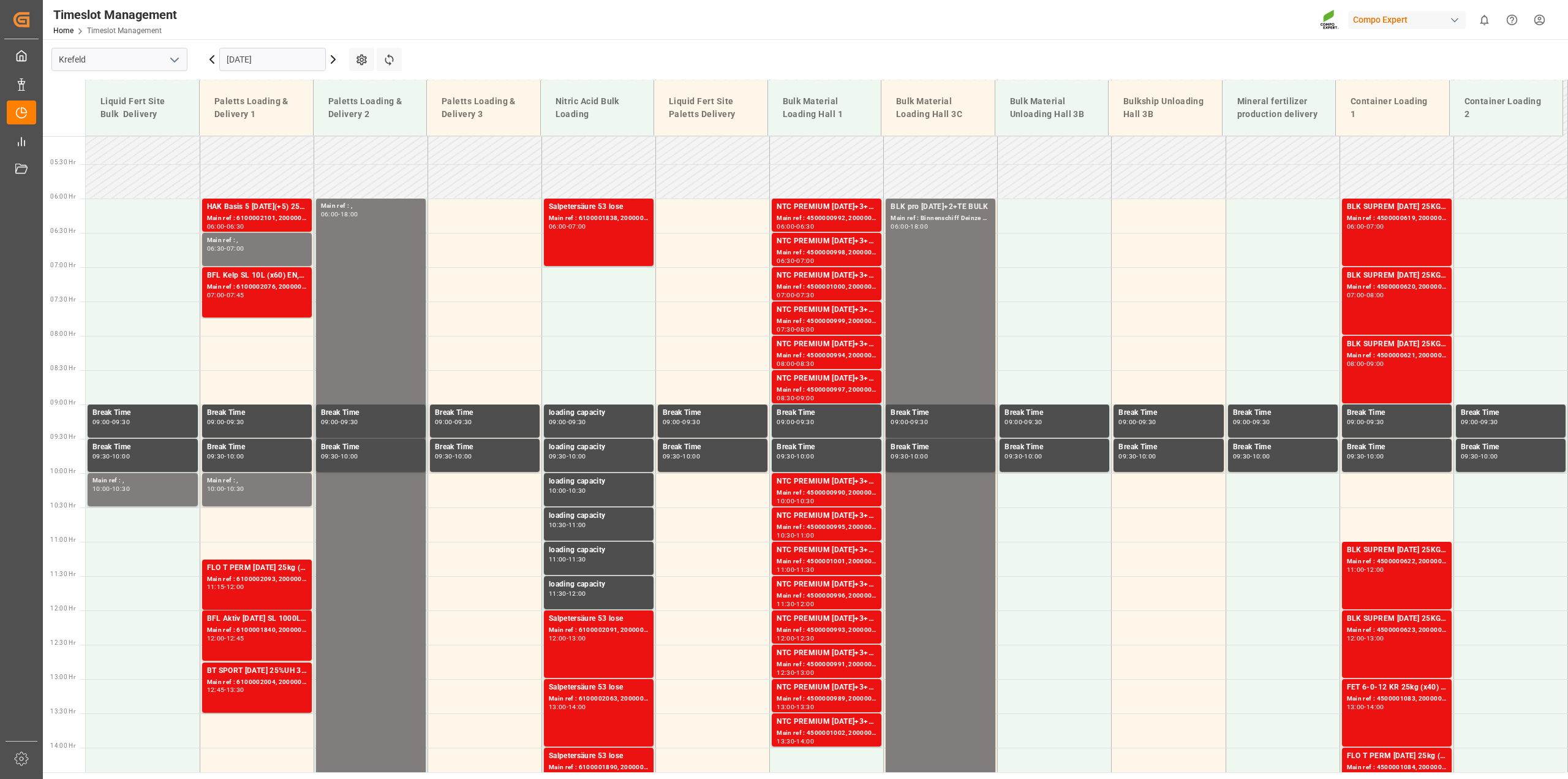
click at [569, 17] on div "Timeslot Management Home Timeslot Management Compo Expert 0 Notifications Only …" at bounding box center [801, 19] width 1533 height 39
click at [581, 33] on div "Timeslot Management Home Timeslot Management Compo Expert 0 Notifications Only …" at bounding box center [801, 19] width 1533 height 39
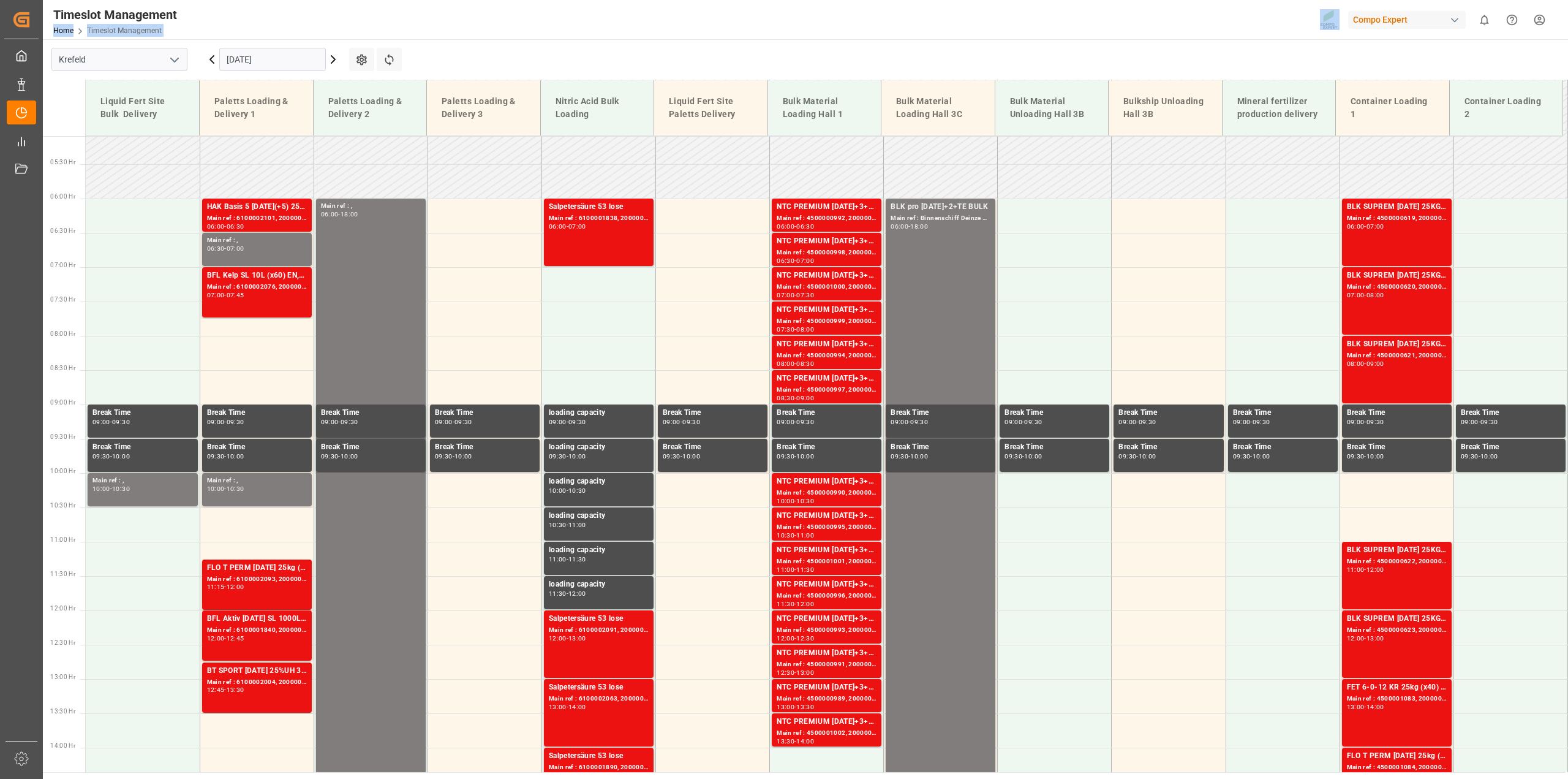
click at [581, 33] on div "Timeslot Management Home Timeslot Management Compo Expert 0 Notifications Only …" at bounding box center [801, 19] width 1533 height 39
click at [595, 57] on main "Krefeld 19.09.2025 Settings Refresh Time Slots Liquid Fert Site Bulk Delivery P…" at bounding box center [804, 405] width 1523 height 733
click at [607, 34] on div "Timeslot Management Home Timeslot Management Compo Expert 0 Notifications Only …" at bounding box center [801, 19] width 1533 height 39
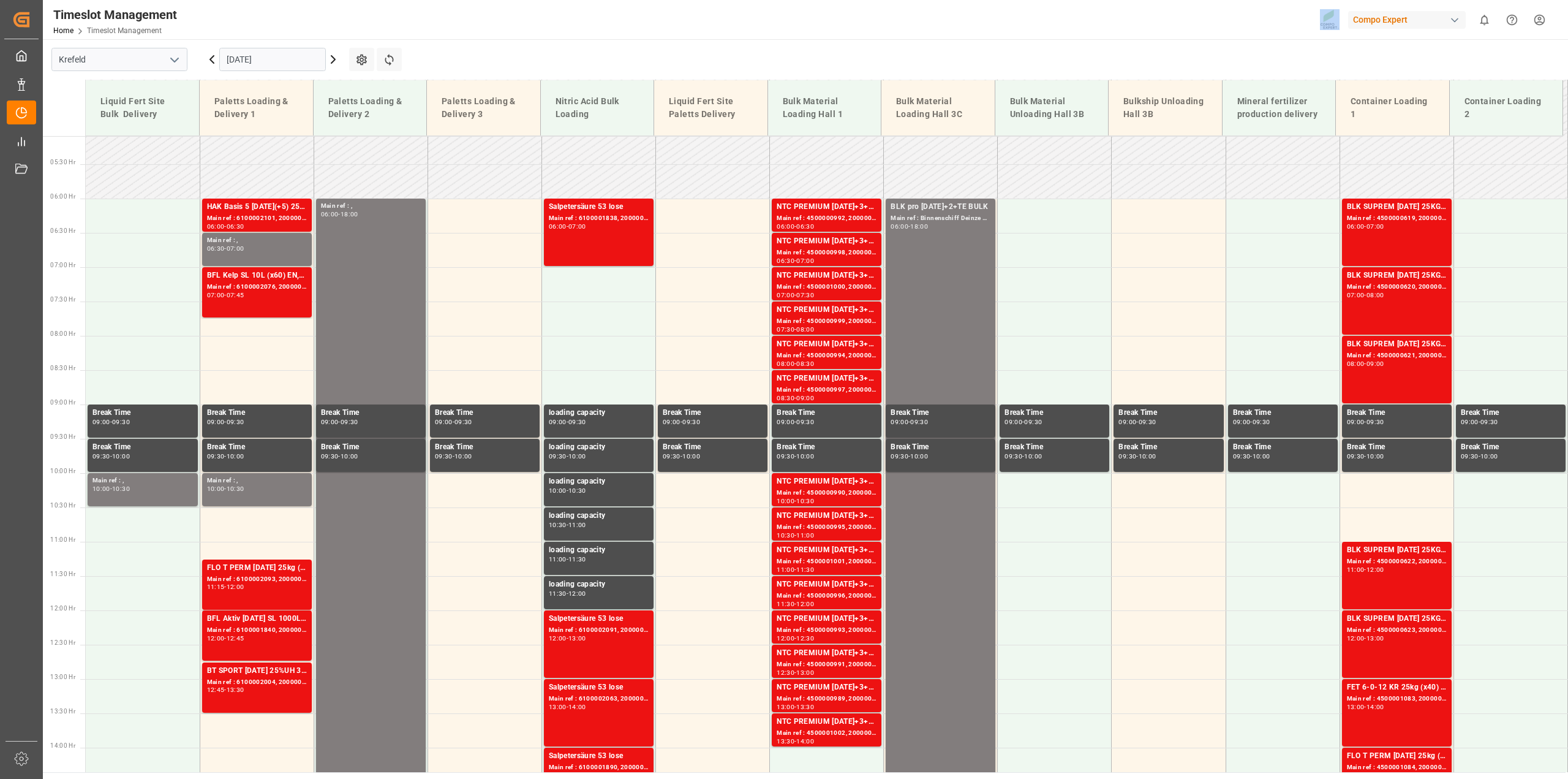
click at [607, 34] on div "Timeslot Management Home Timeslot Management Compo Expert 0 Notifications Only …" at bounding box center [801, 19] width 1533 height 39
click at [610, 27] on div "Timeslot Management Home Timeslot Management Compo Expert 0 Notifications Only …" at bounding box center [801, 19] width 1533 height 39
click at [616, 16] on div "Timeslot Management Home Timeslot Management Compo Expert 0 Notifications Only …" at bounding box center [801, 19] width 1533 height 39
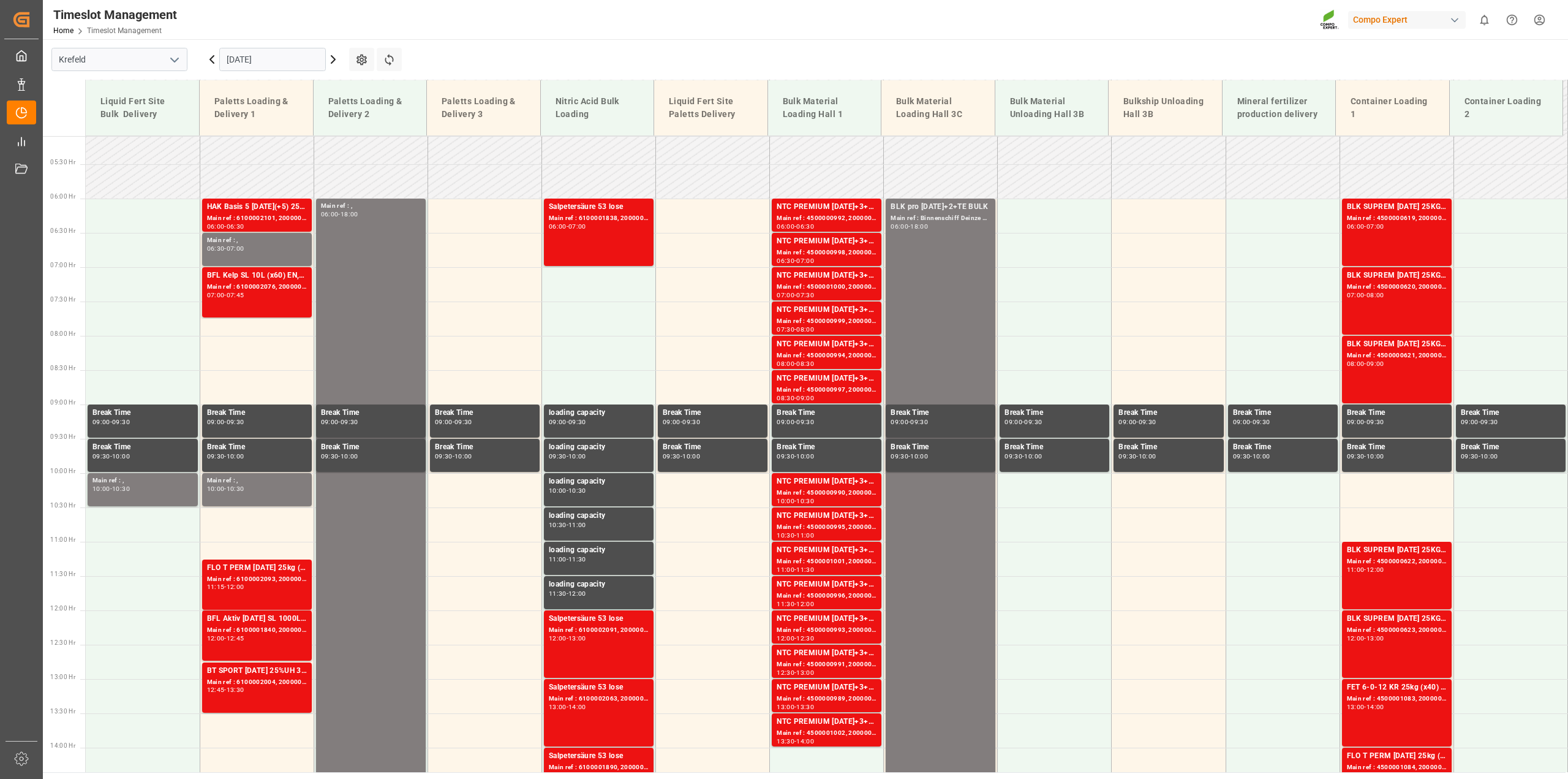
click at [616, 16] on div "Timeslot Management Home Timeslot Management Compo Expert 0 Notifications Only …" at bounding box center [801, 19] width 1533 height 39
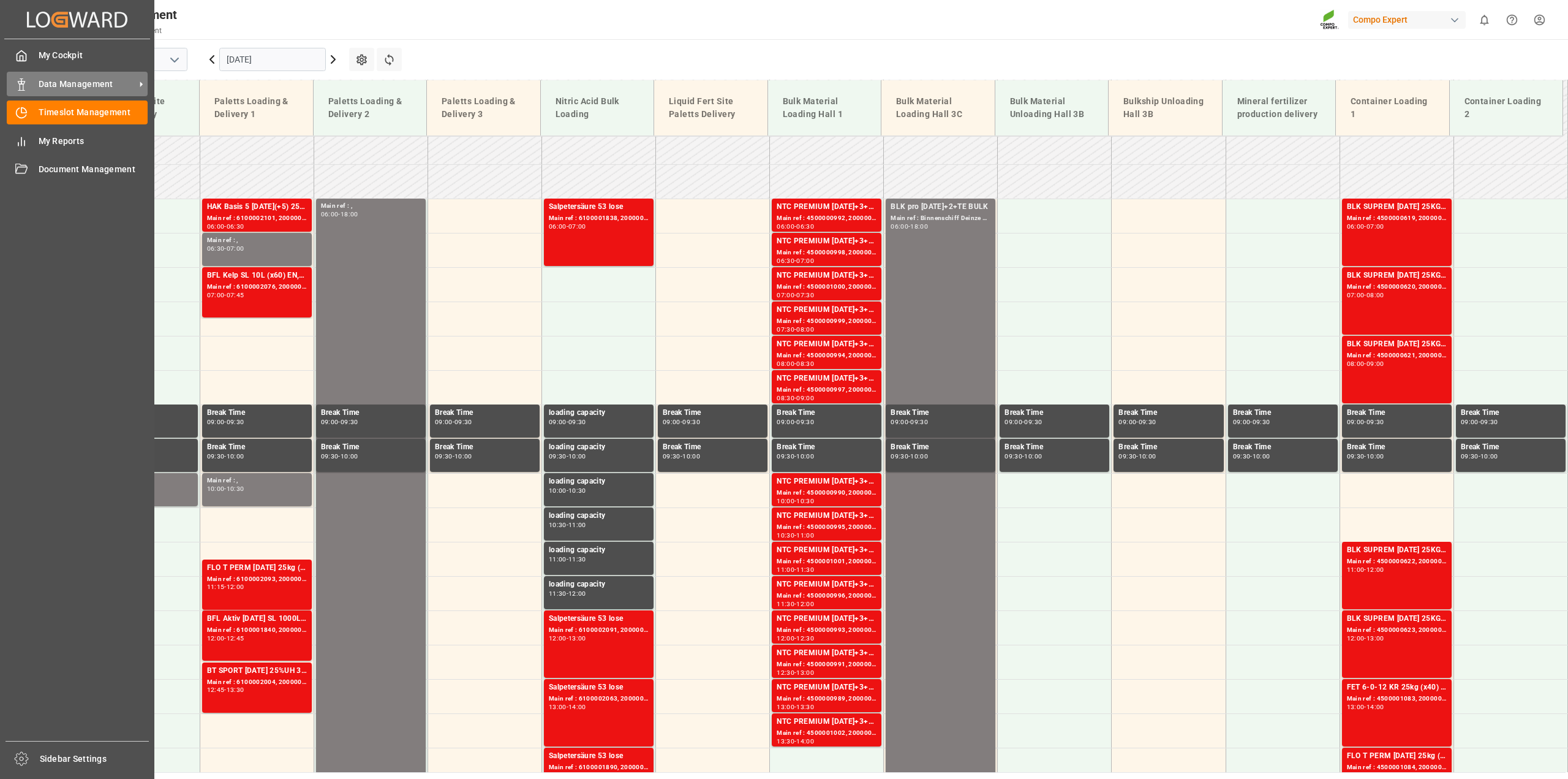
click at [29, 92] on div "Data Management Data Management" at bounding box center [77, 83] width 141 height 23
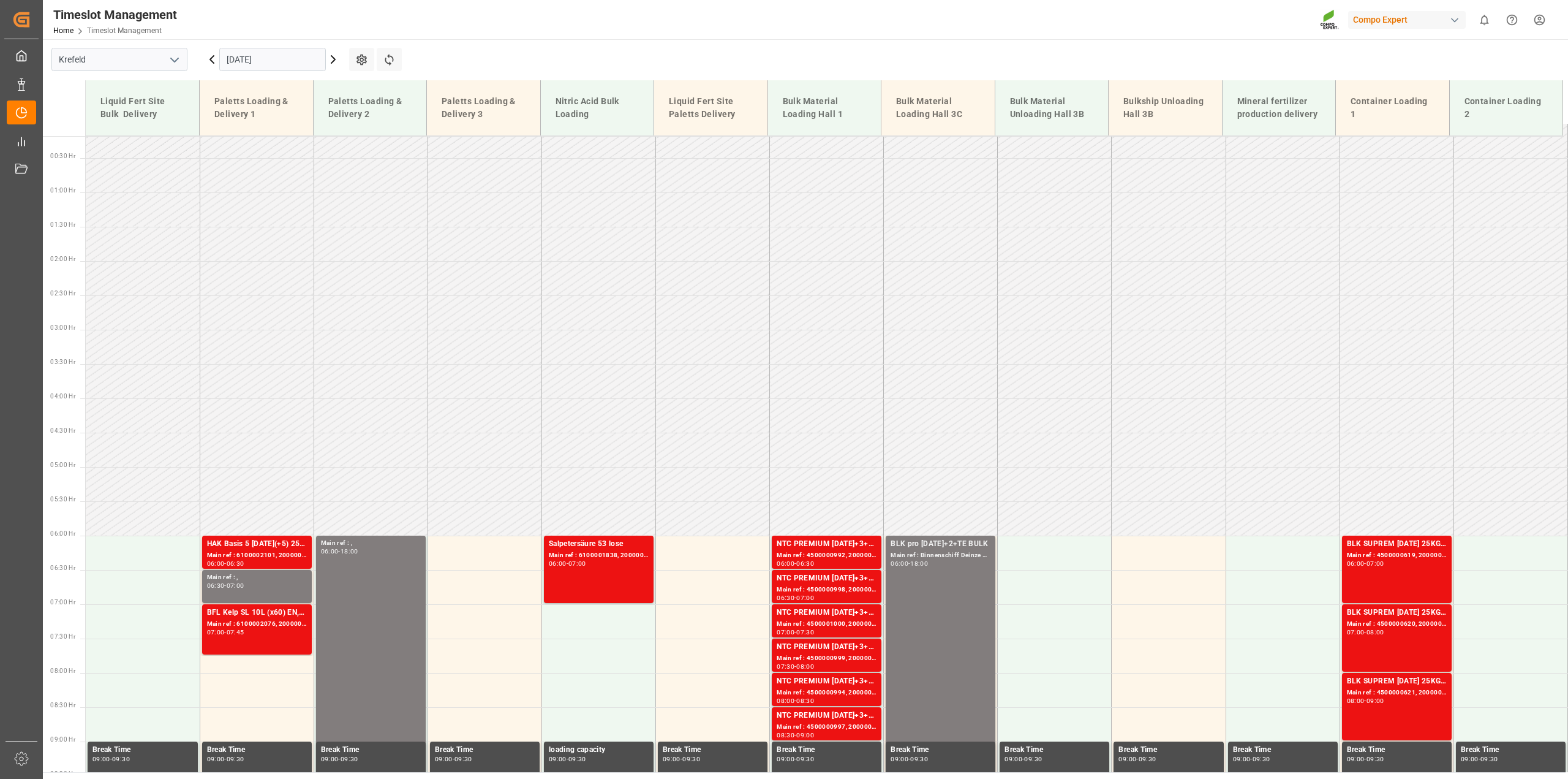
scroll to position [0, 0]
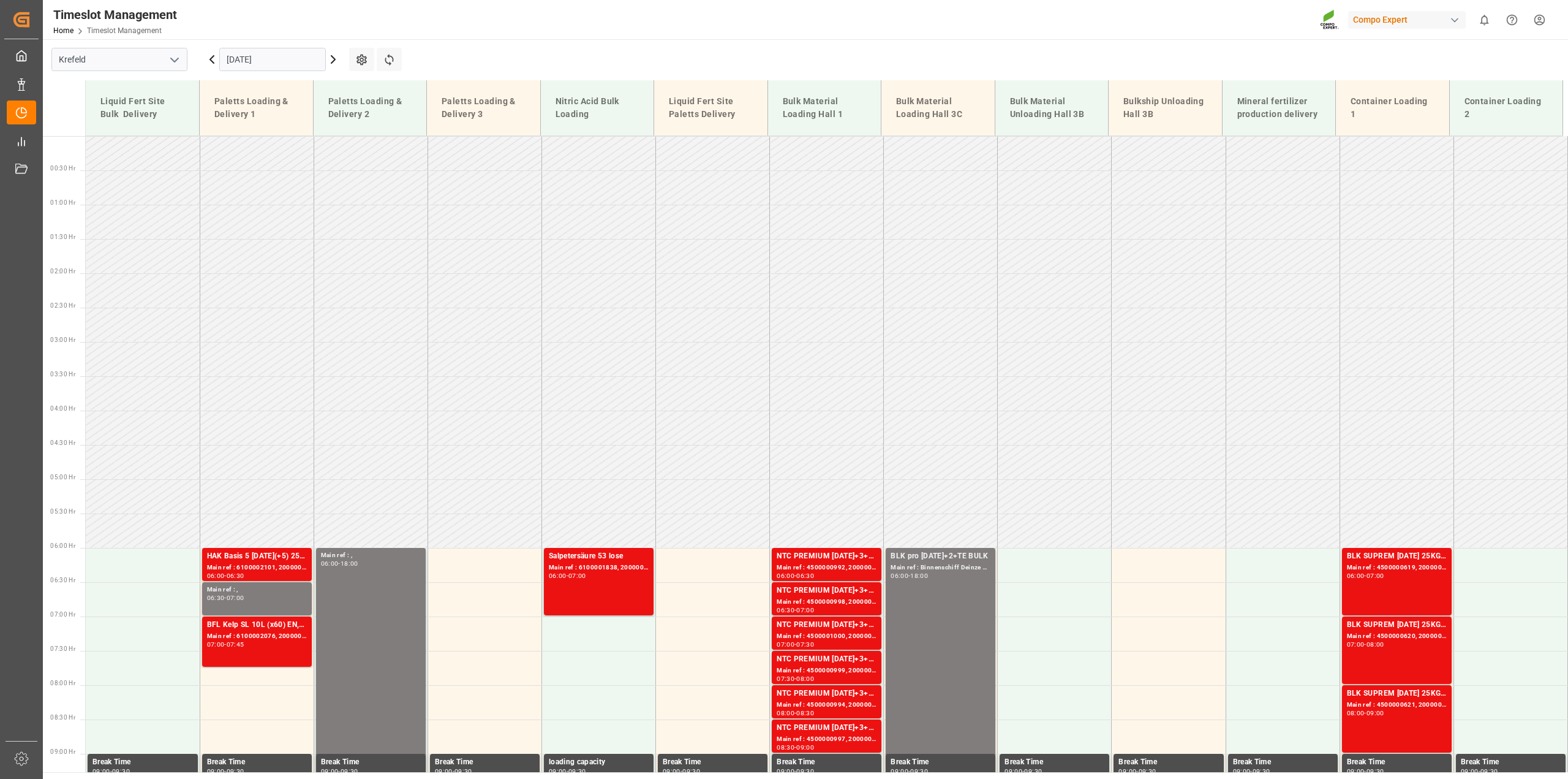
click at [260, 54] on input "[DATE]" at bounding box center [272, 59] width 107 height 23
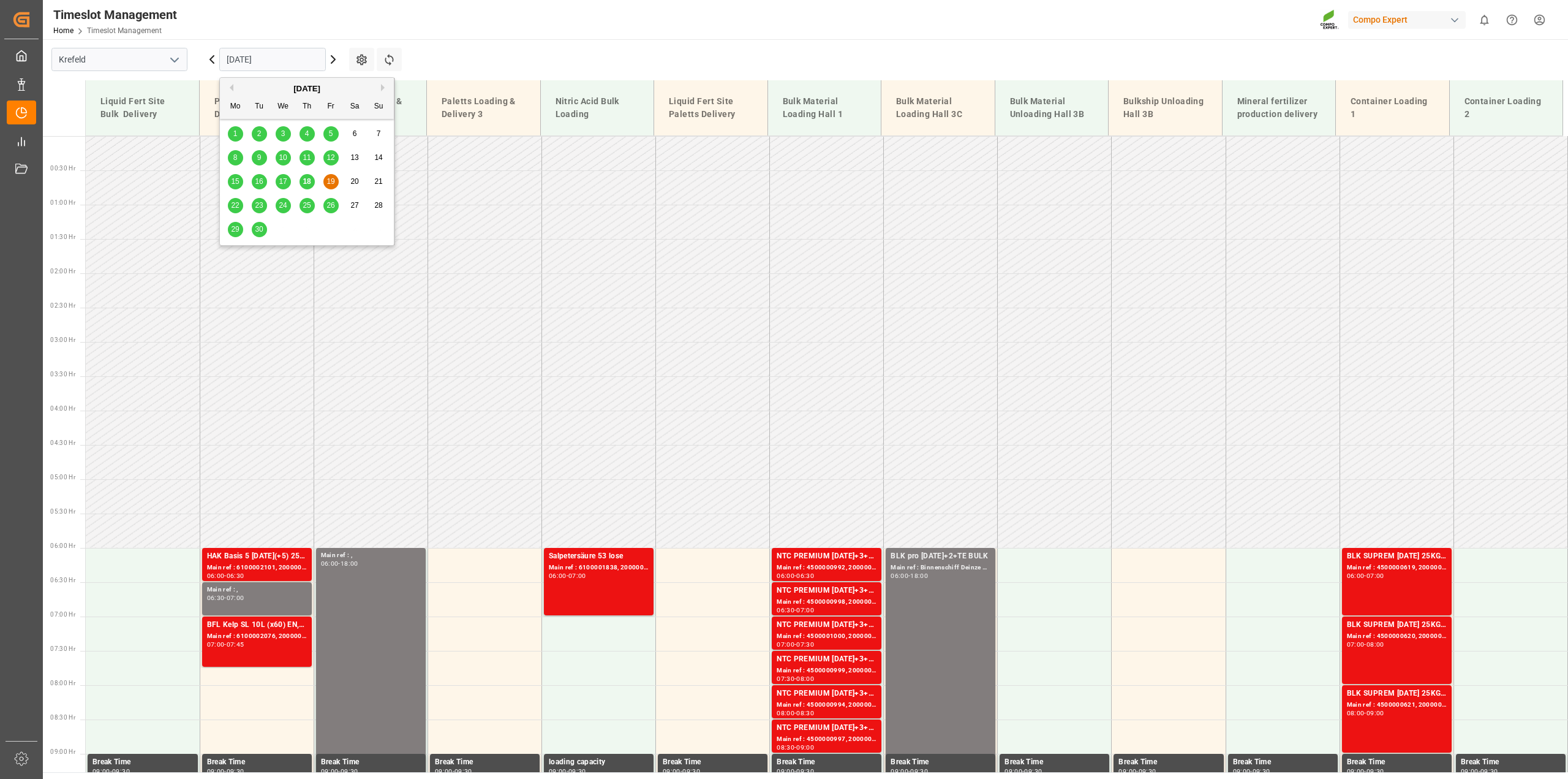
click at [498, 61] on main "Krefeld 19.09.2025 Settings Refresh Time Slots Liquid Fert Site Bulk Delivery P…" at bounding box center [804, 405] width 1523 height 733
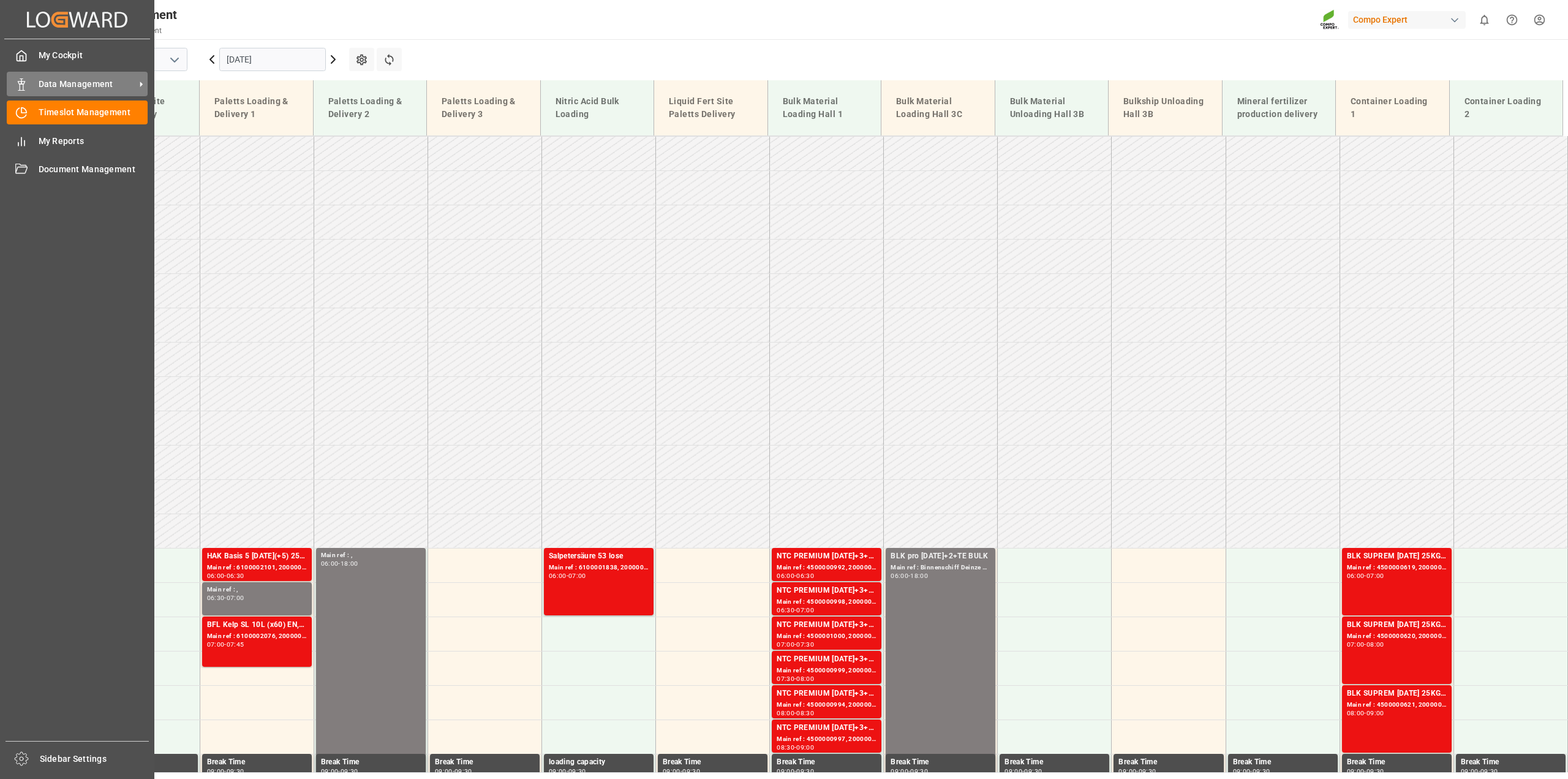
click at [32, 84] on div "Data Management Data Management" at bounding box center [77, 83] width 141 height 23
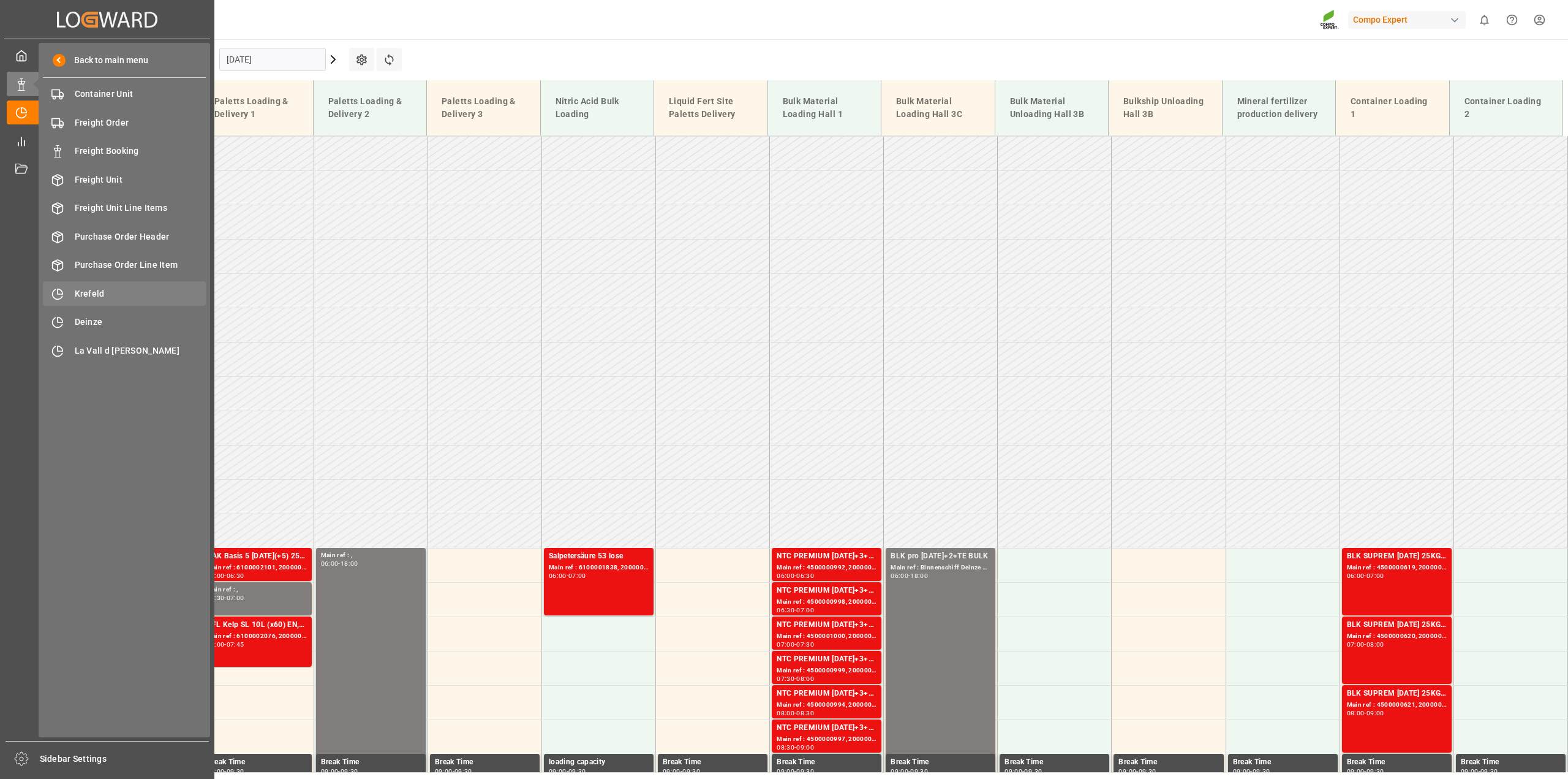
click at [115, 285] on div "Krefeld Krefeld" at bounding box center [123, 292] width 163 height 23
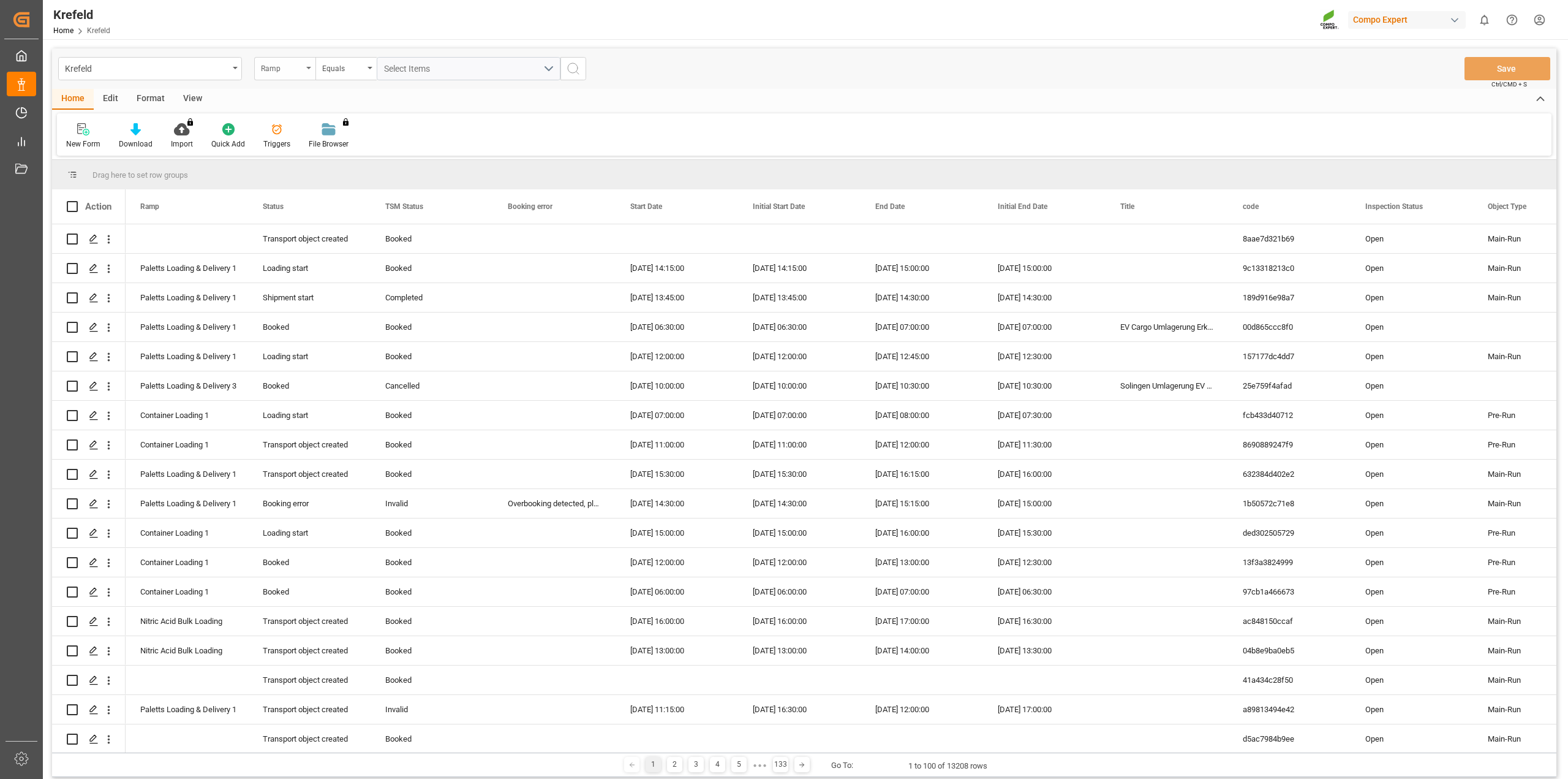
click at [271, 70] on div "Ramp" at bounding box center [282, 67] width 42 height 14
click at [512, 26] on div "Krefeld Home Krefeld Compo Expert 0 Notifications Only show unread All Watching…" at bounding box center [801, 19] width 1533 height 39
click at [292, 75] on div "Ramp" at bounding box center [284, 69] width 61 height 23
type input "sap"
click at [308, 119] on div "SAP Order Number" at bounding box center [346, 125] width 183 height 26
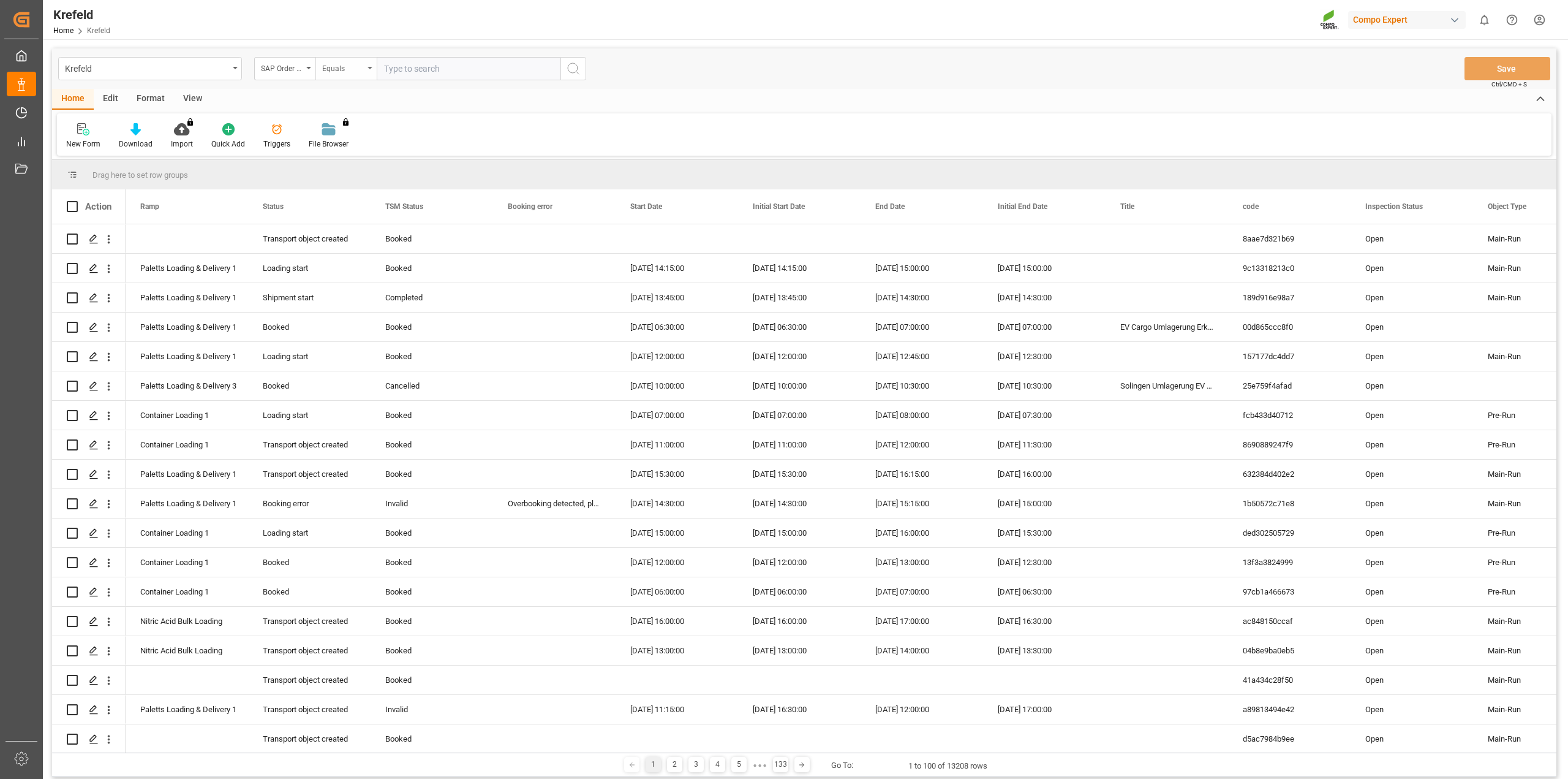
click at [337, 74] on div "Equals" at bounding box center [343, 67] width 42 height 14
click at [368, 150] on div "Fuzzy search" at bounding box center [408, 151] width 183 height 26
click at [413, 72] on input "text" at bounding box center [468, 69] width 183 height 23
paste input "2000000037"
type input "2000000037"
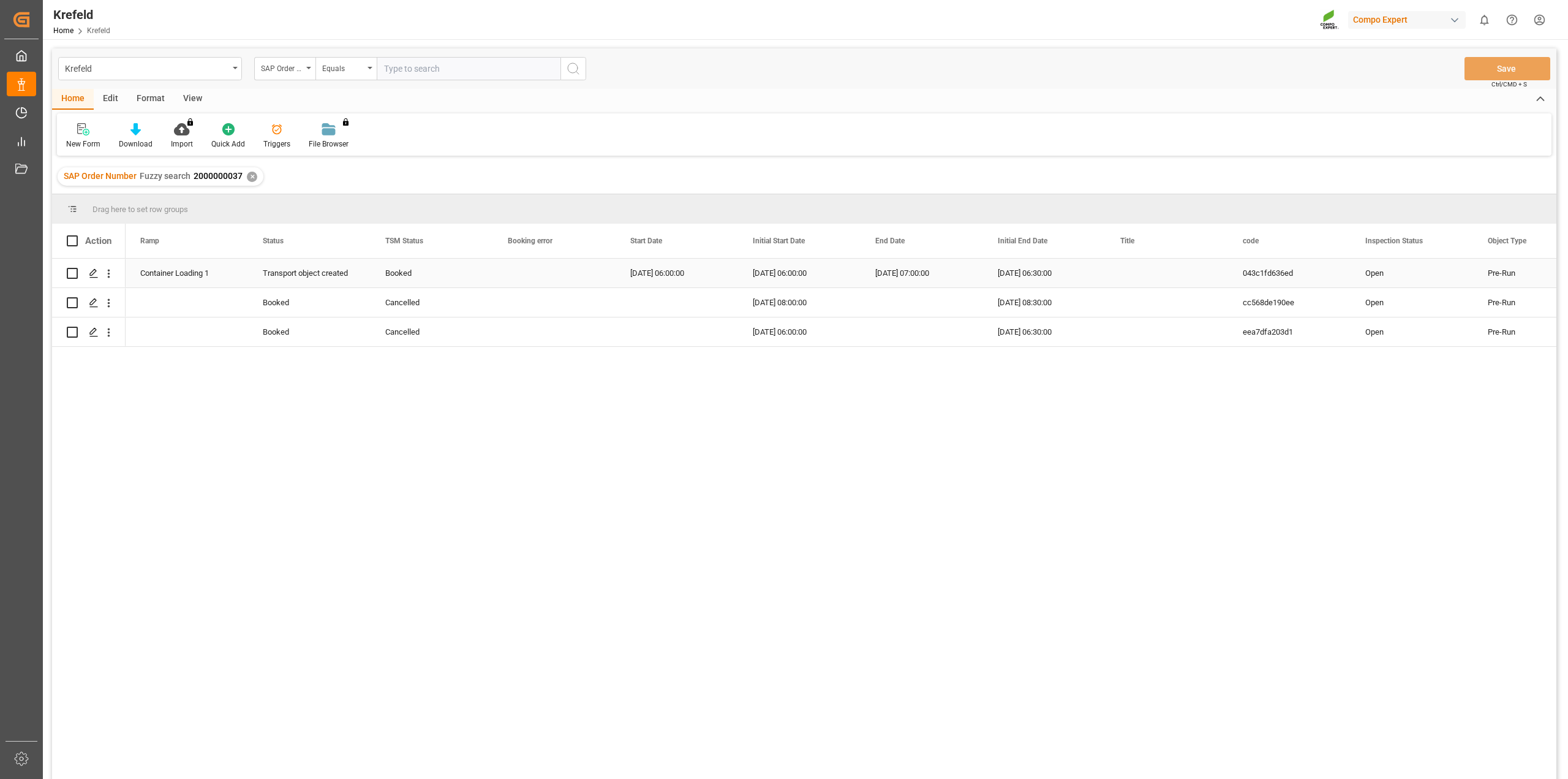
click at [405, 270] on div "Booked" at bounding box center [431, 273] width 93 height 28
click at [469, 281] on polyline "open menu" at bounding box center [470, 281] width 7 height 3
click at [421, 437] on div "Cancelled" at bounding box center [431, 443] width 102 height 43
type input "Cancelled"
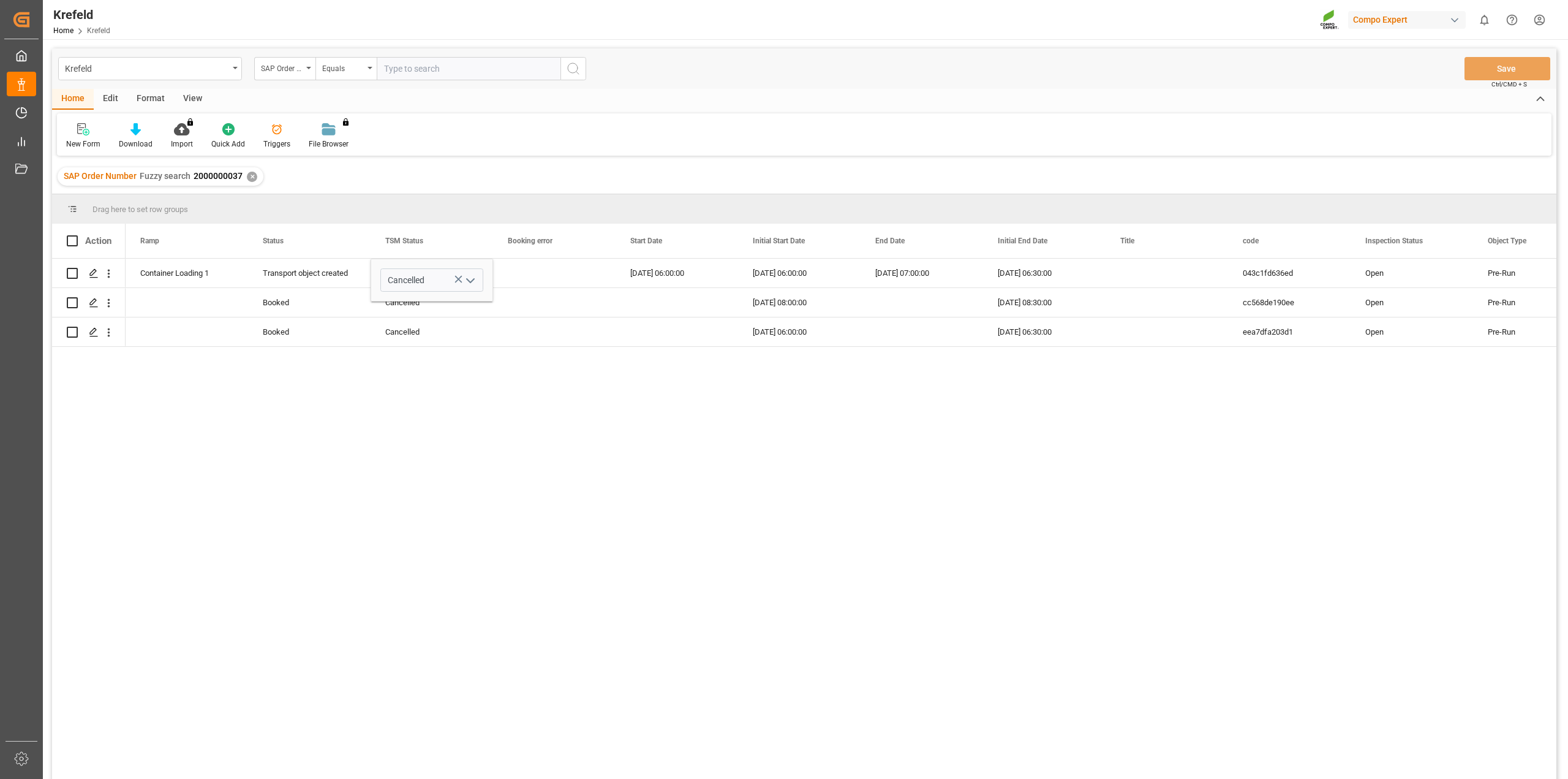
click at [647, 411] on div "Container Loading 1 Transport object created Cancelled 22.09.2025 06:00:00 22.0…" at bounding box center [840, 522] width 1431 height 528
click at [584, 330] on div "Press SPACE to select this row." at bounding box center [554, 331] width 123 height 29
click at [782, 70] on button "Save" at bounding box center [1507, 69] width 86 height 23
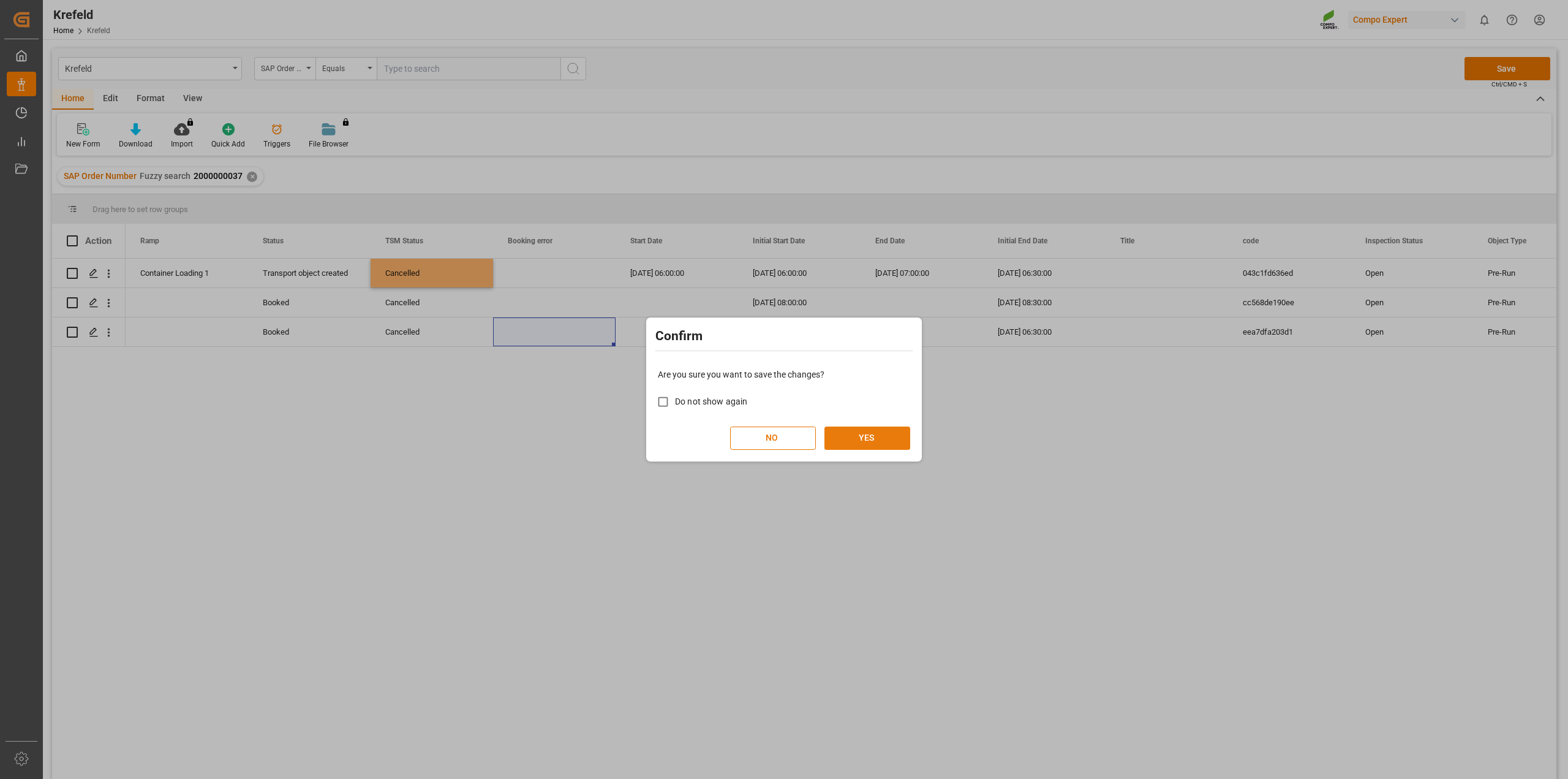
click at [782, 441] on button "YES" at bounding box center [867, 437] width 86 height 23
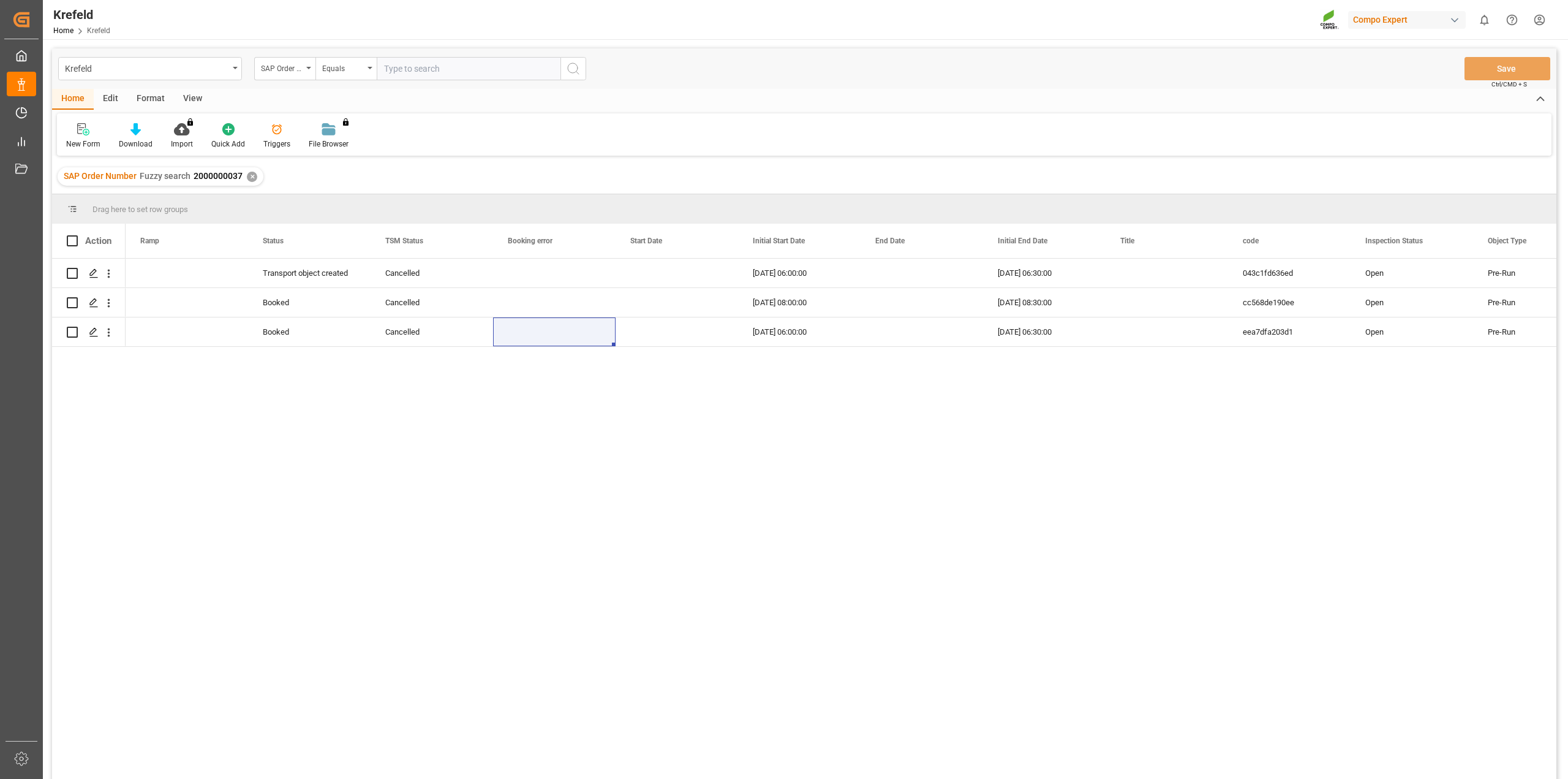
click at [281, 534] on div "Transport object created Cancelled 22.09.2025 06:00:00 22.09.2025 06:30:00 043c…" at bounding box center [840, 522] width 1431 height 528
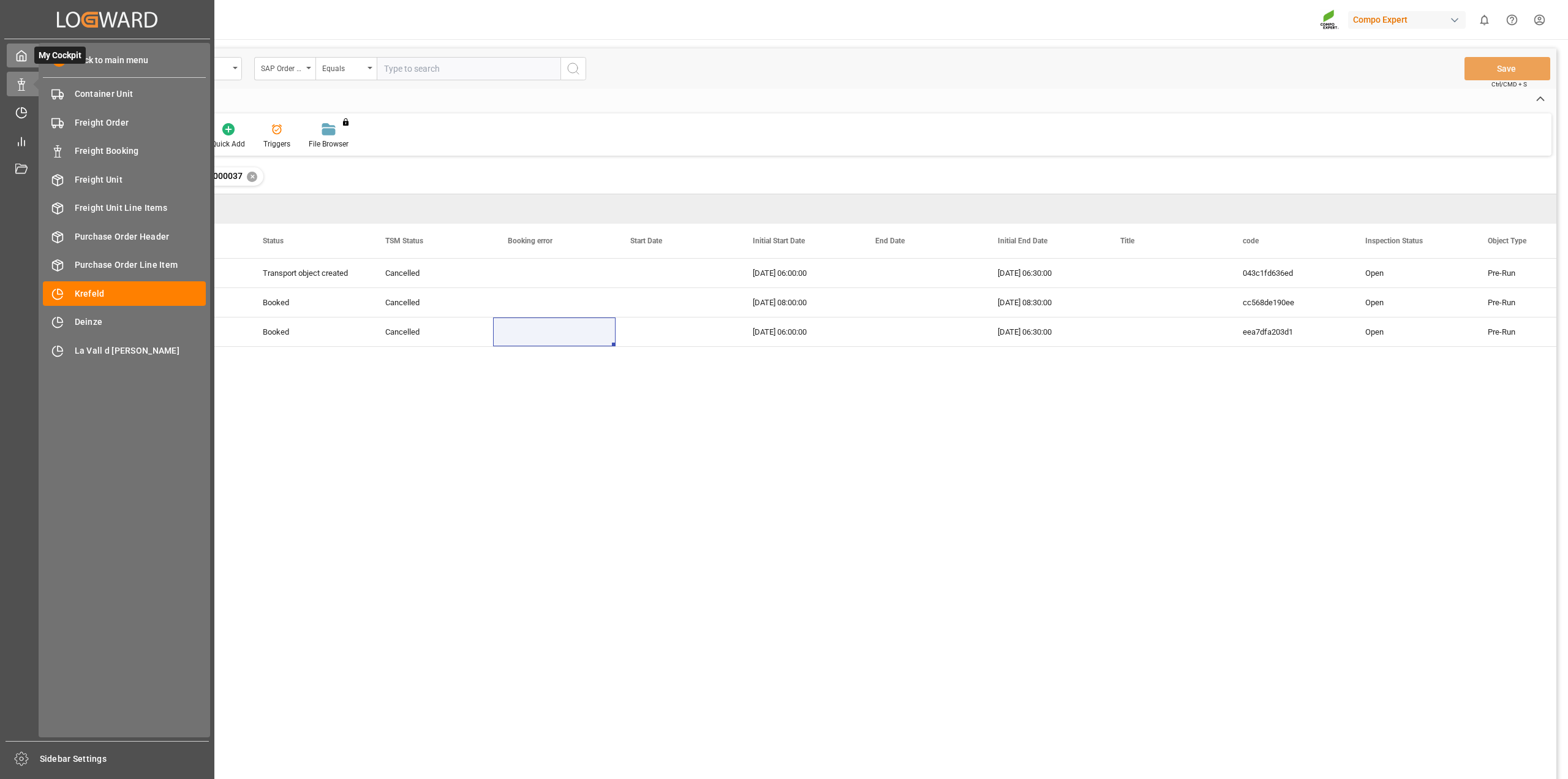
click at [26, 50] on icon at bounding box center [22, 56] width 12 height 12
